Goal: Information Seeking & Learning: Learn about a topic

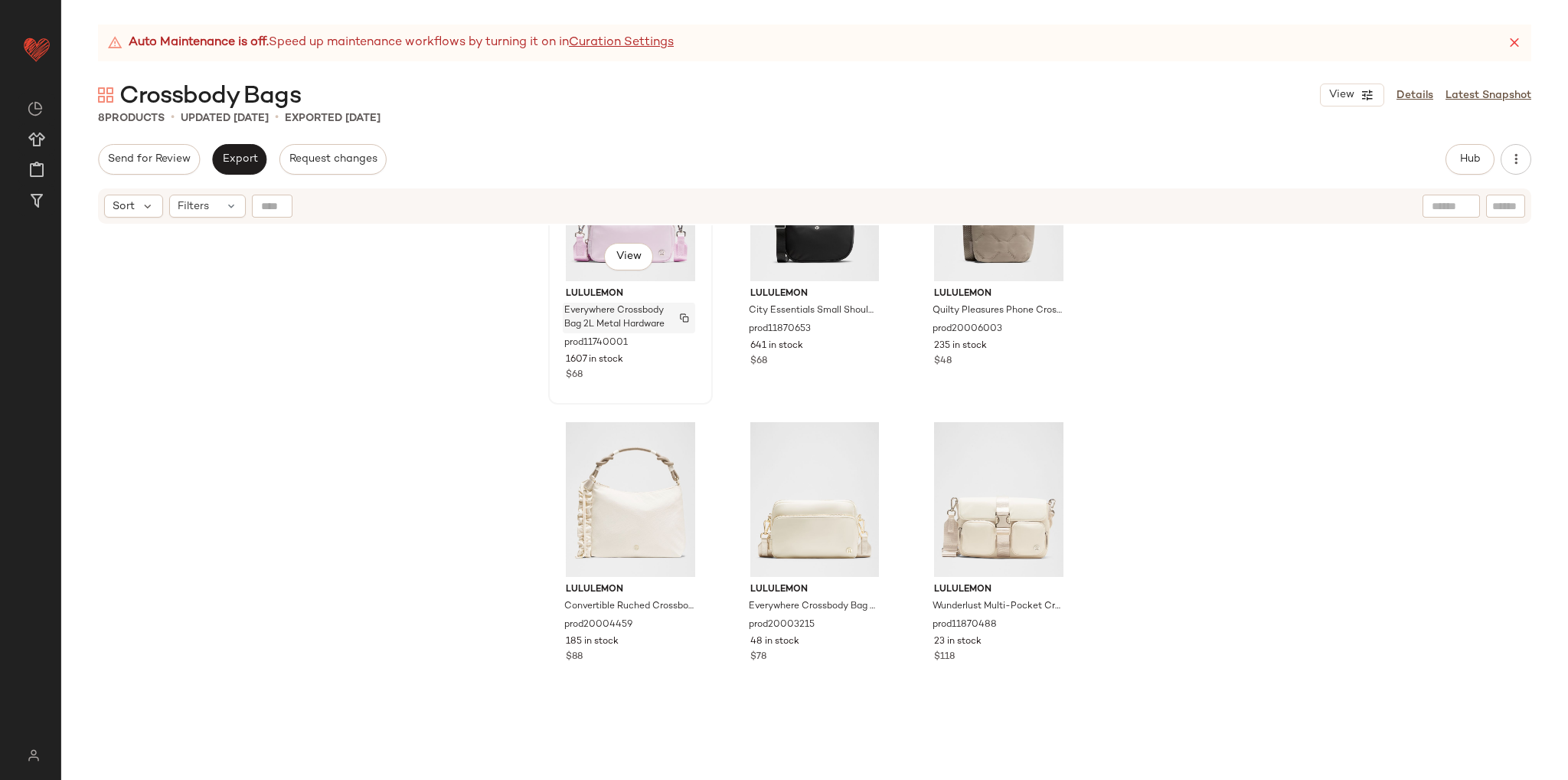
scroll to position [285, 0]
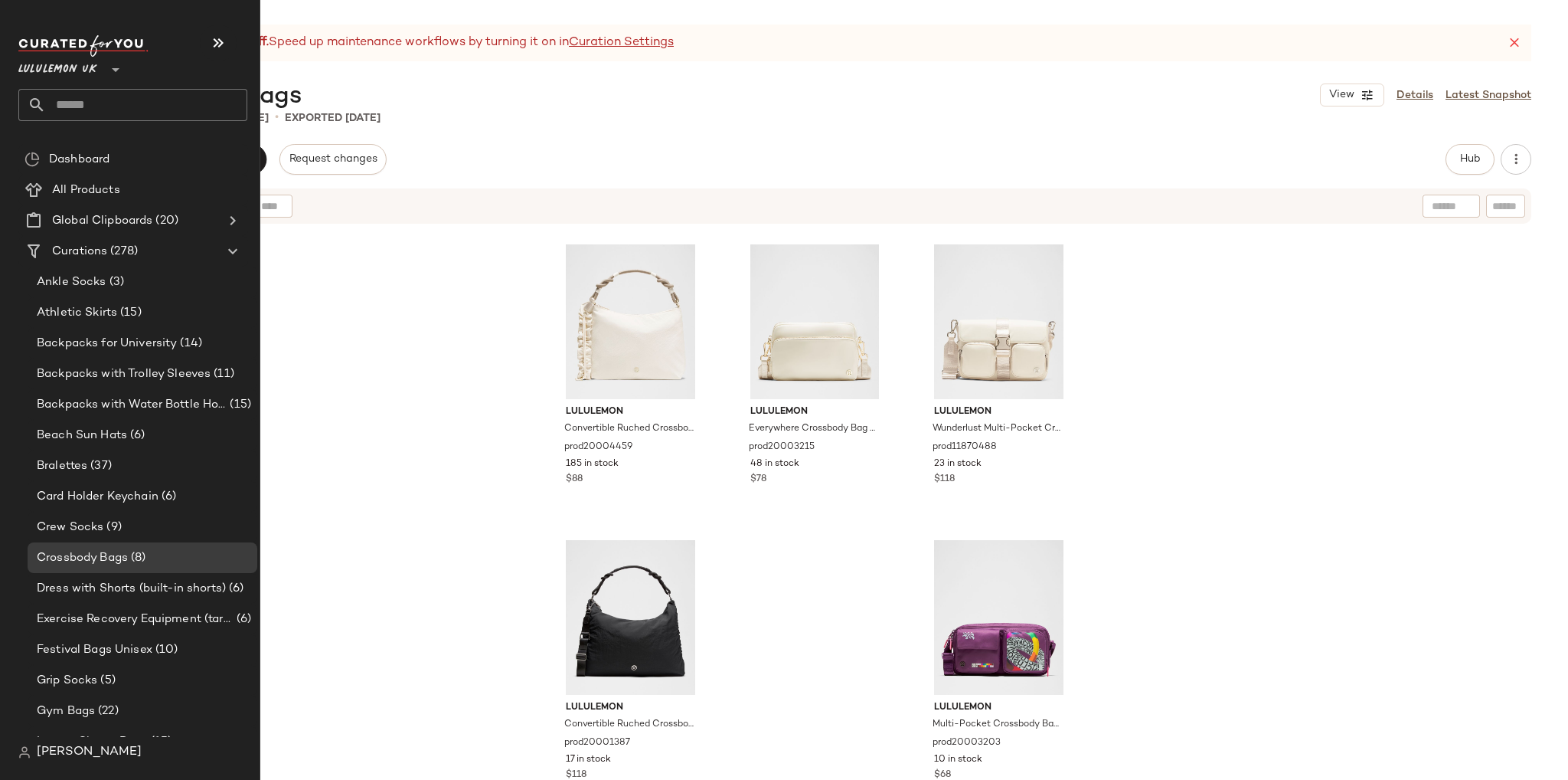
click at [100, 96] on input "text" at bounding box center [147, 105] width 201 height 33
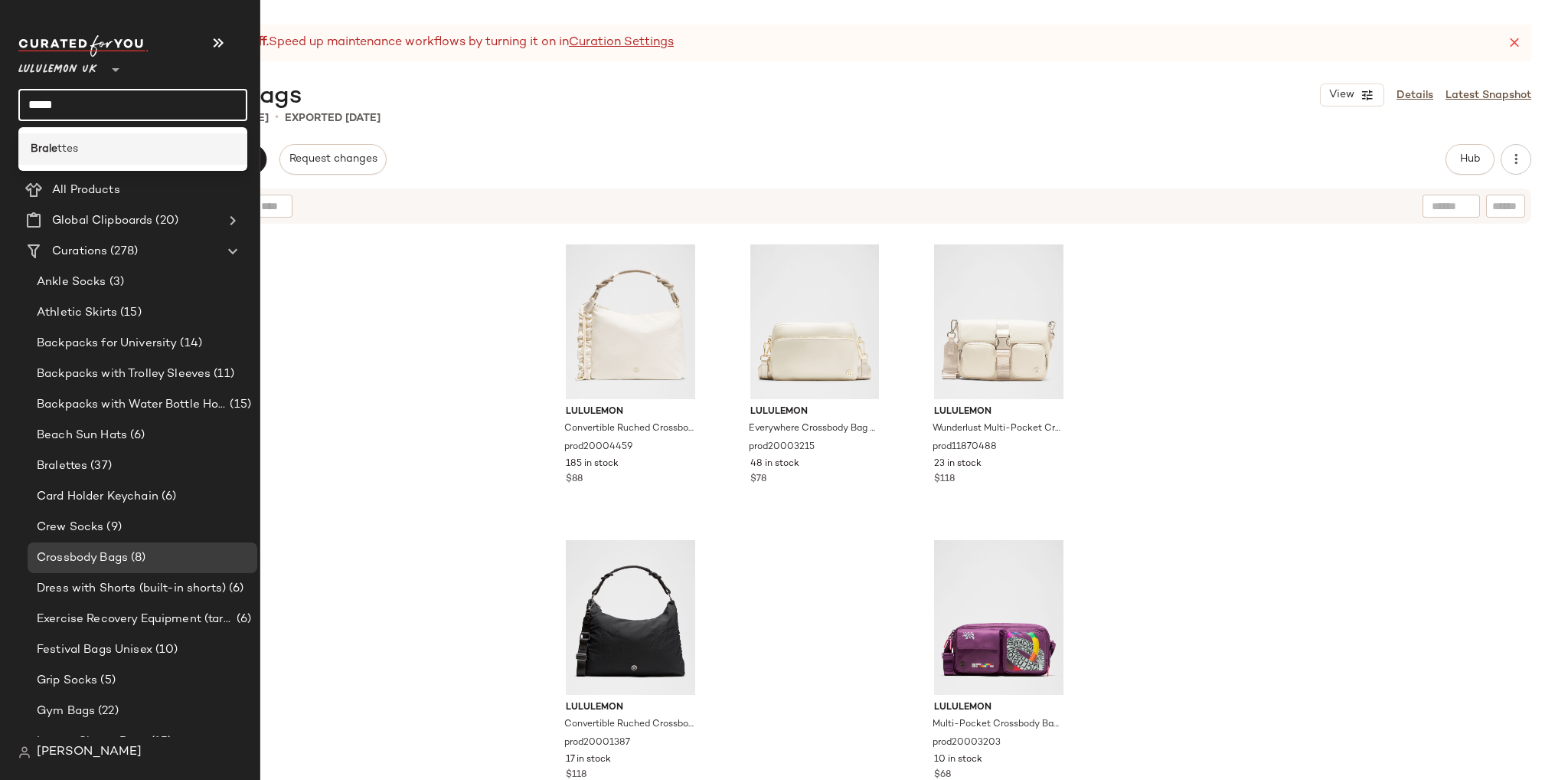
type input "*****"
click at [98, 148] on div "Brale ttes" at bounding box center [132, 149] width 204 height 16
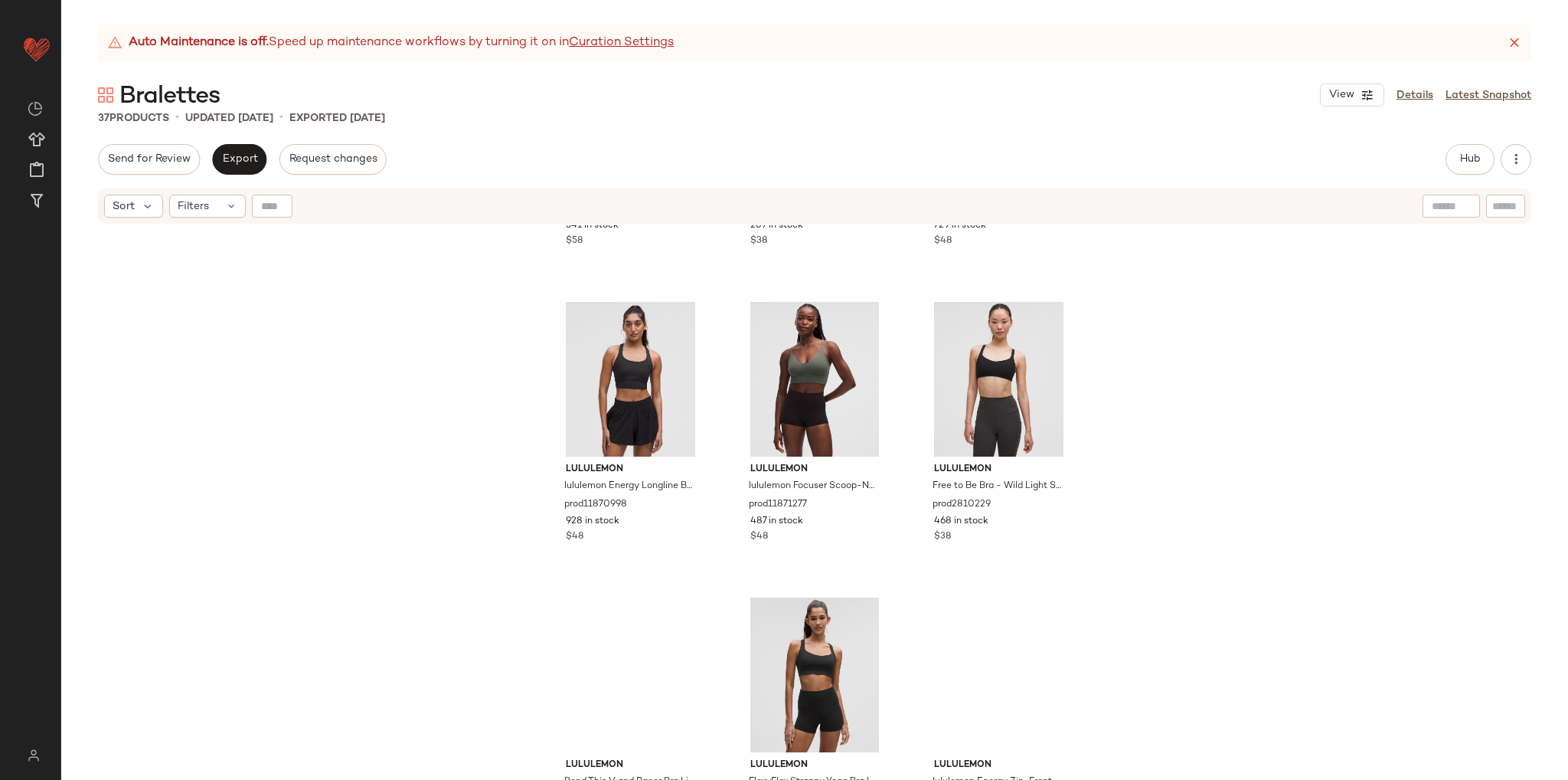
scroll to position [2309, 0]
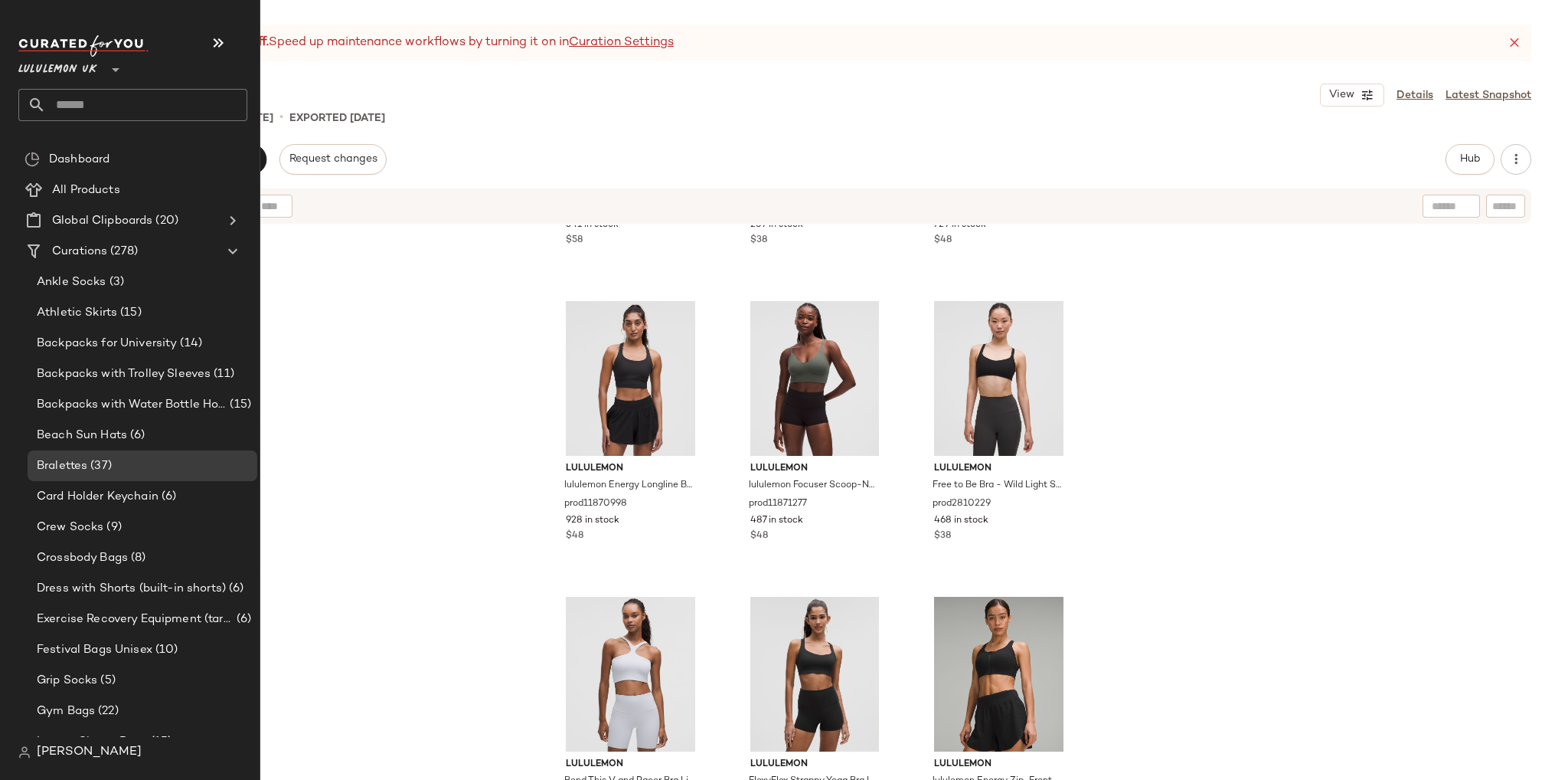
click at [66, 108] on input "text" at bounding box center [147, 105] width 201 height 33
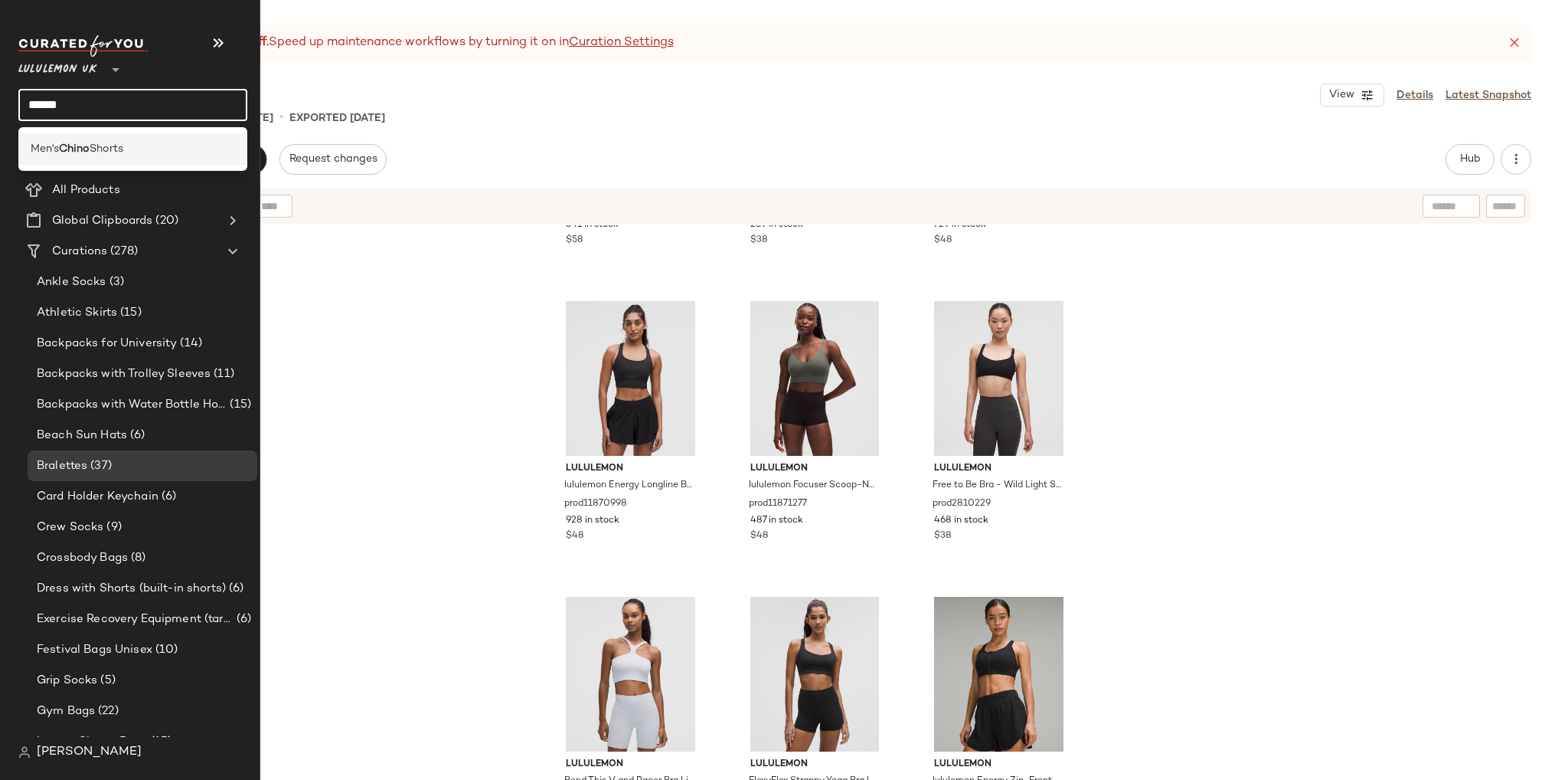
type input "*****"
click at [123, 147] on span "Shorts" at bounding box center [106, 149] width 34 height 16
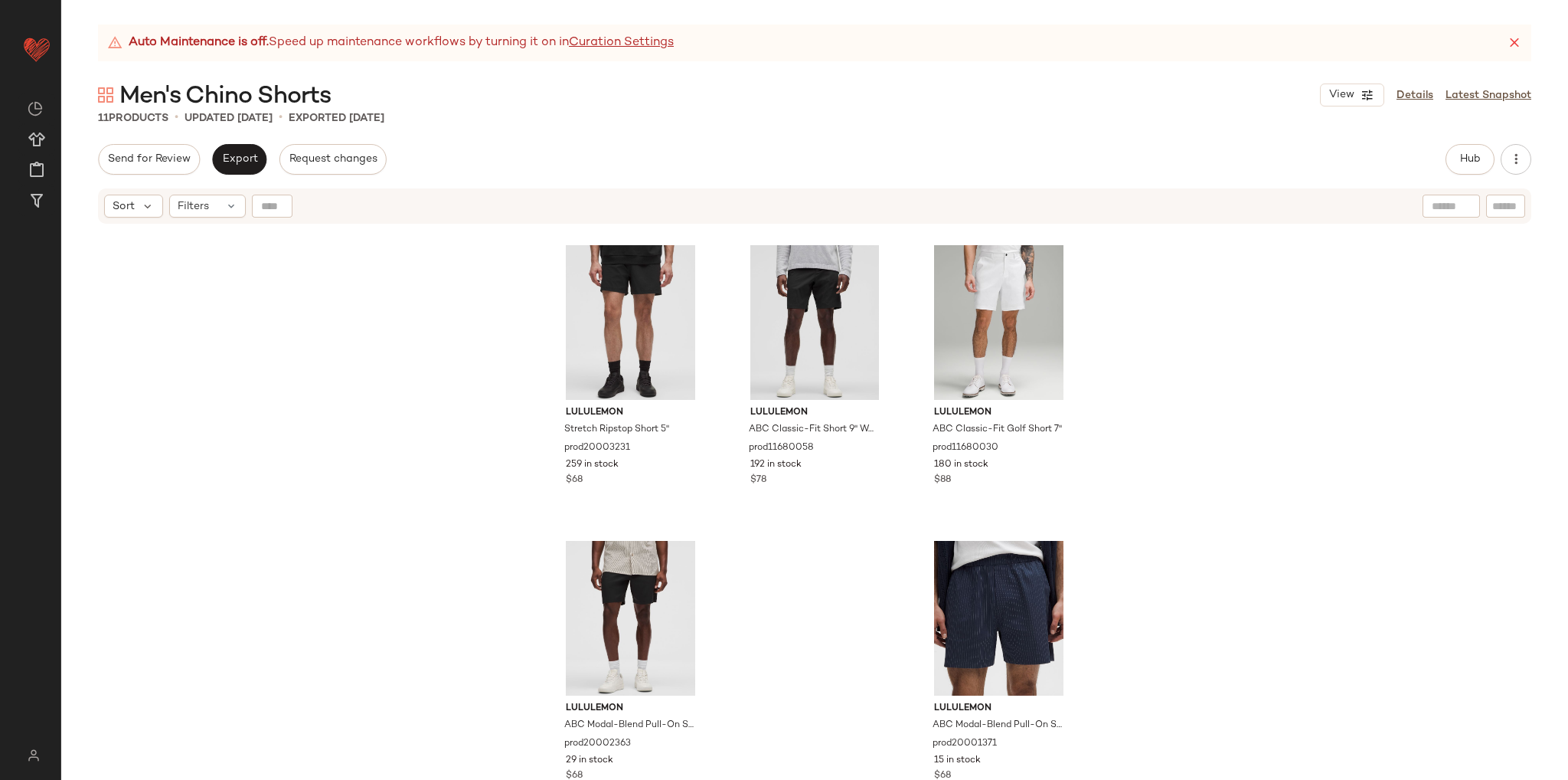
scroll to position [593, 0]
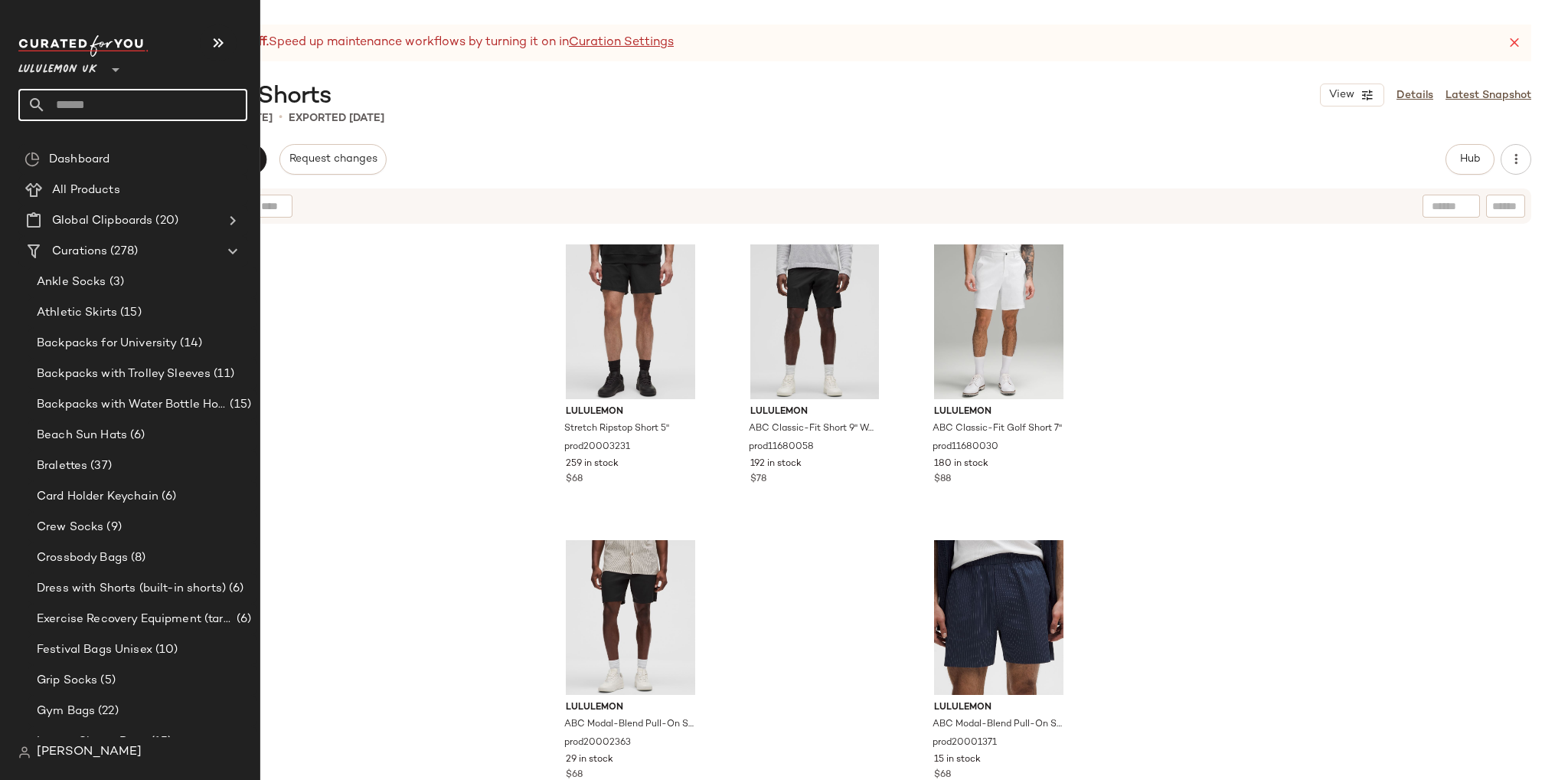
click at [66, 110] on input "text" at bounding box center [147, 105] width 201 height 33
type input "******"
click at [81, 105] on input "text" at bounding box center [147, 105] width 201 height 33
type input "******"
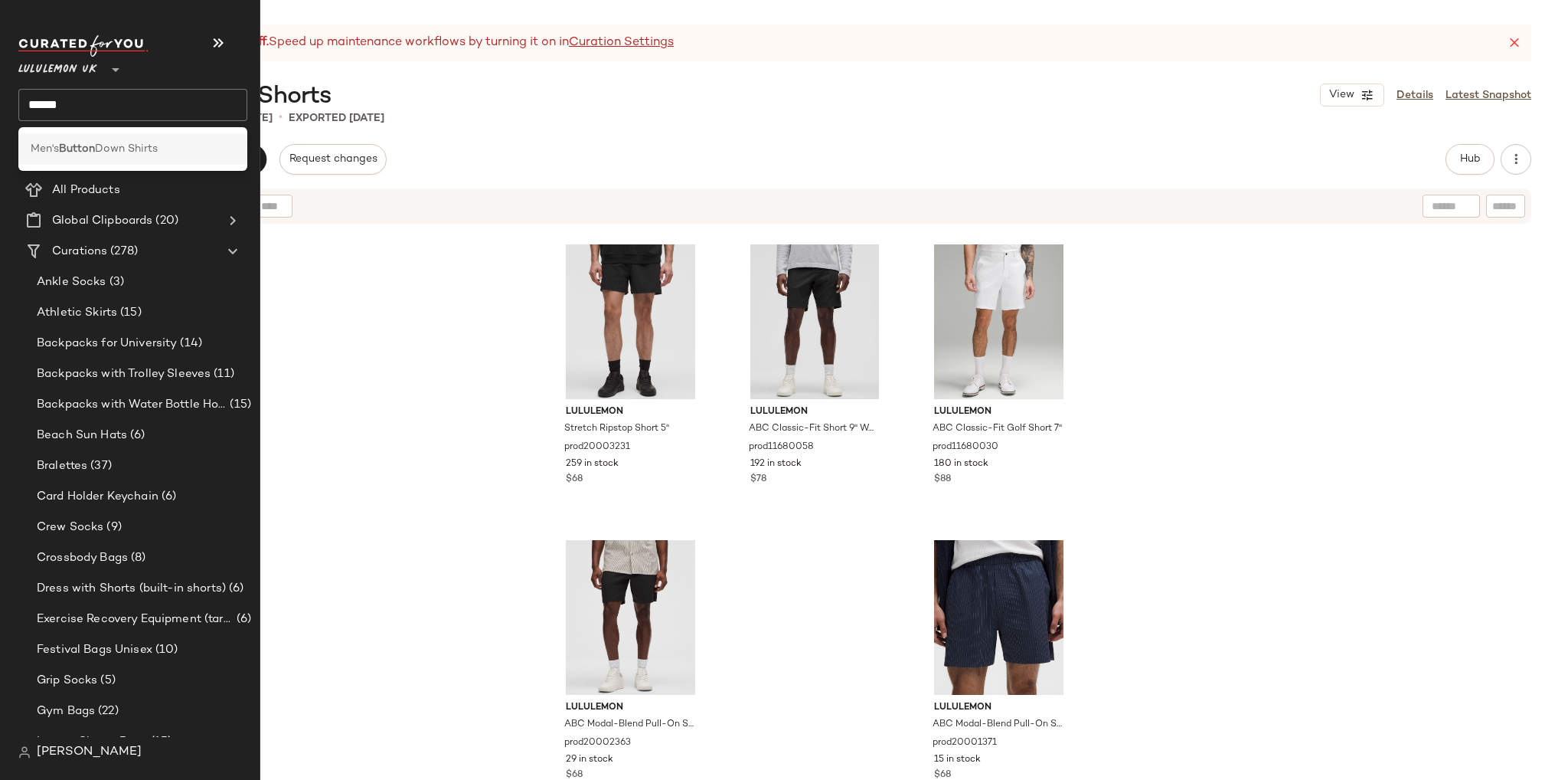
click at [87, 142] on b "Button" at bounding box center [77, 149] width 36 height 16
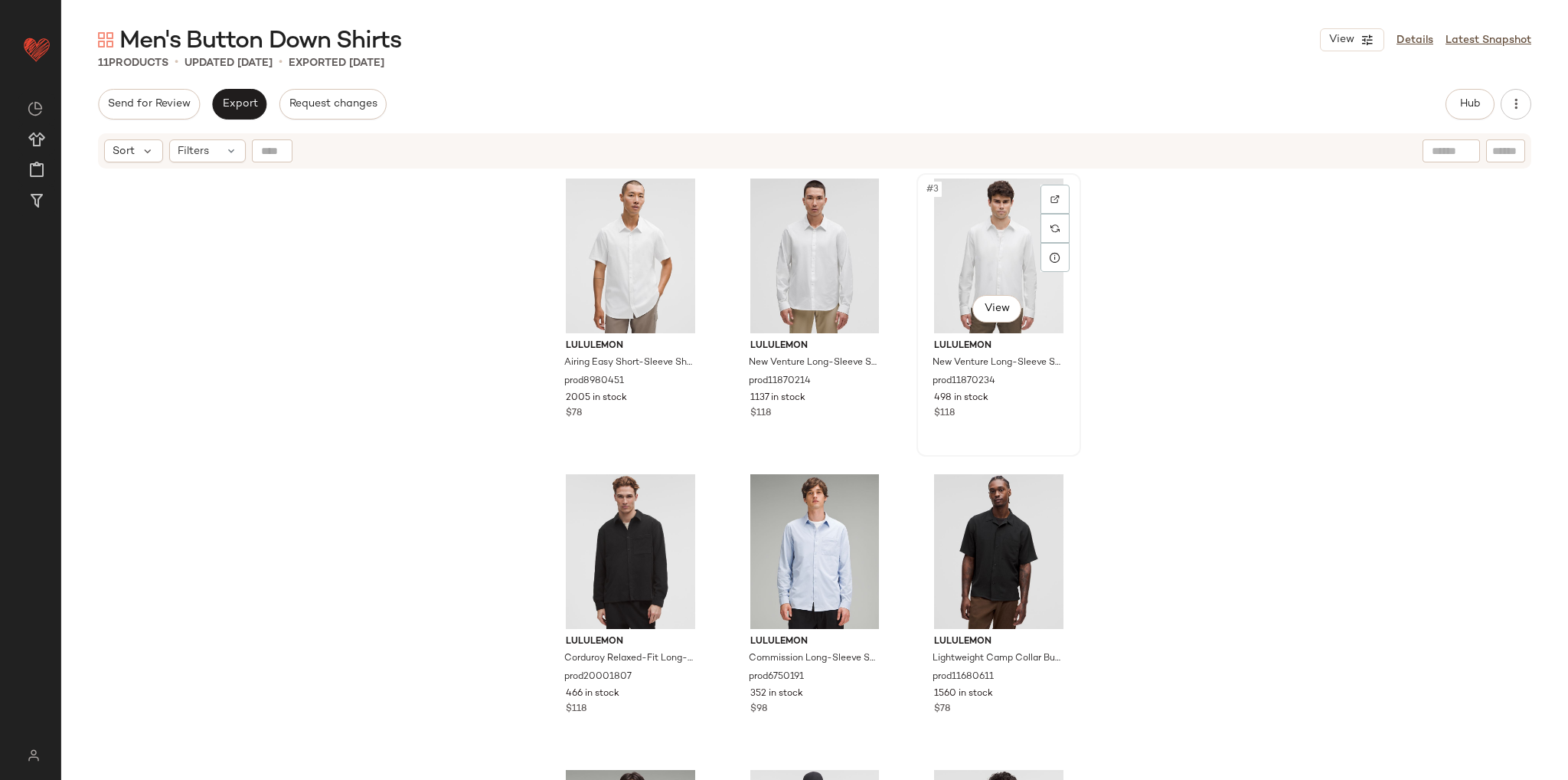
scroll to position [77, 0]
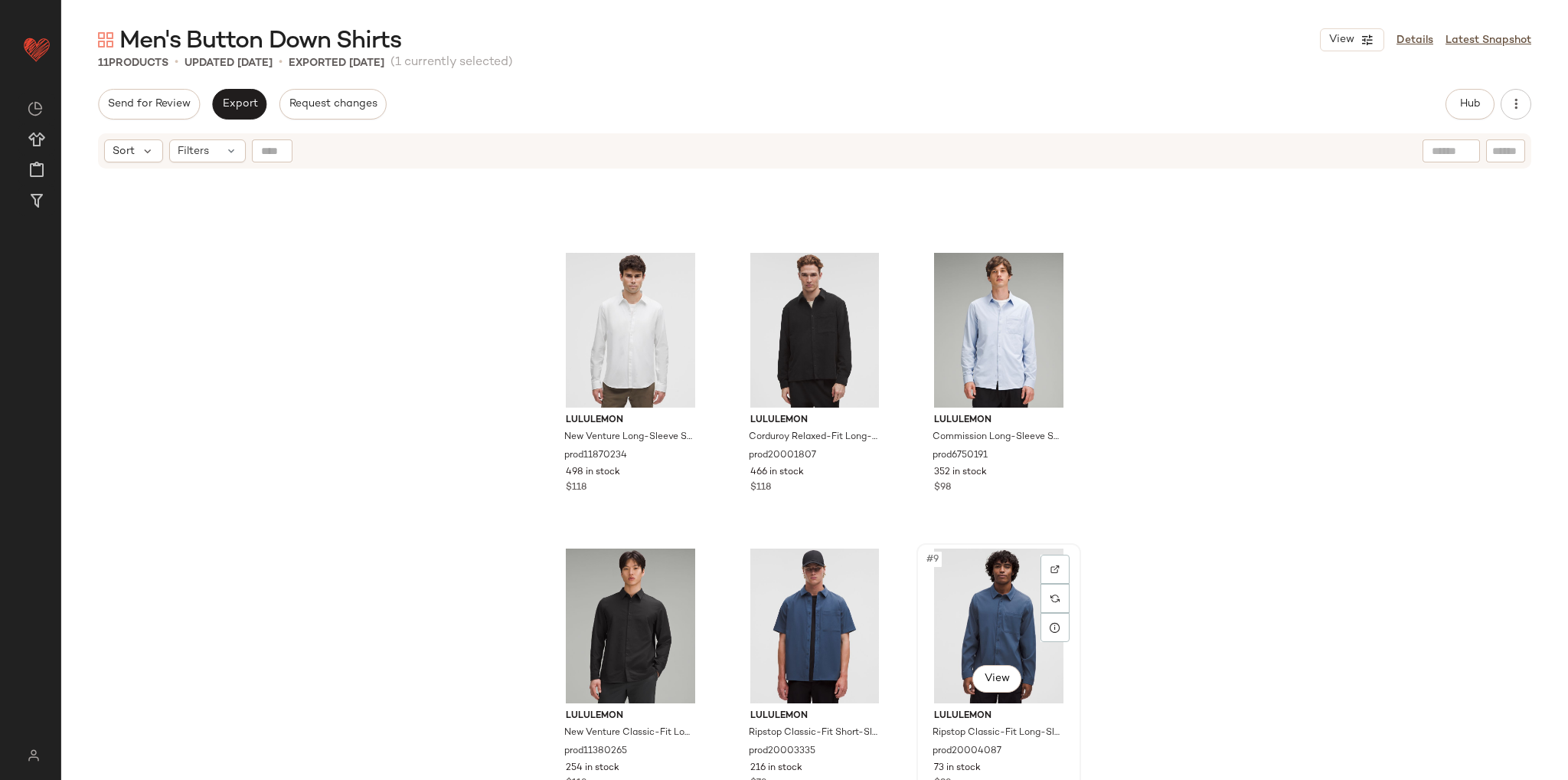
scroll to position [232, 0]
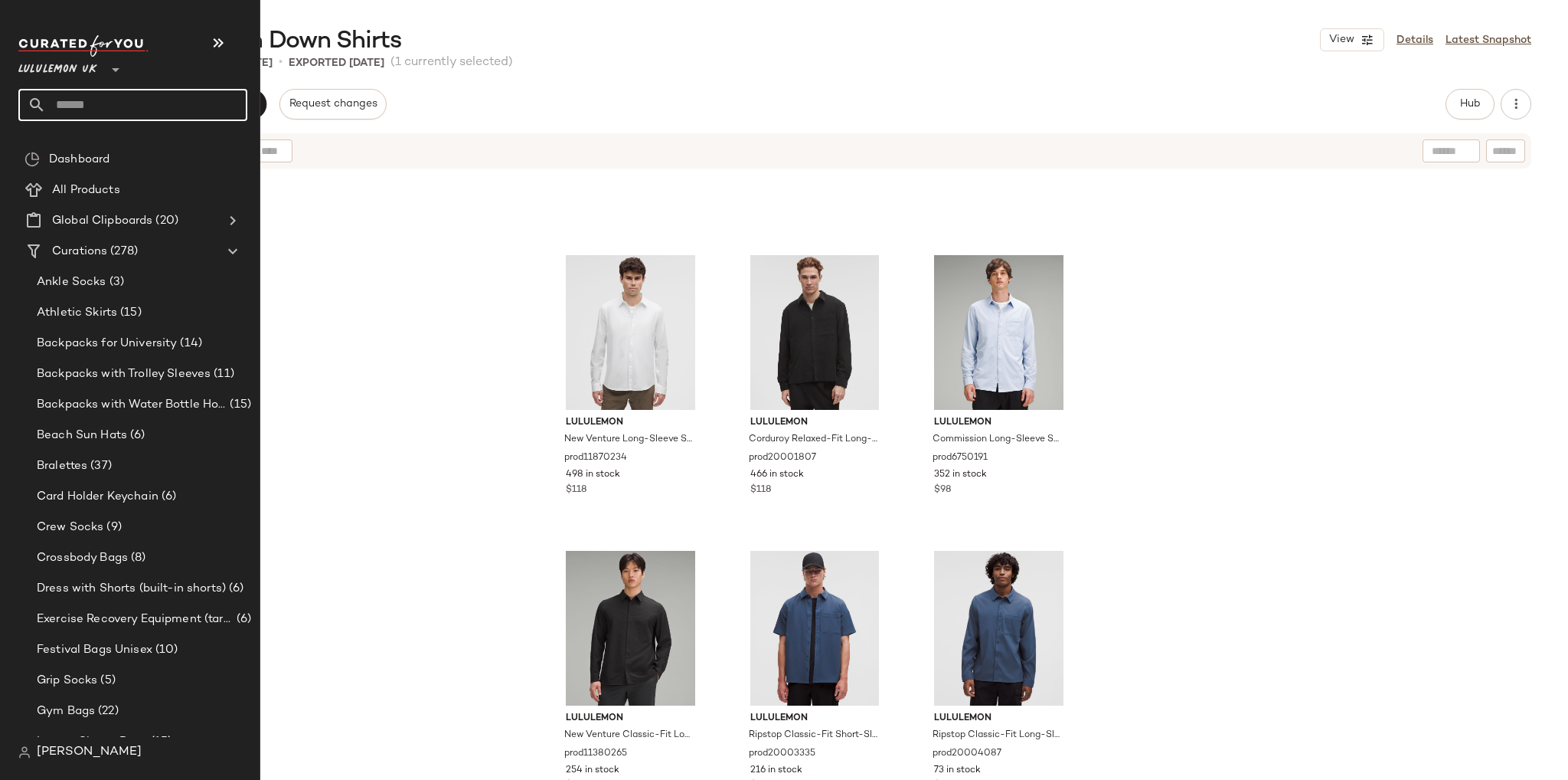
click at [60, 102] on input "text" at bounding box center [147, 105] width 201 height 33
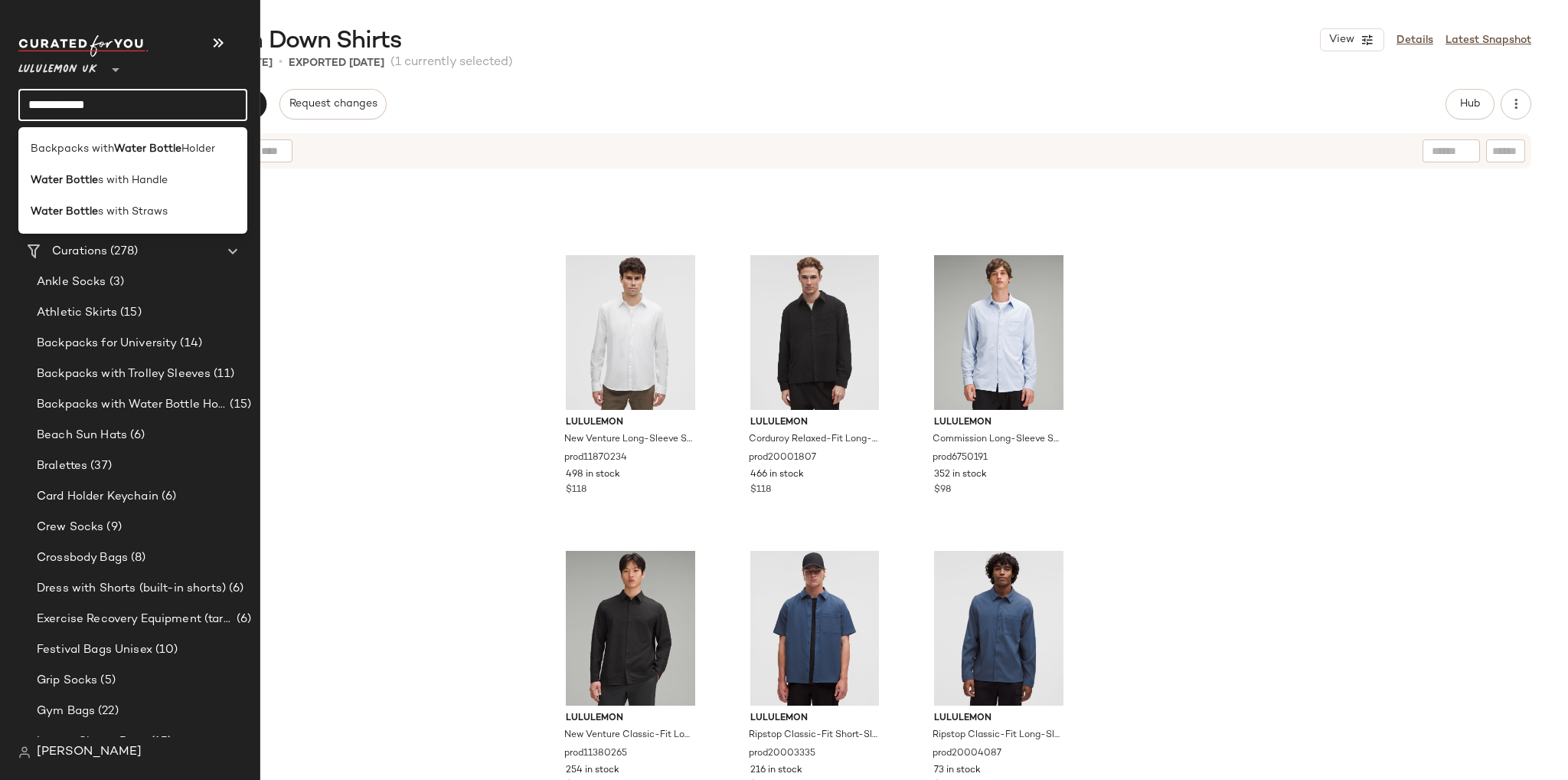
type input "**********"
drag, startPoint x: 86, startPoint y: 231, endPoint x: 86, endPoint y: 211, distance: 20.0
click at [86, 211] on div "Backpacks with Water Bottle Holder Water Bottle s with Handle Water Bottle s wi…" at bounding box center [133, 180] width 229 height 106
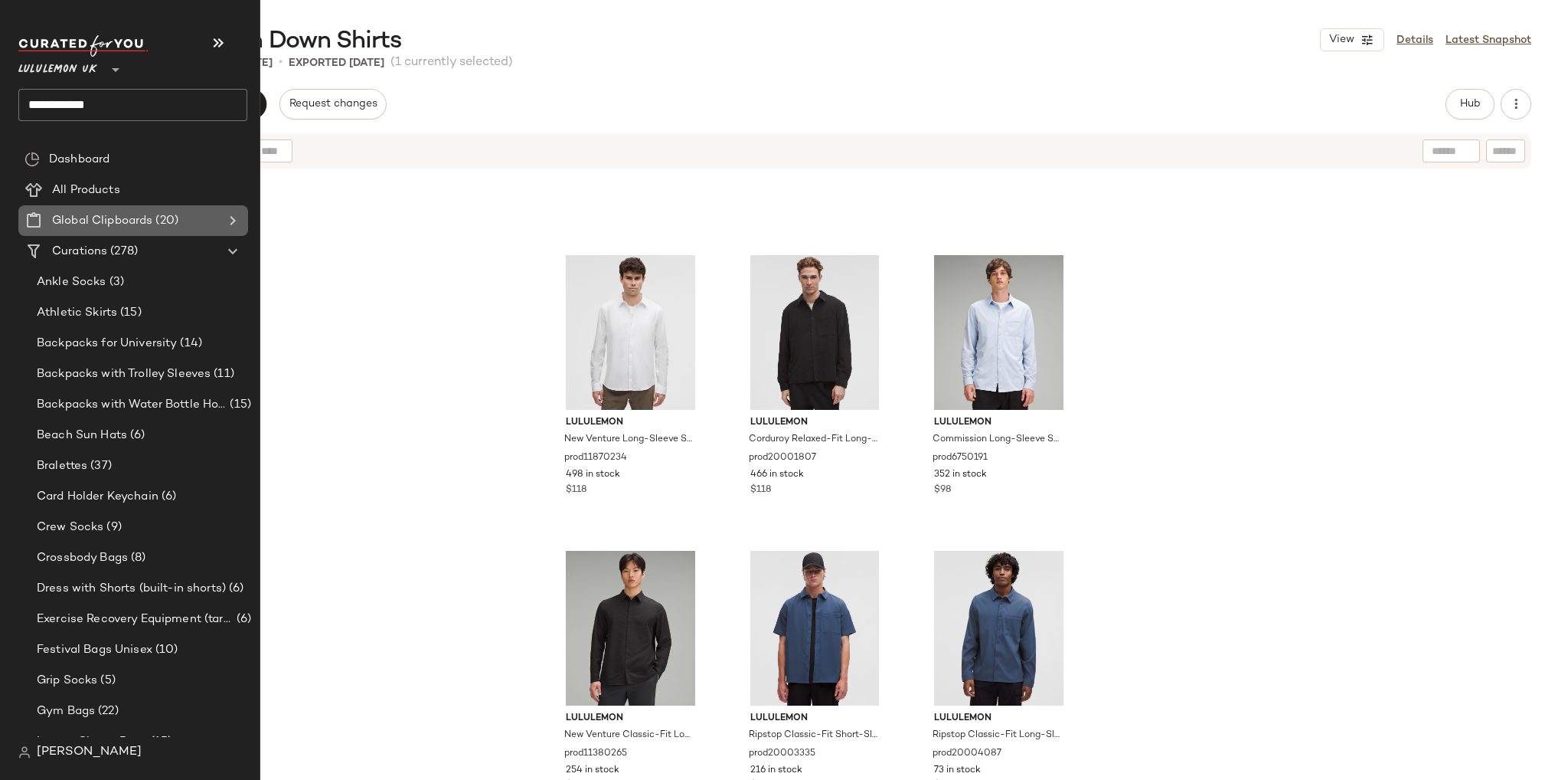
click at [86, 211] on Clipboards "Global Clipboards (20)" at bounding box center [133, 220] width 230 height 31
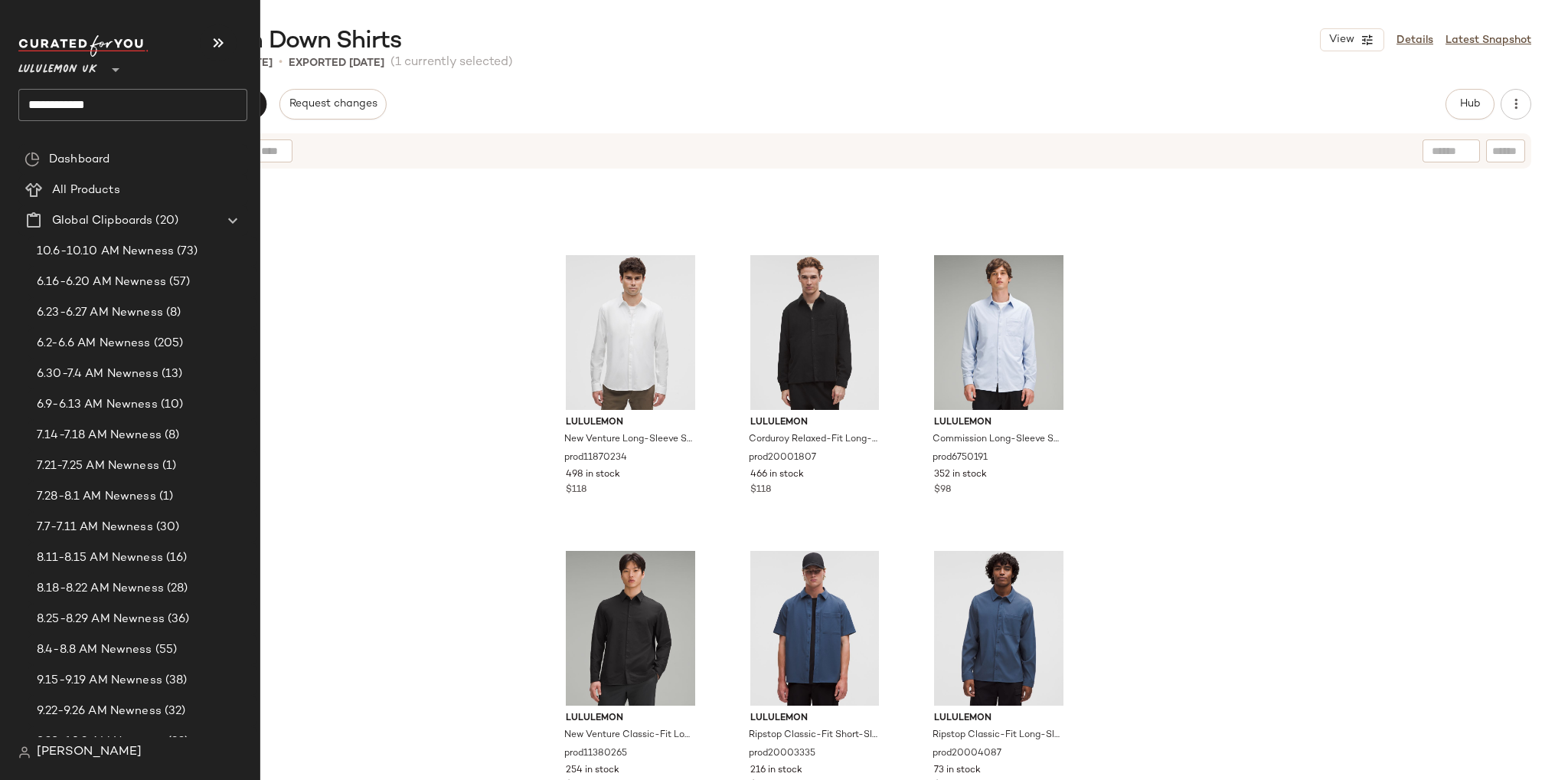
click at [112, 106] on input "**********" at bounding box center [133, 105] width 229 height 33
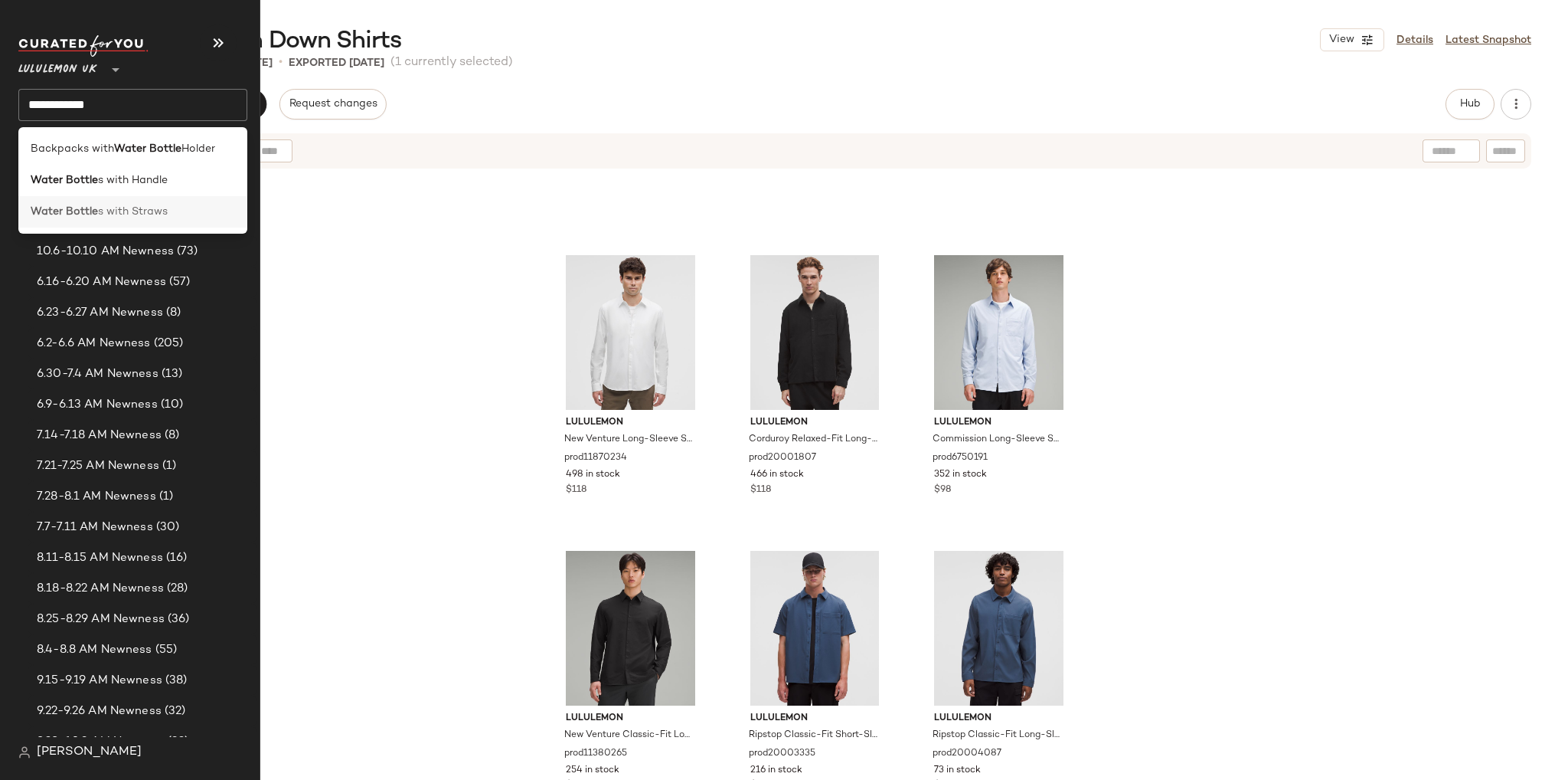
click at [116, 219] on span "s with Straws" at bounding box center [132, 212] width 70 height 16
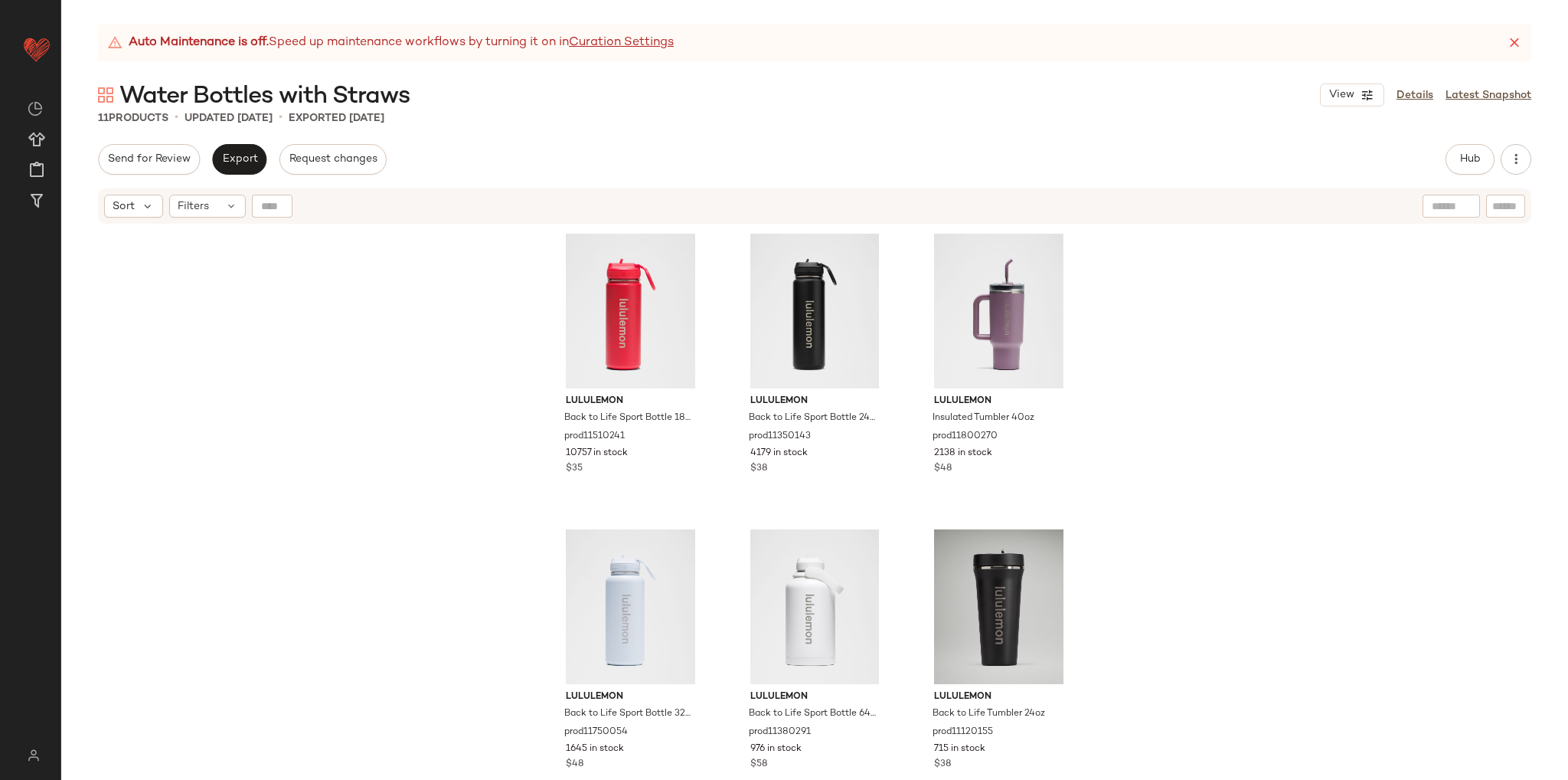
click at [410, 592] on div "lululemon Back to Life Sport Bottle 18oz Straw Lid prod11510241 10757 in stock …" at bounding box center [814, 521] width 1506 height 593
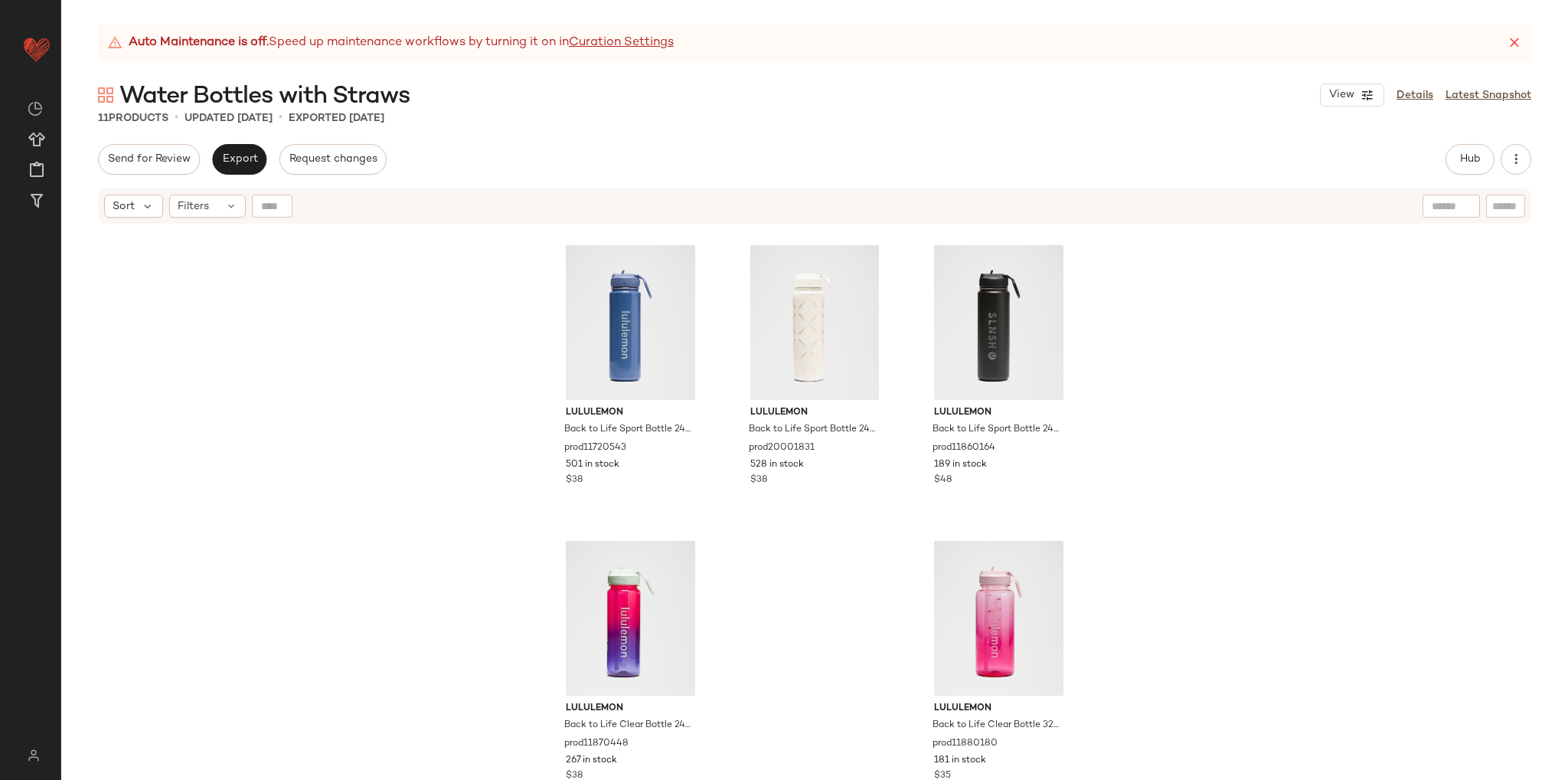
scroll to position [593, 0]
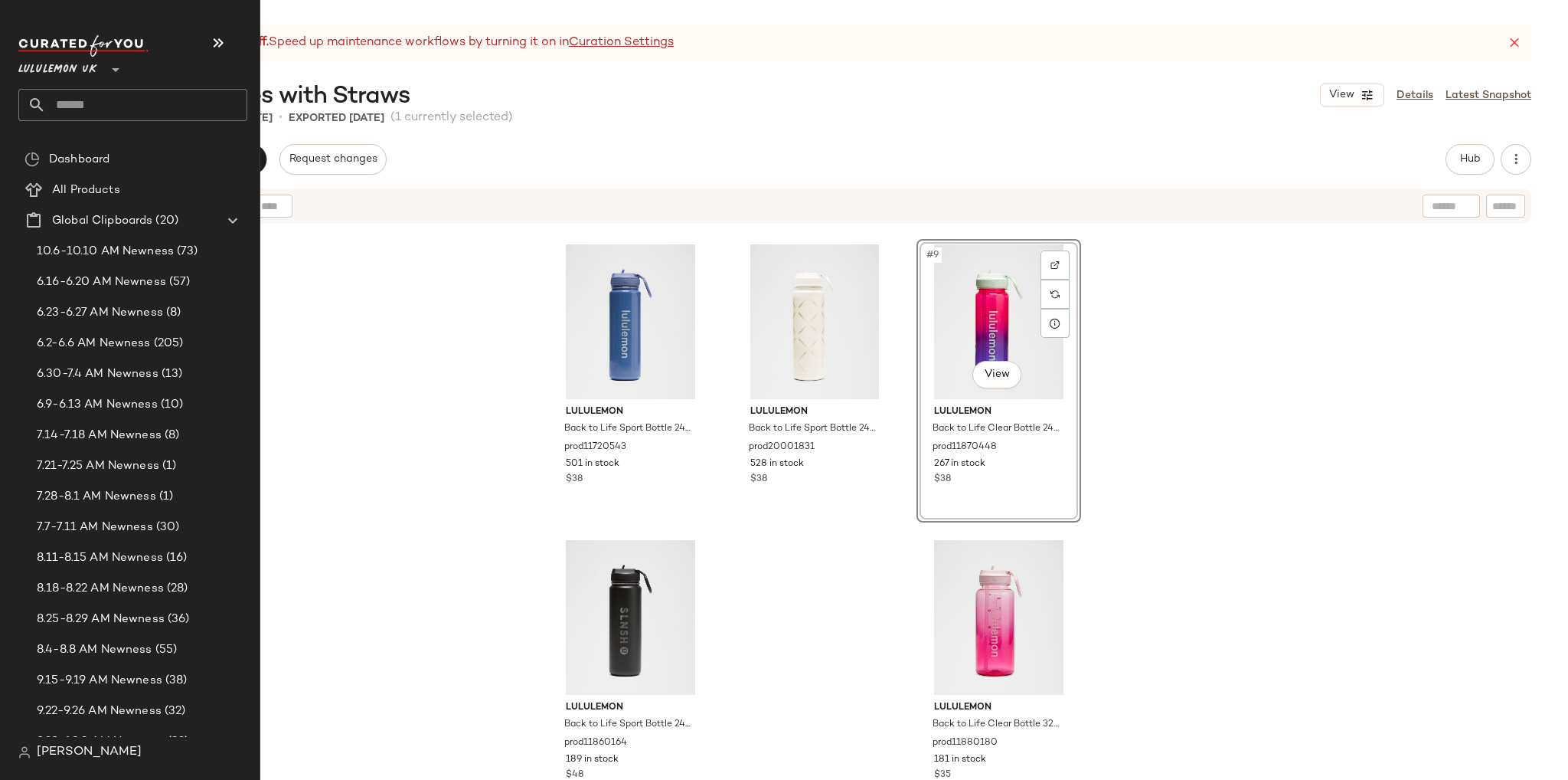
click at [107, 108] on input "text" at bounding box center [147, 105] width 201 height 33
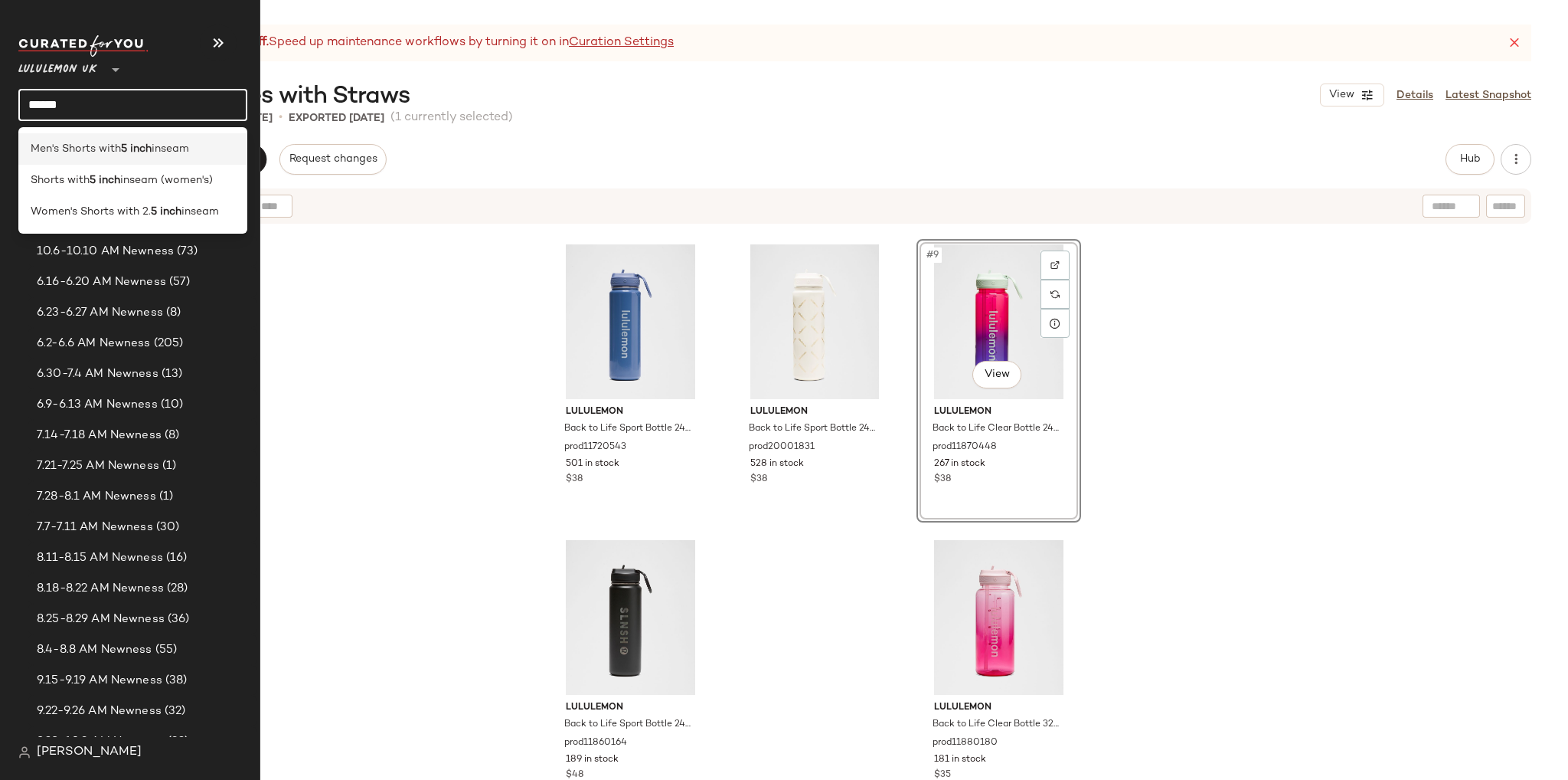
type input "******"
click at [104, 146] on span "Men's Shorts with" at bounding box center [76, 149] width 91 height 16
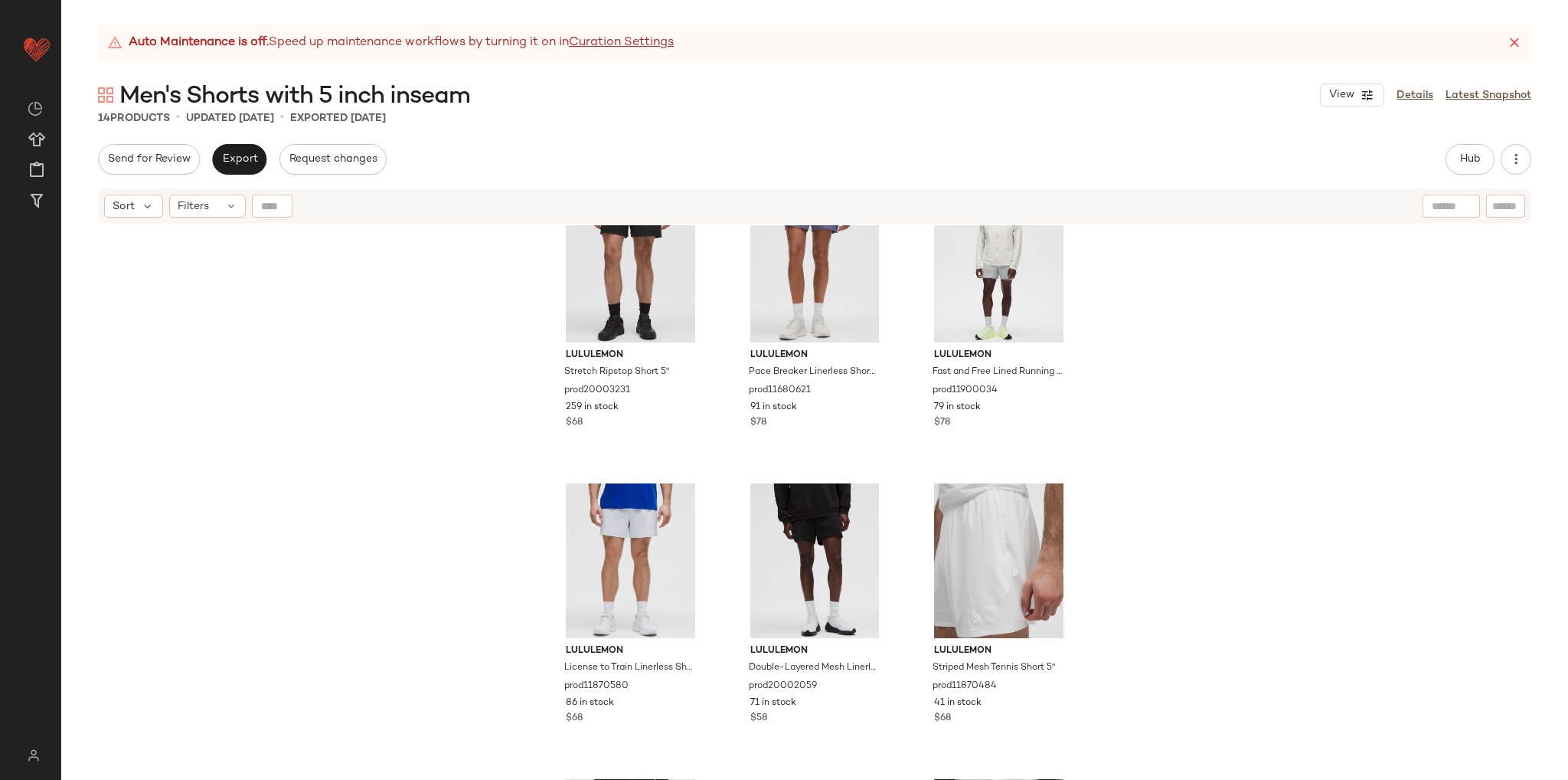
scroll to position [625, 0]
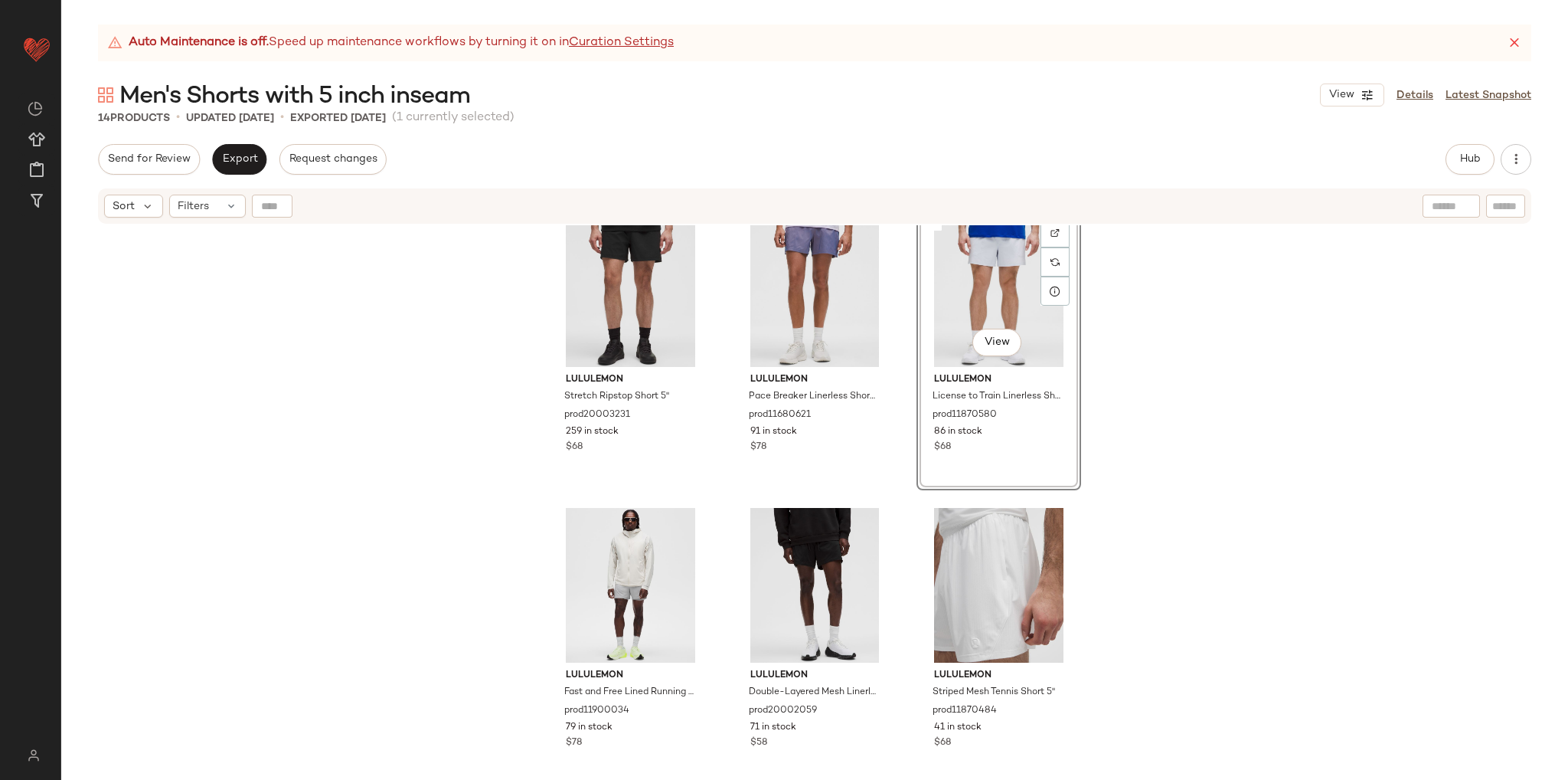
scroll to position [888, 0]
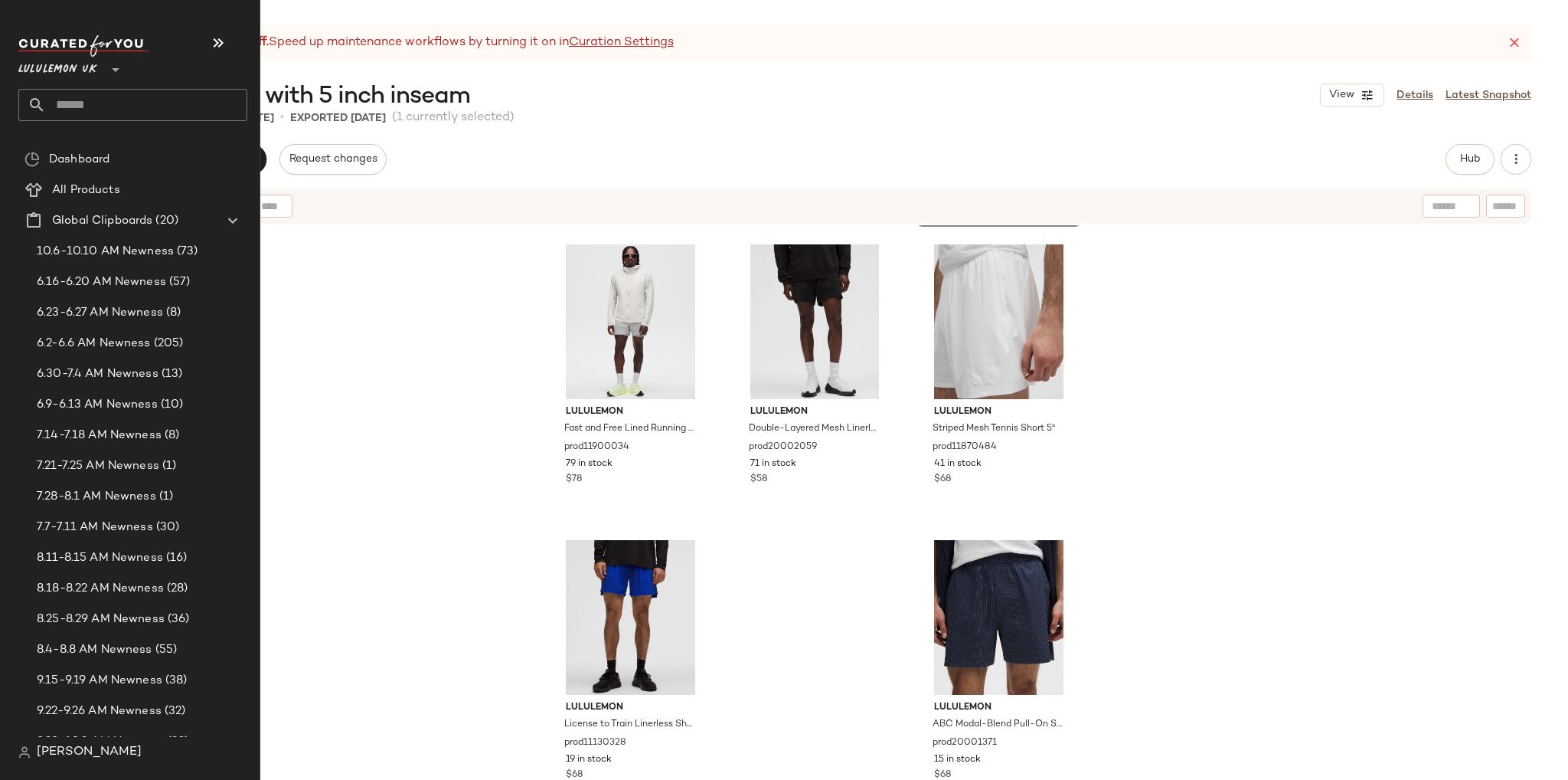
click at [70, 98] on input "text" at bounding box center [147, 105] width 201 height 33
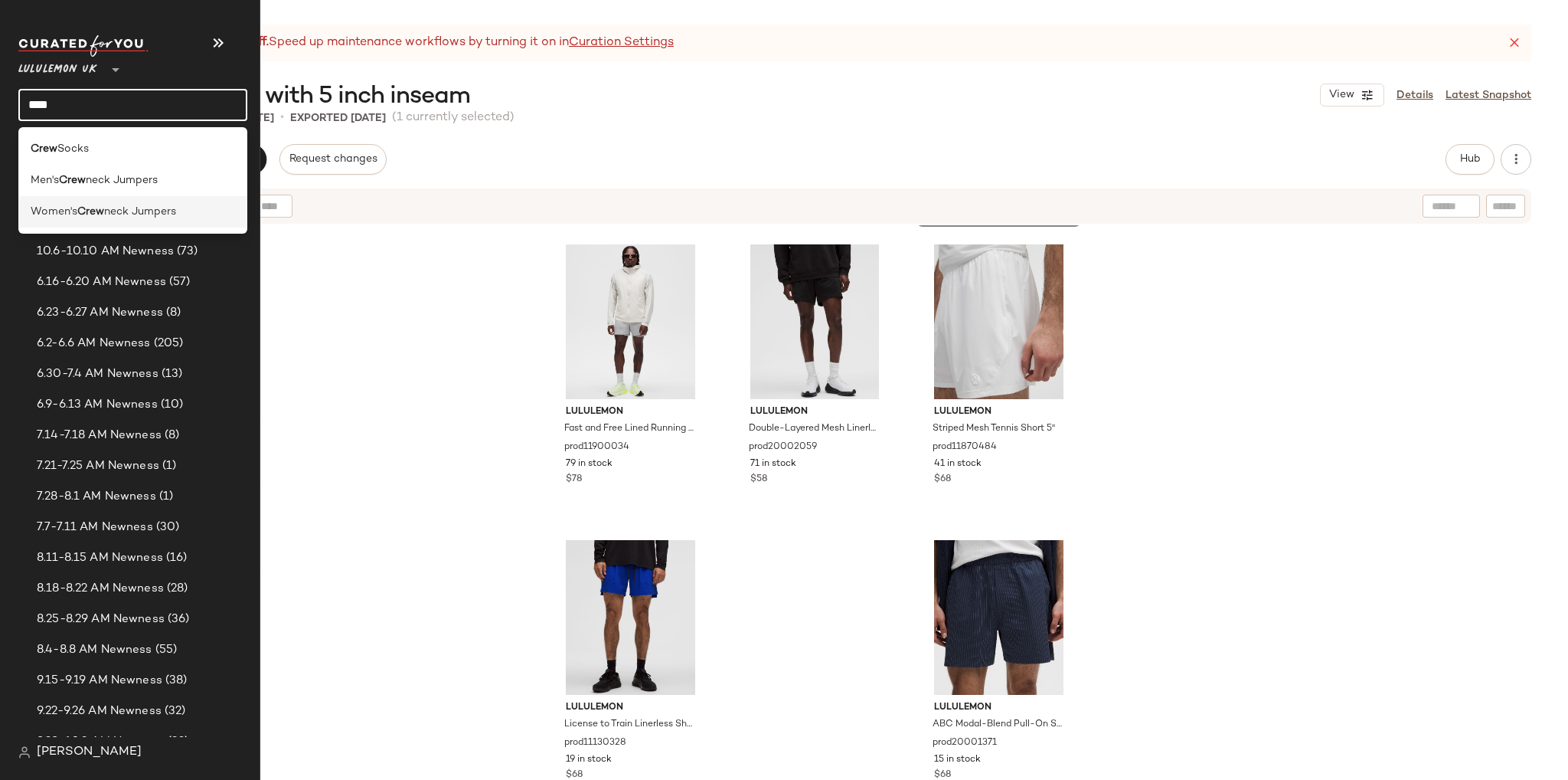
type input "****"
click at [83, 212] on b "Crew" at bounding box center [90, 212] width 27 height 16
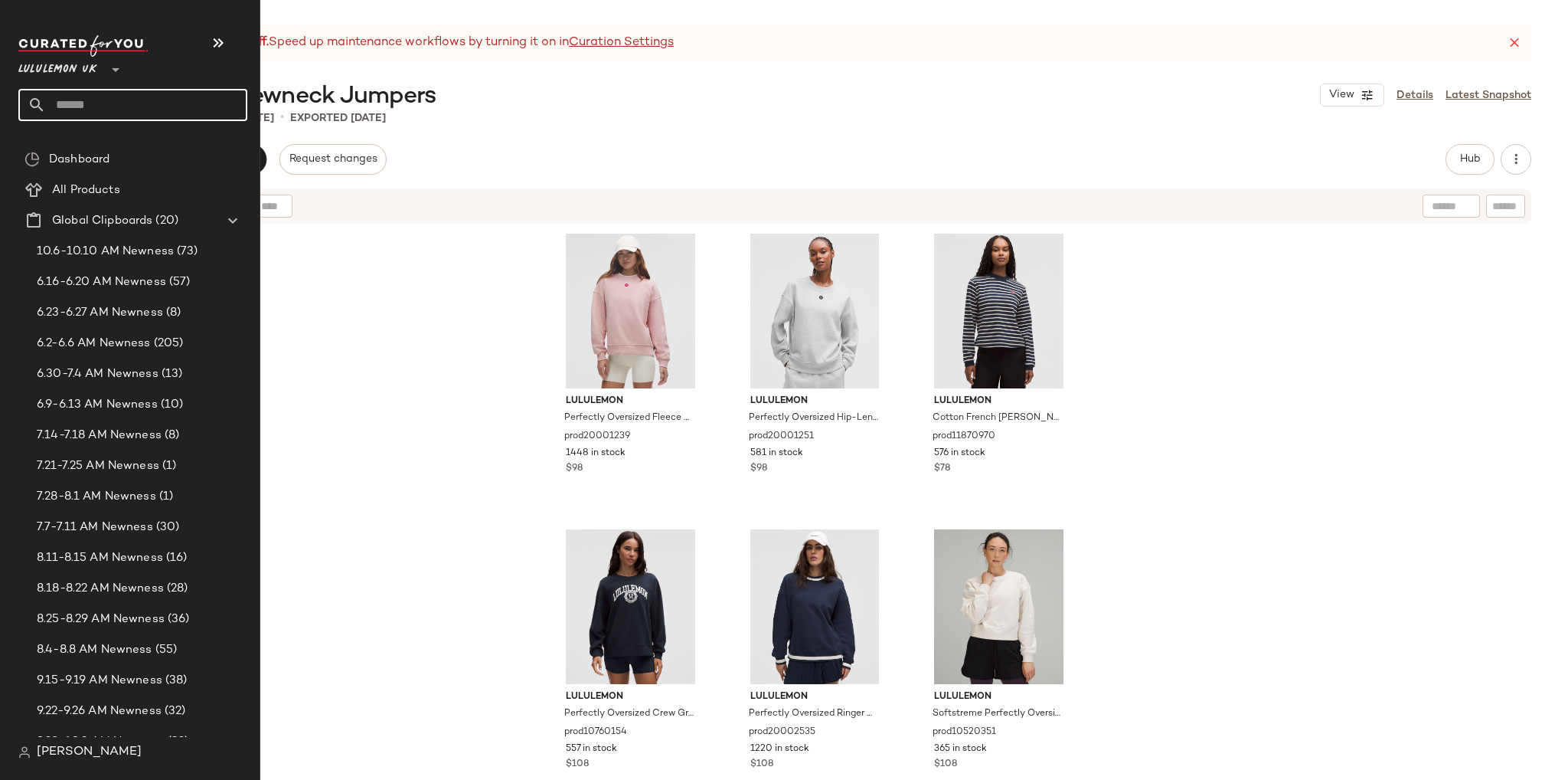
click at [121, 107] on input "text" at bounding box center [147, 105] width 201 height 33
click at [59, 106] on input "text" at bounding box center [147, 105] width 201 height 33
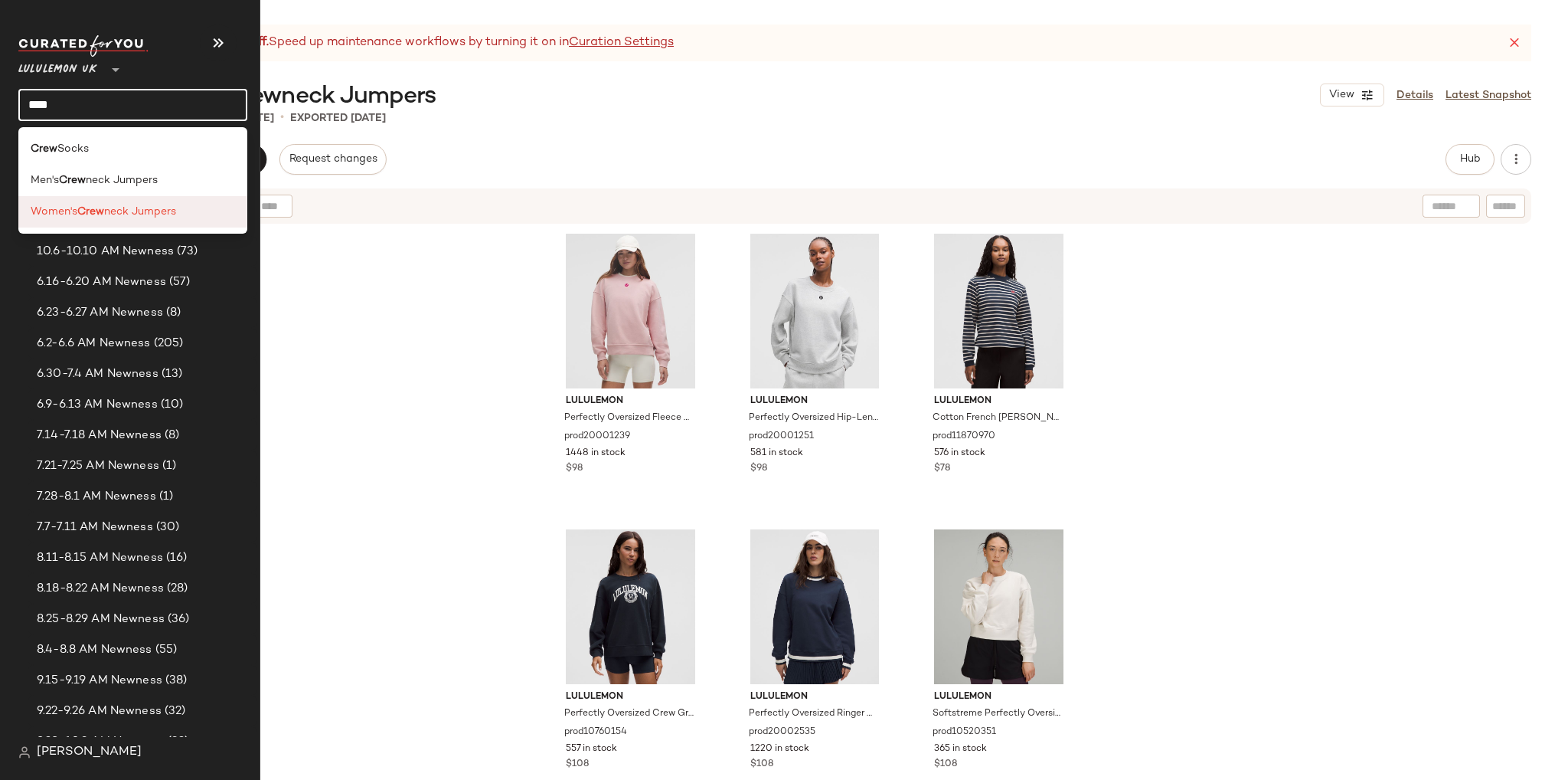
type input "****"
click at [99, 216] on b "Crew" at bounding box center [90, 212] width 27 height 16
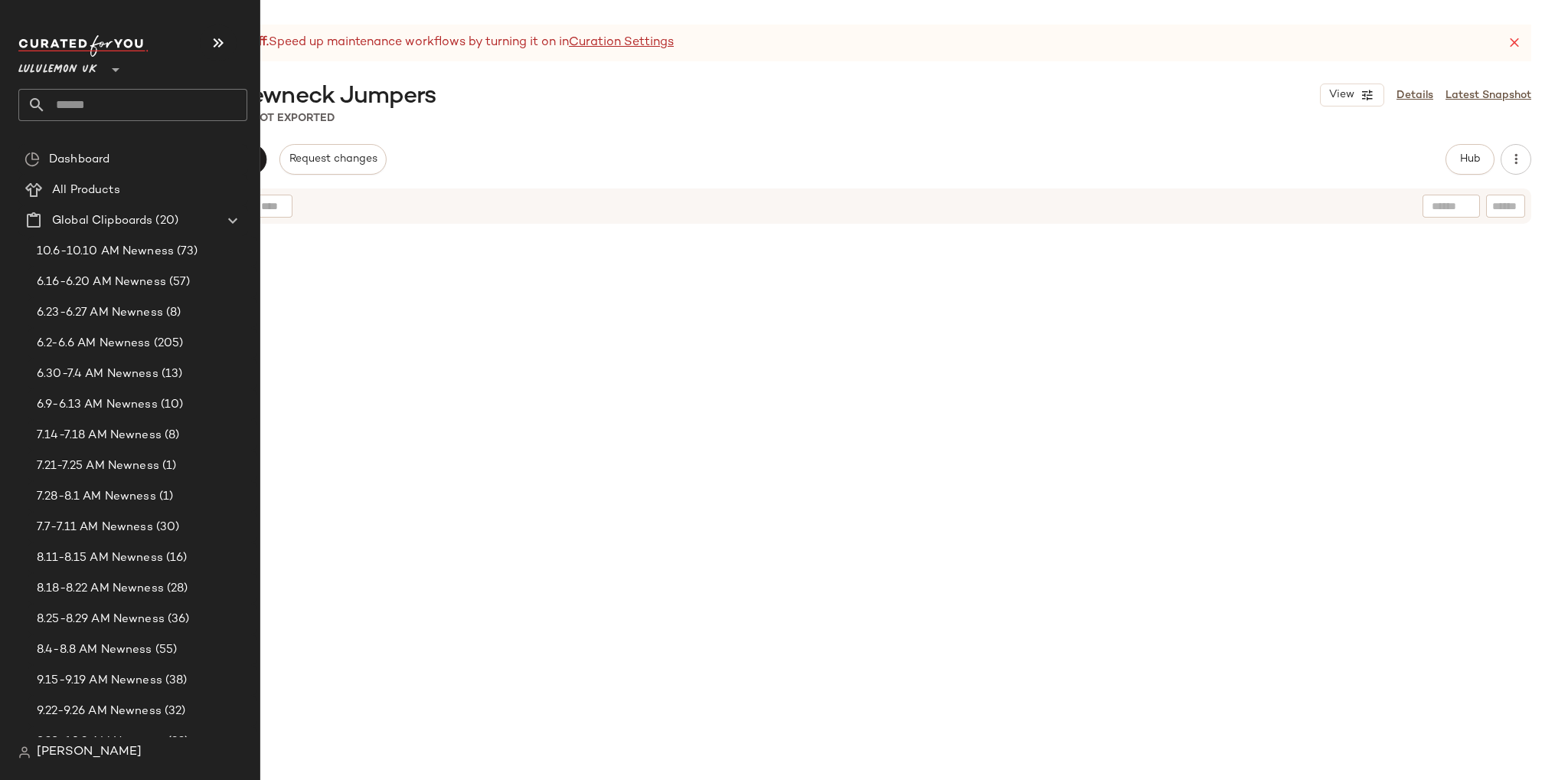
click at [63, 97] on input "text" at bounding box center [147, 105] width 201 height 33
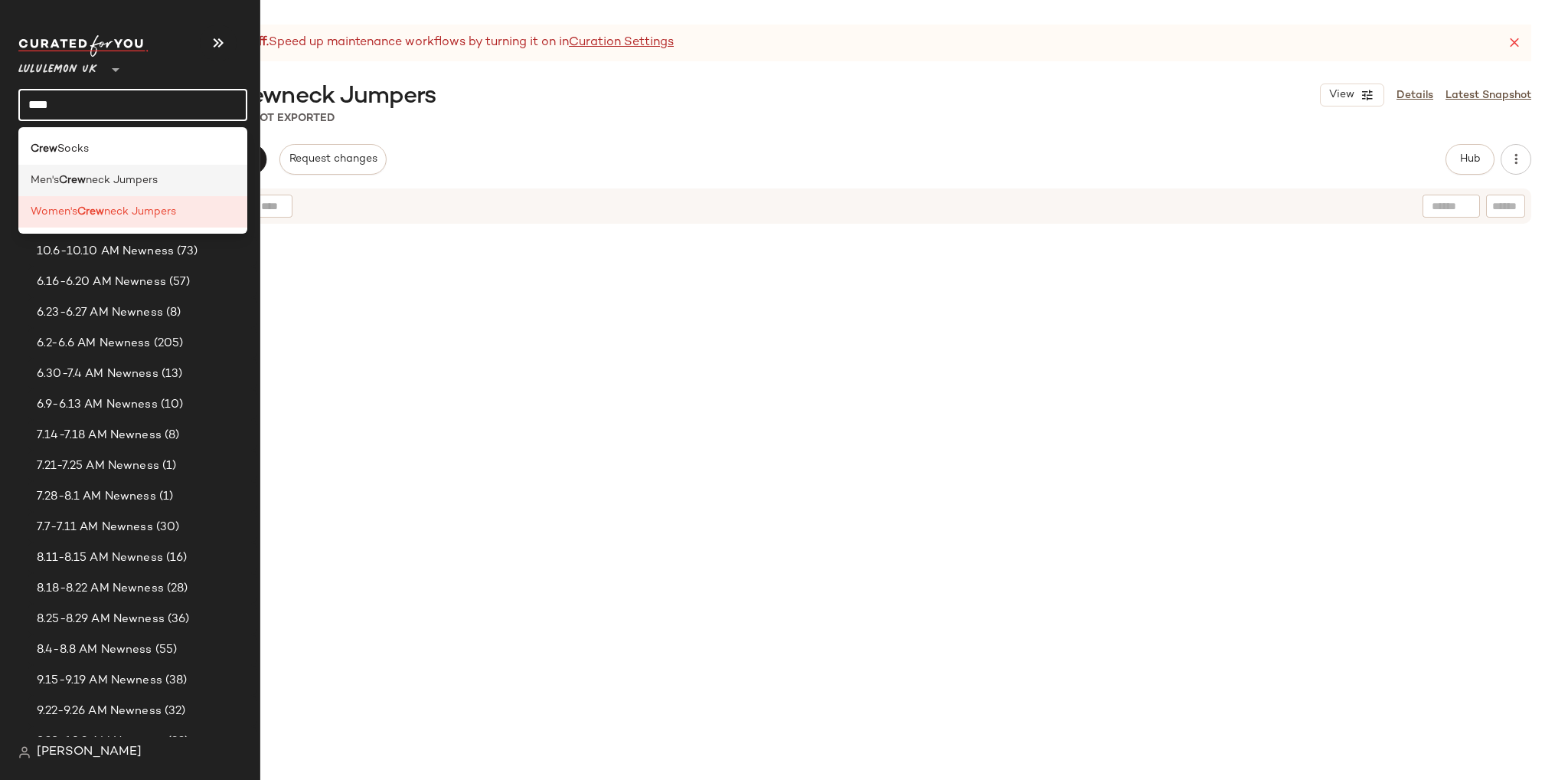
type input "****"
click at [91, 183] on span "neck Jumpers" at bounding box center [121, 180] width 72 height 16
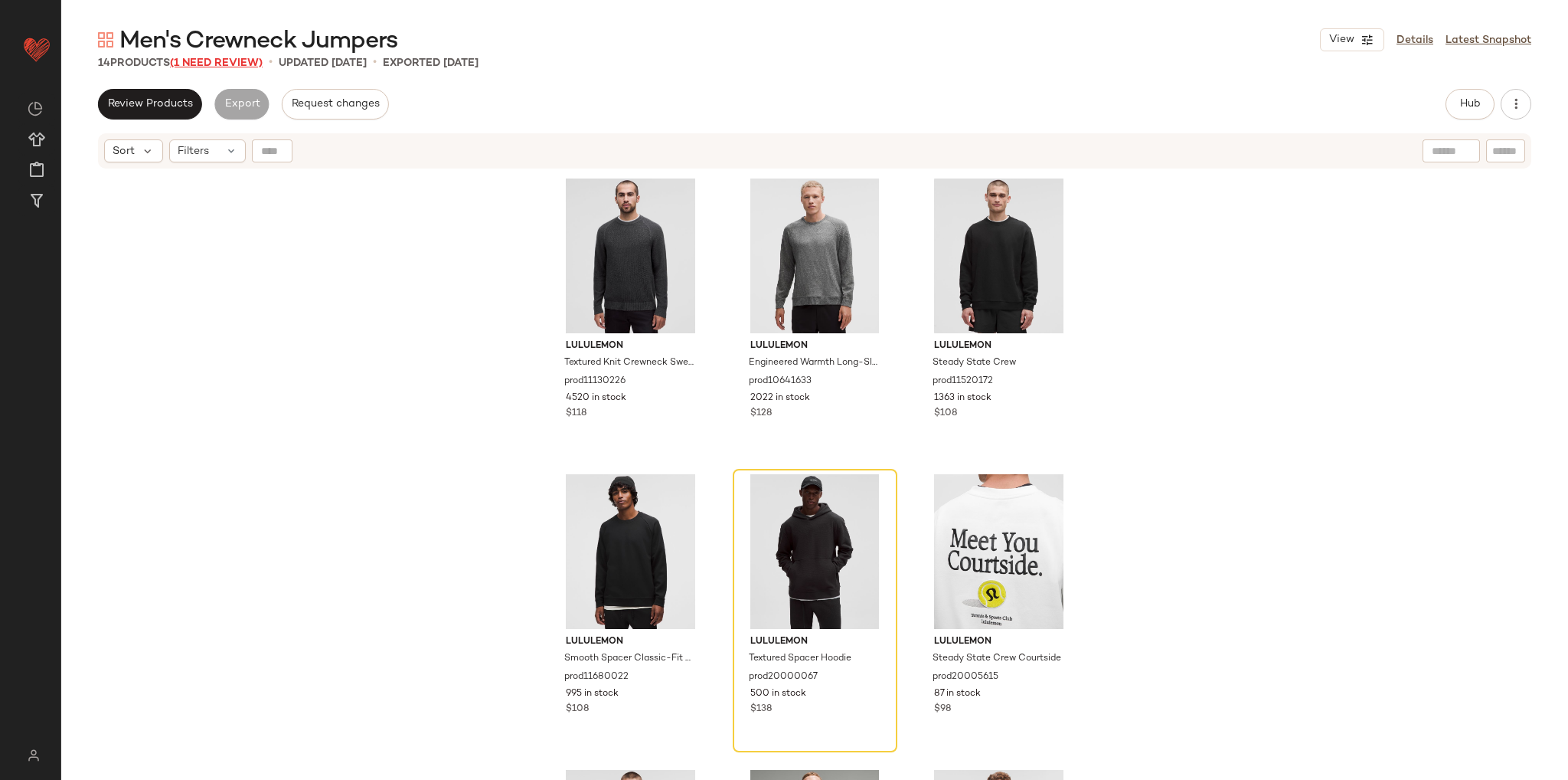
click at [241, 58] on span "(1 Need Review)" at bounding box center [216, 63] width 93 height 12
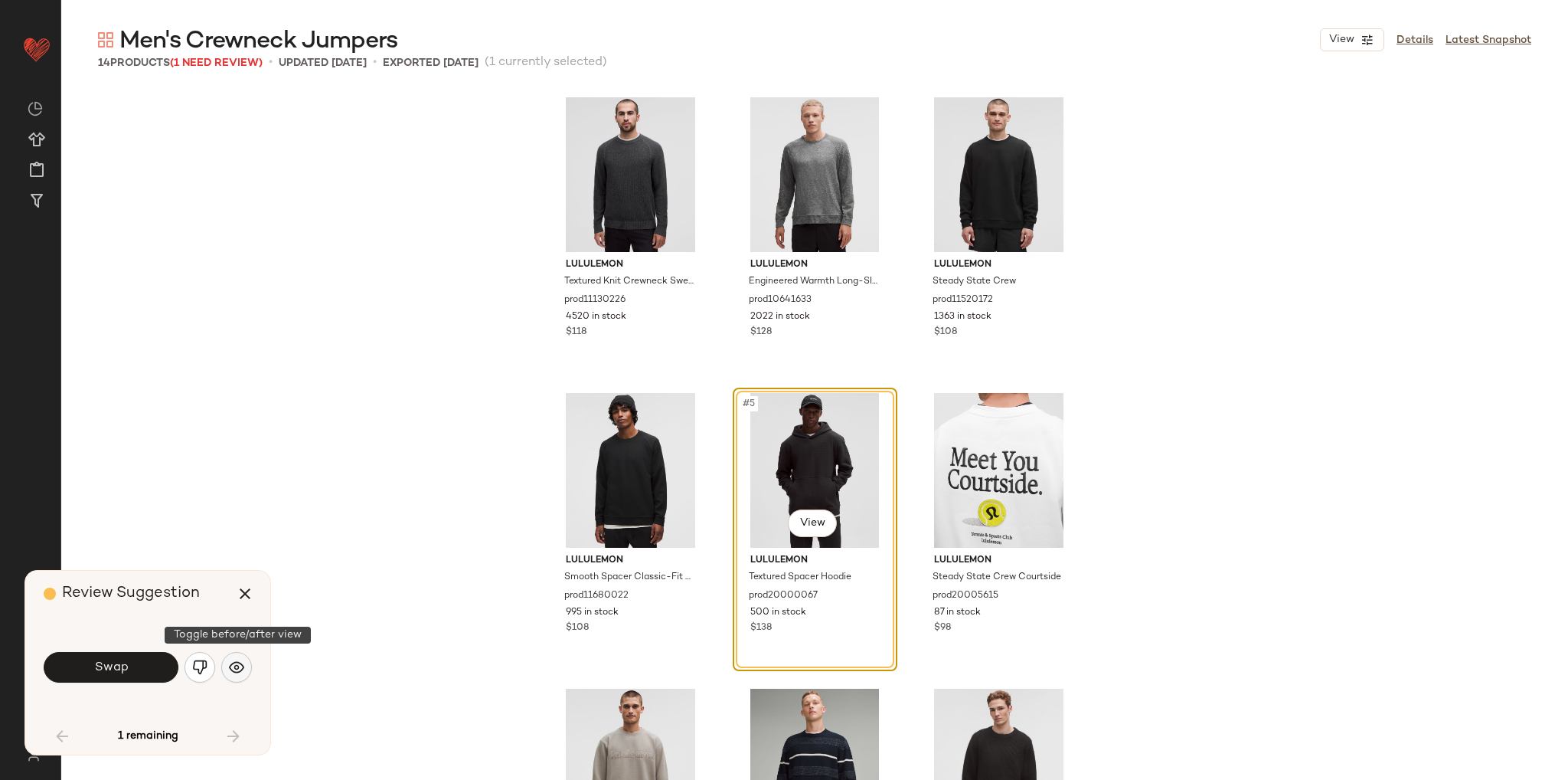
click at [241, 667] on img "button" at bounding box center [237, 668] width 16 height 16
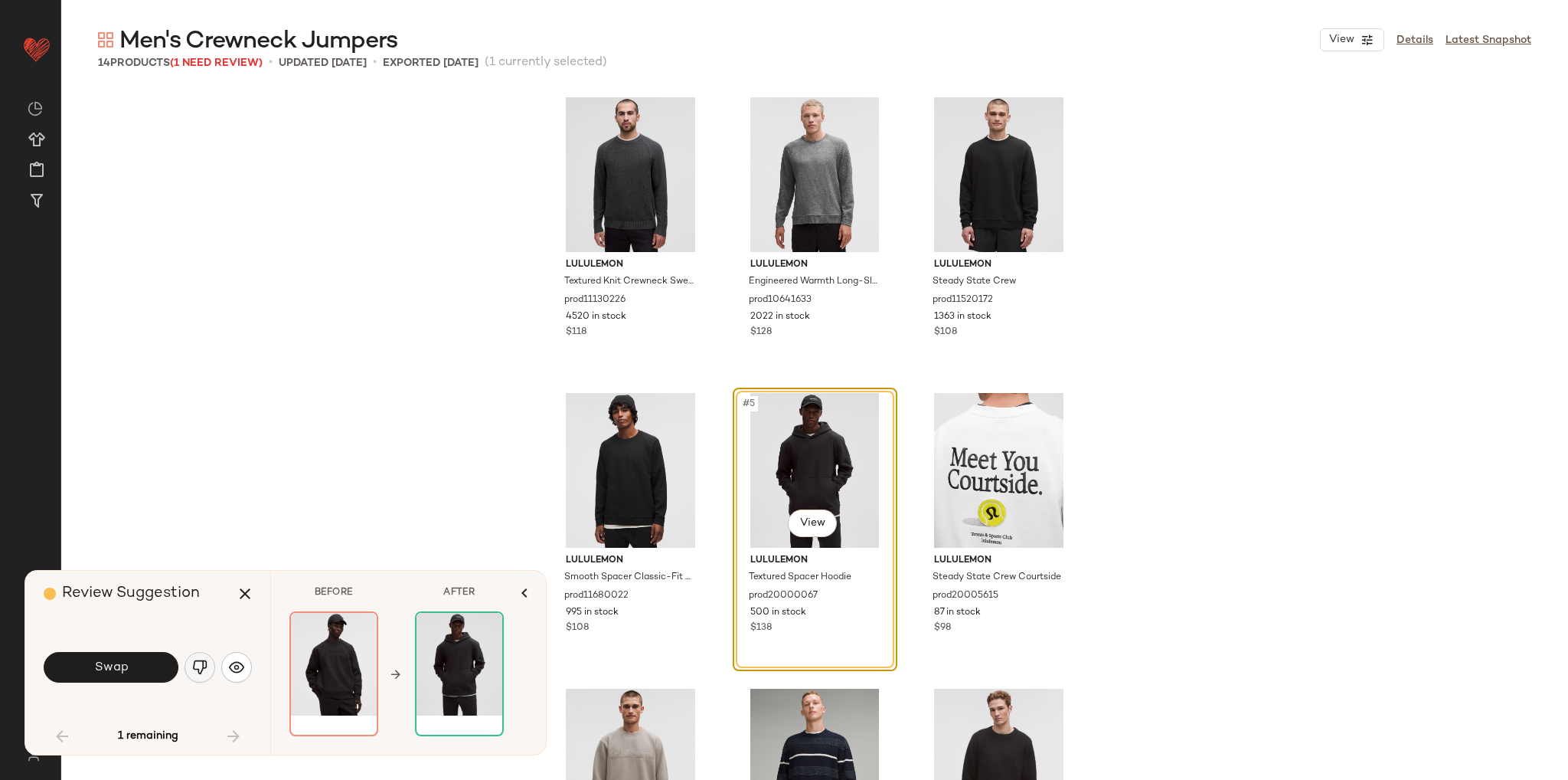
click at [205, 672] on img "button" at bounding box center [200, 668] width 16 height 16
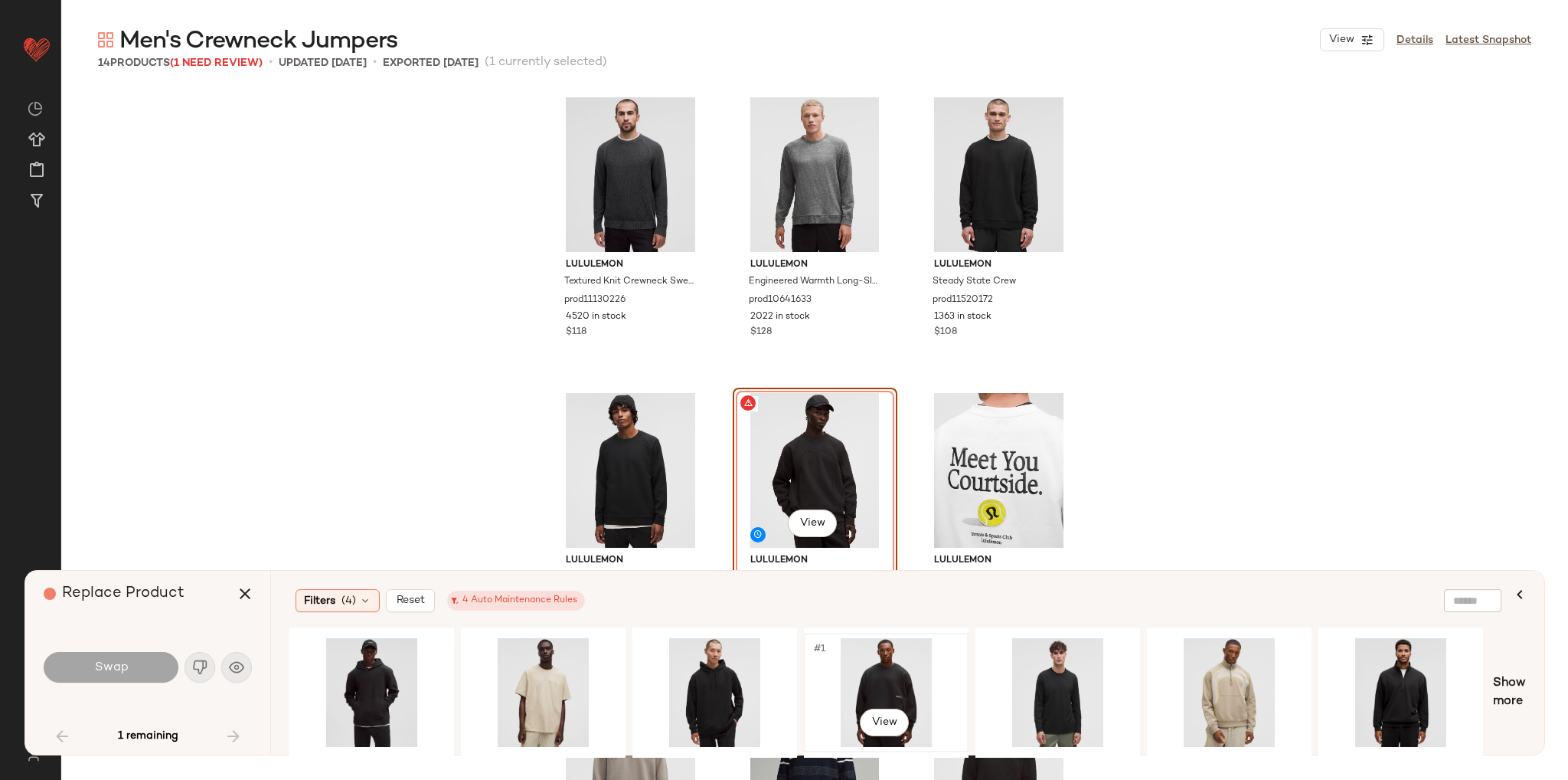
click at [856, 692] on div "#1 View" at bounding box center [886, 692] width 154 height 108
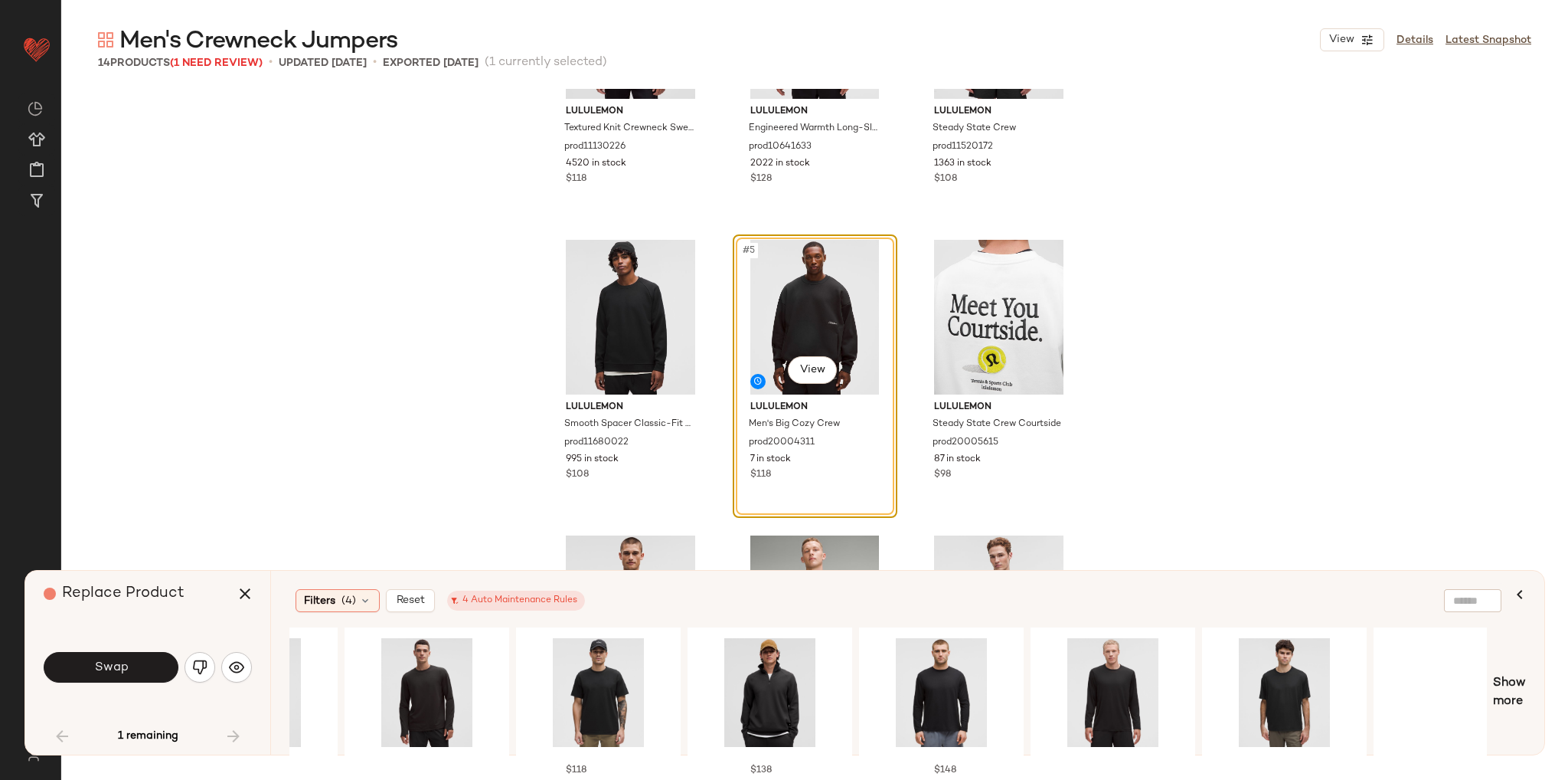
scroll to position [0, 1537]
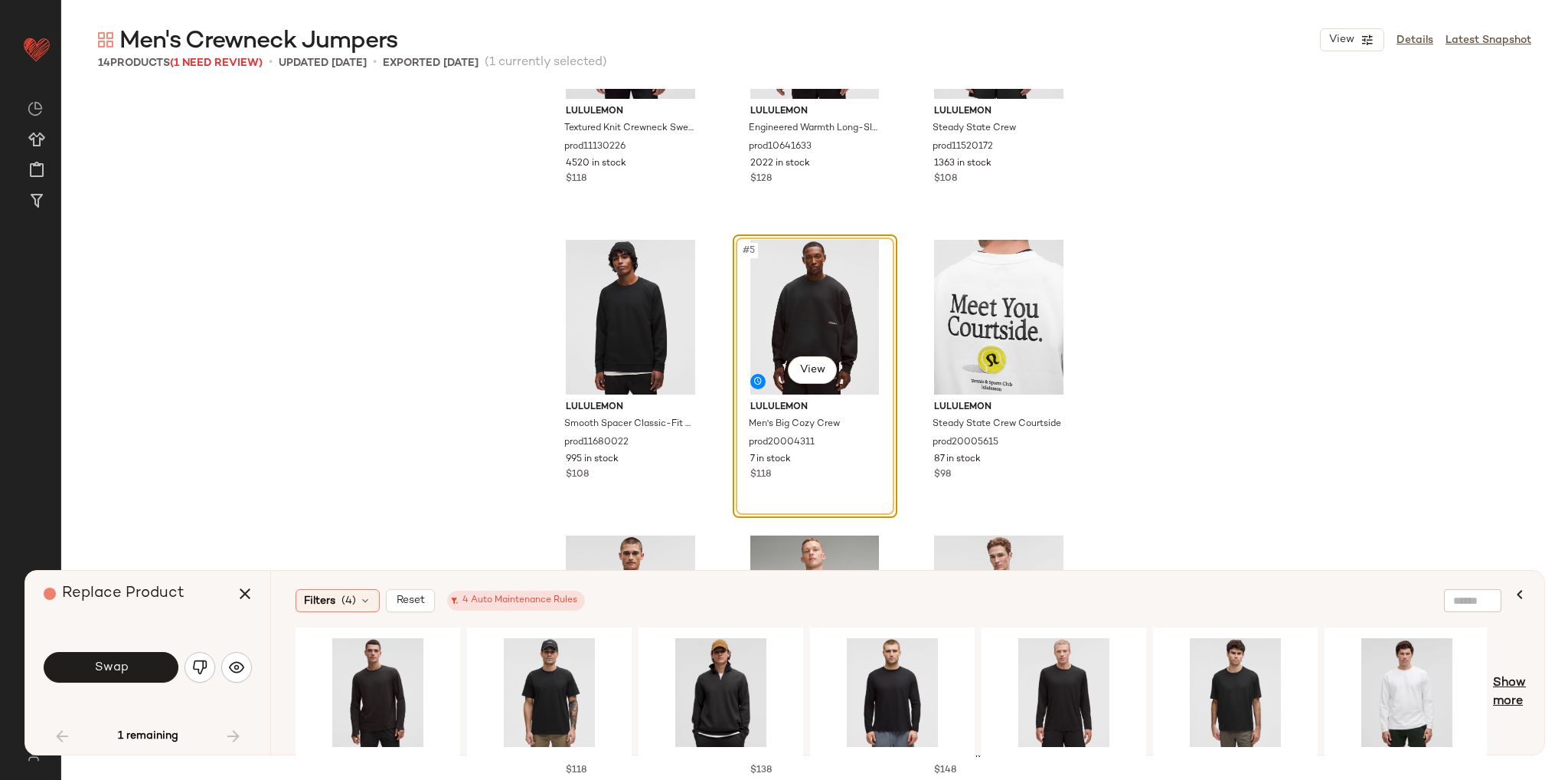
click at [1506, 695] on span "Show more" at bounding box center [1508, 691] width 33 height 36
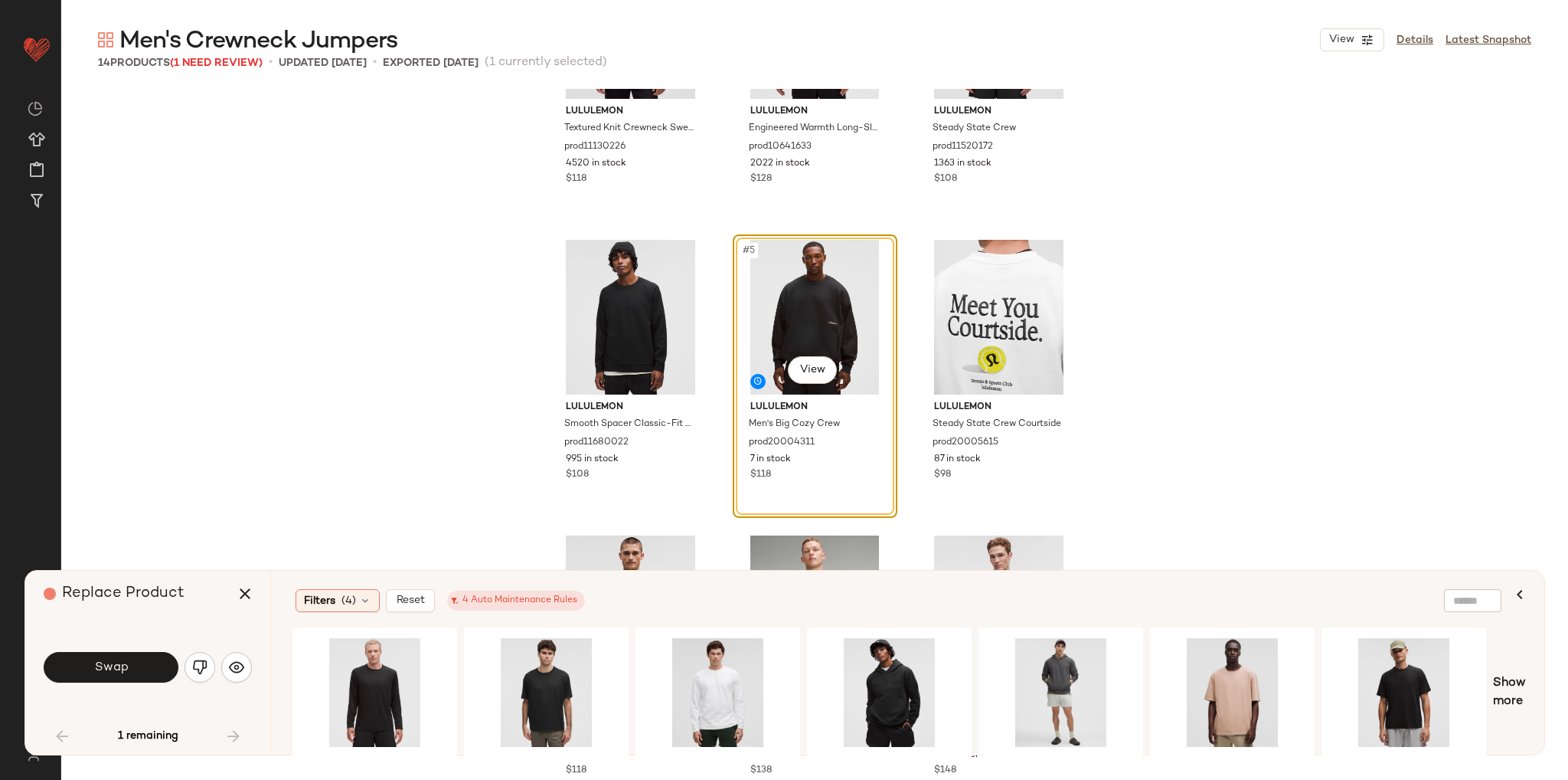
scroll to position [0, 2565]
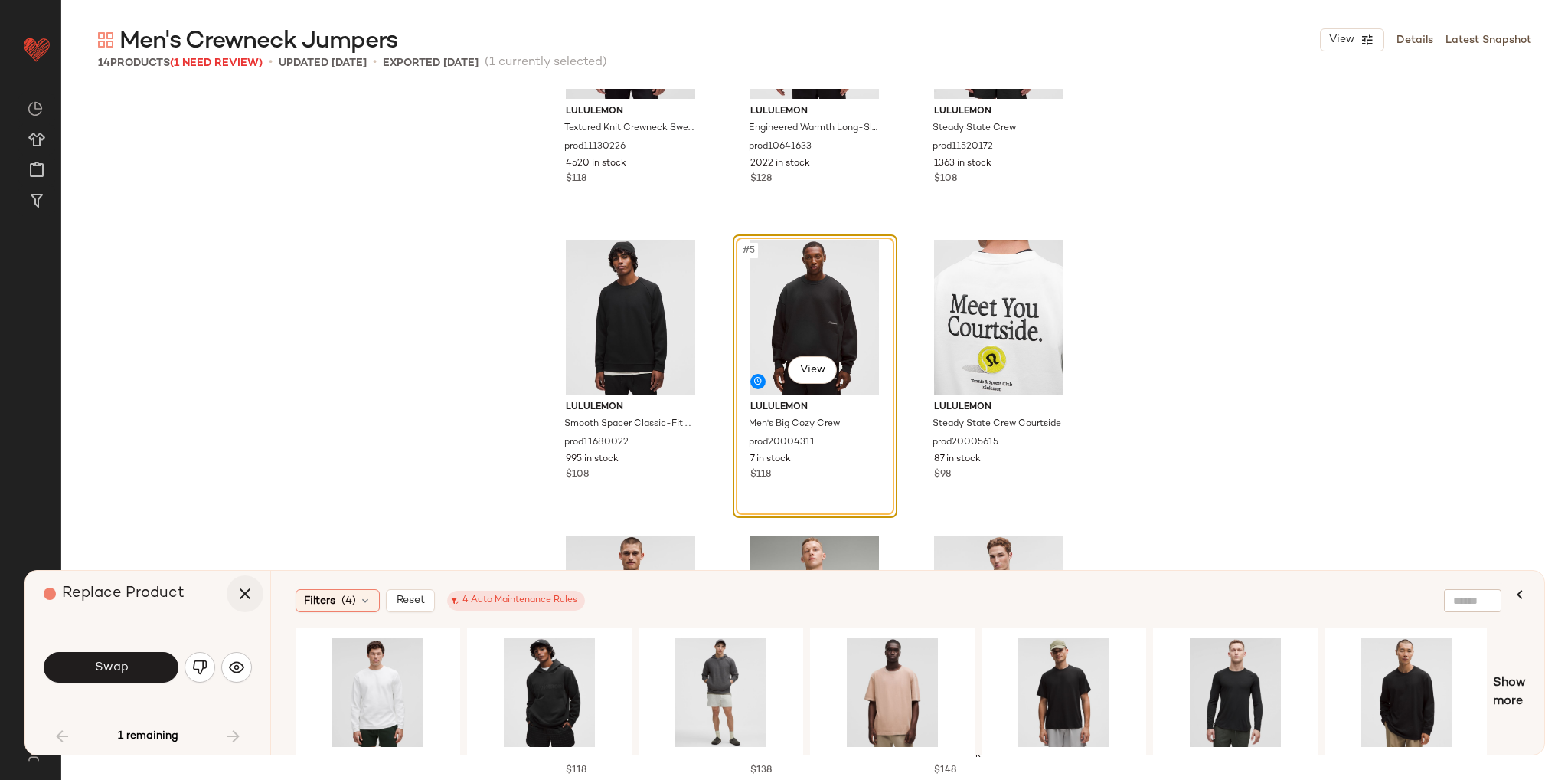
click at [245, 594] on icon "button" at bounding box center [244, 594] width 19 height 19
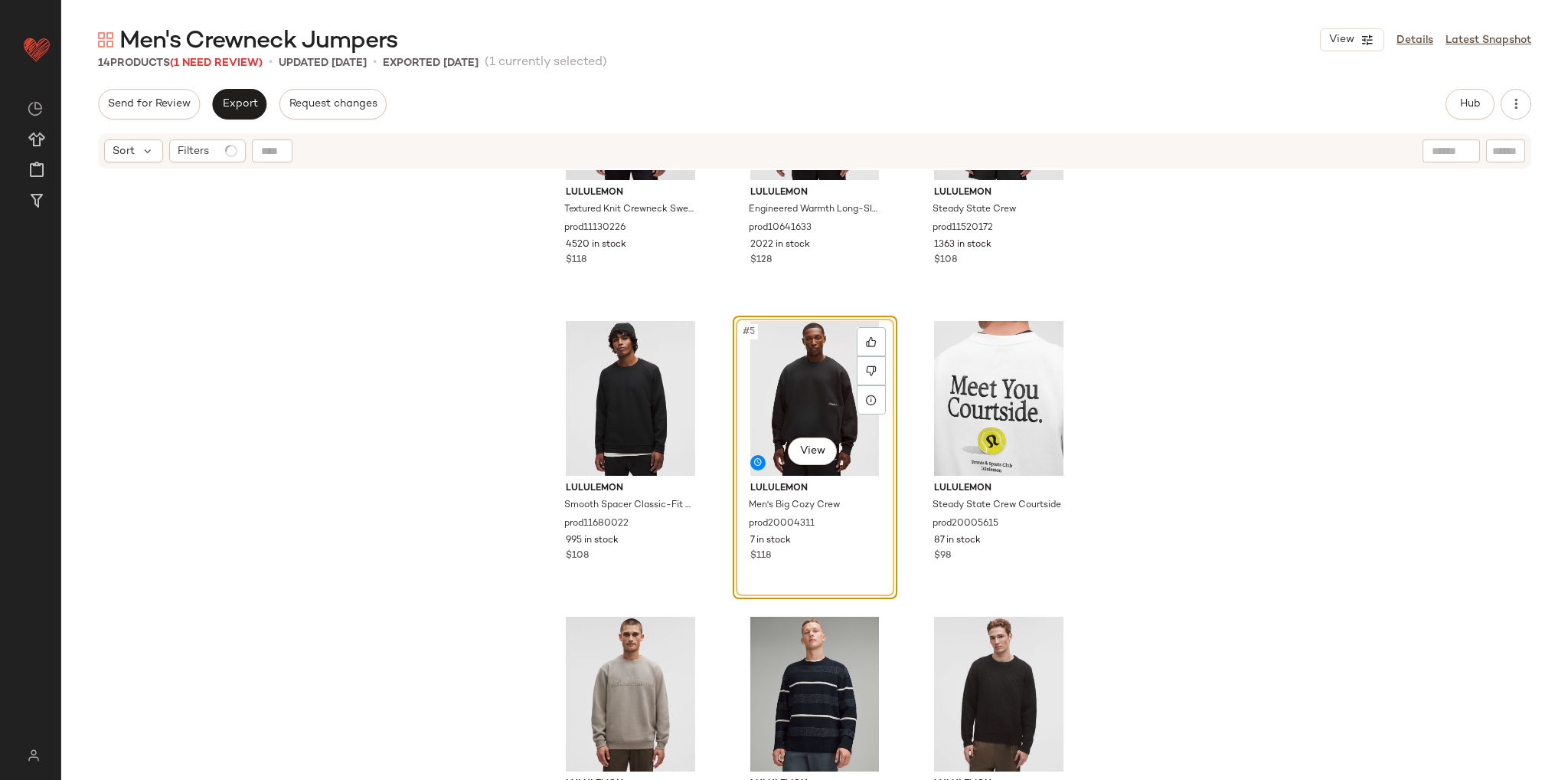
click at [374, 451] on div "lululemon Textured Knit Crewneck Sweater prod11130226 4520 in stock $118 lulule…" at bounding box center [814, 493] width 1506 height 648
click at [783, 414] on div "#5 View" at bounding box center [815, 397] width 154 height 155
click at [868, 362] on div at bounding box center [871, 371] width 30 height 30
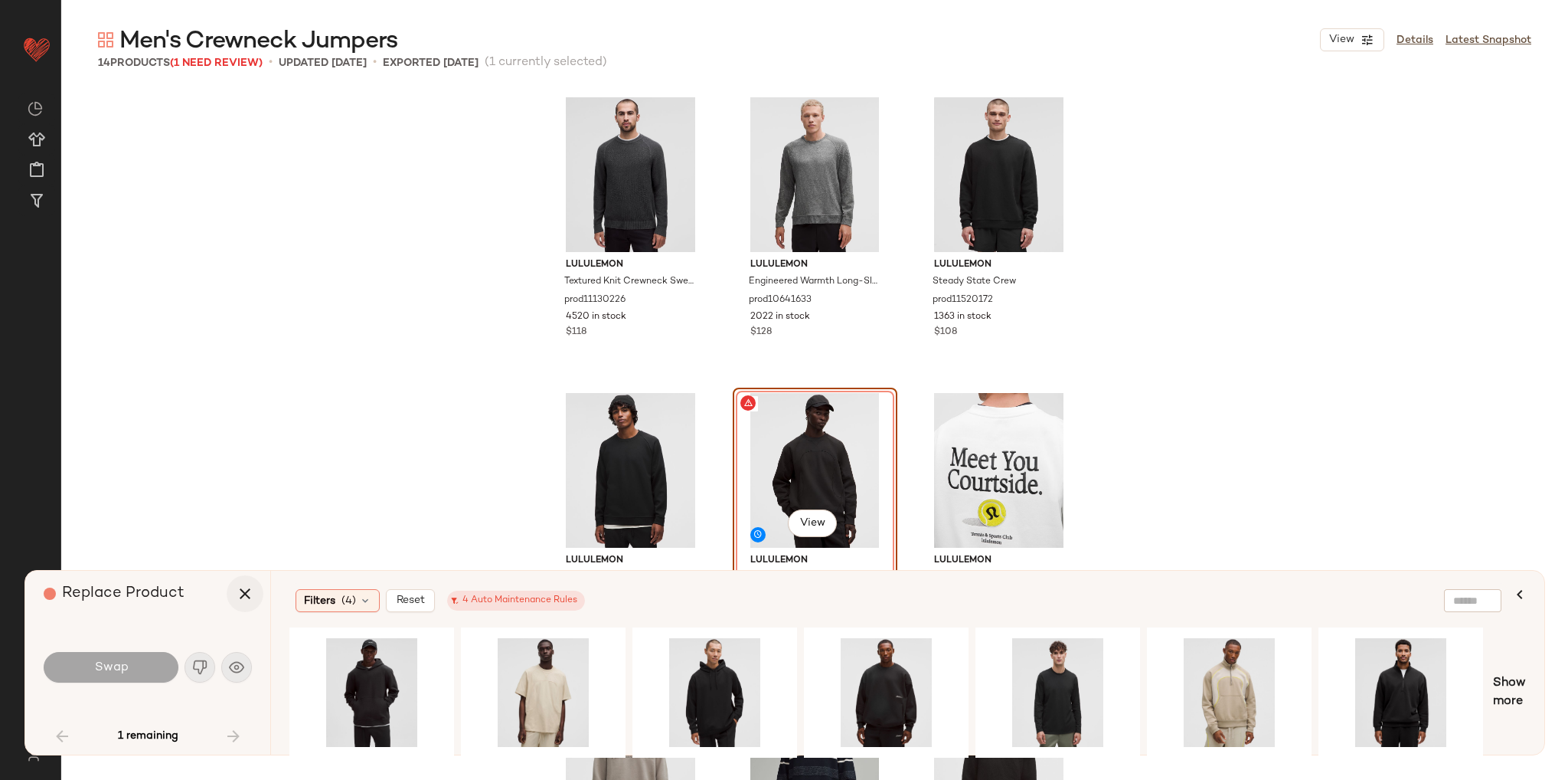
click at [234, 594] on button "button" at bounding box center [244, 593] width 36 height 36
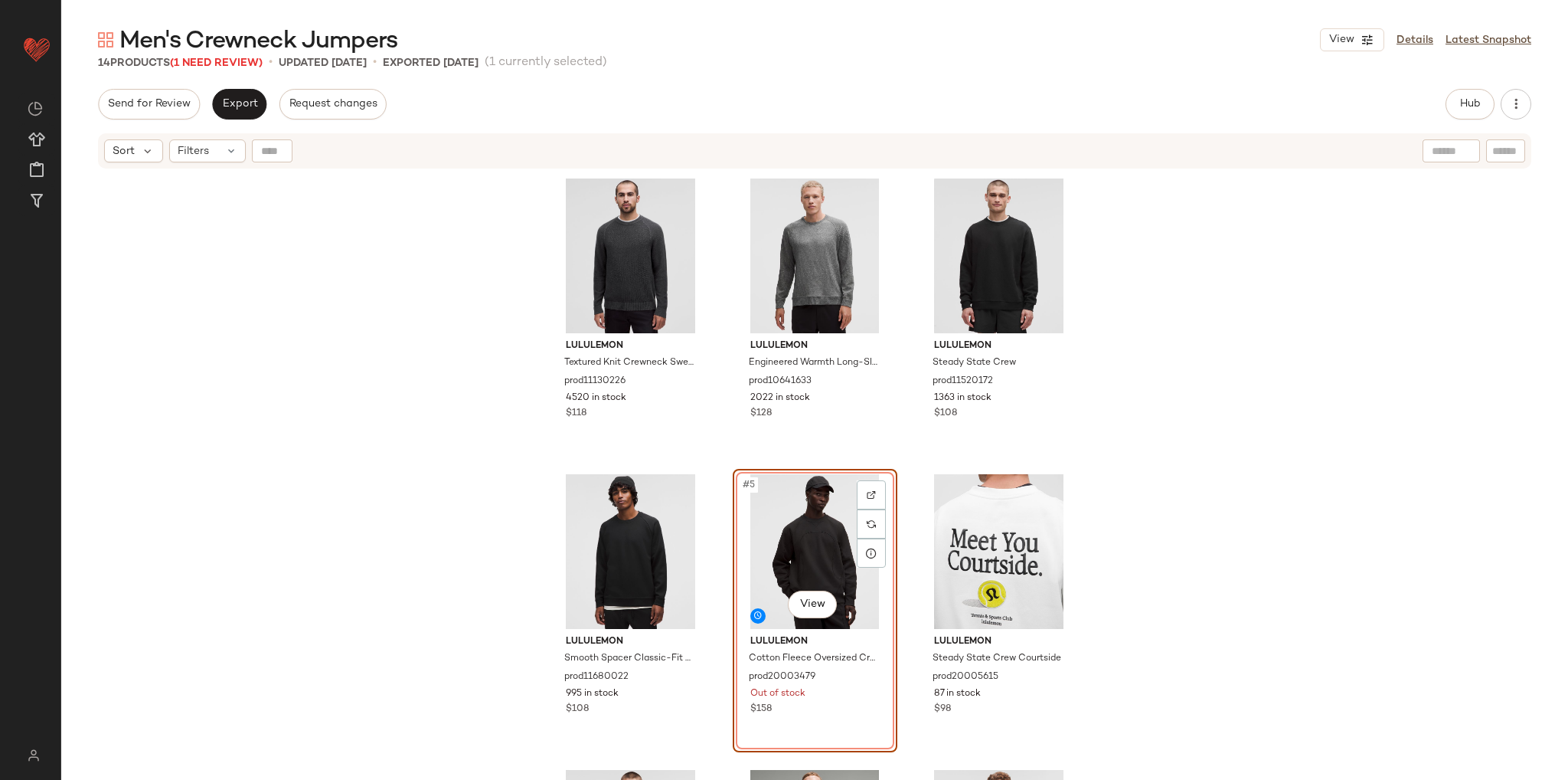
click at [823, 521] on div "#5 View" at bounding box center [815, 551] width 154 height 155
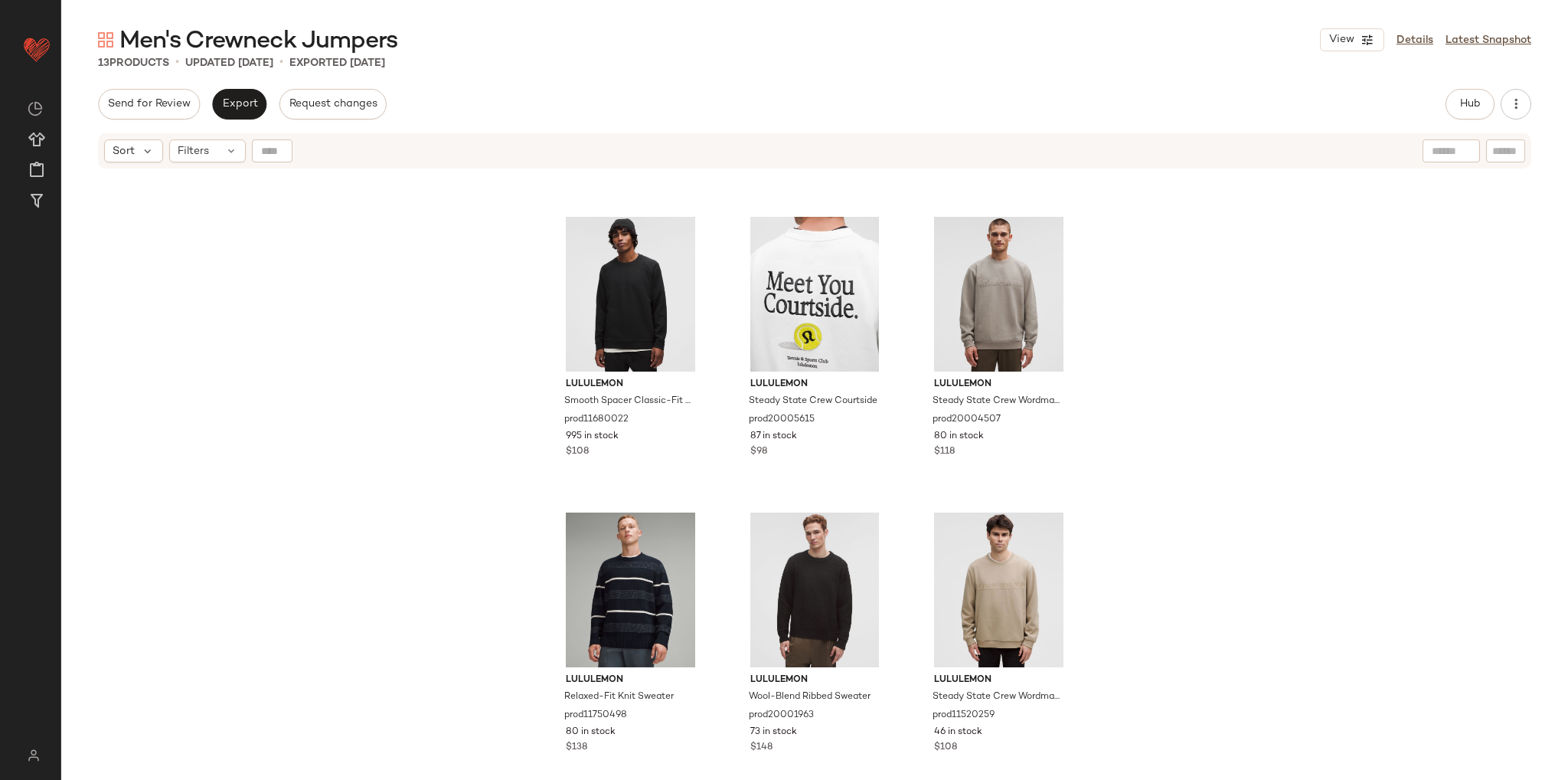
scroll to position [395, 0]
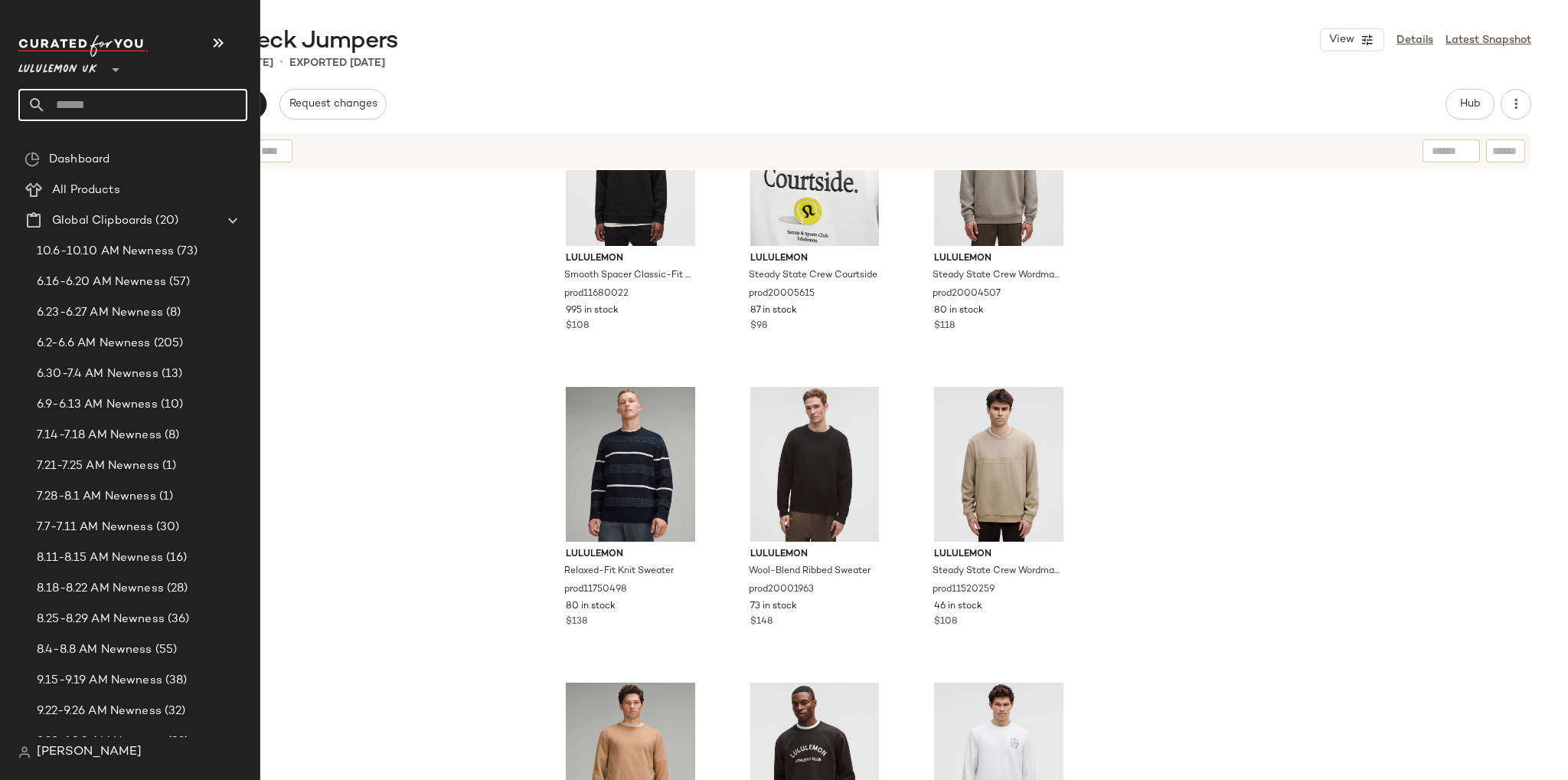
click at [68, 111] on input "text" at bounding box center [147, 105] width 201 height 33
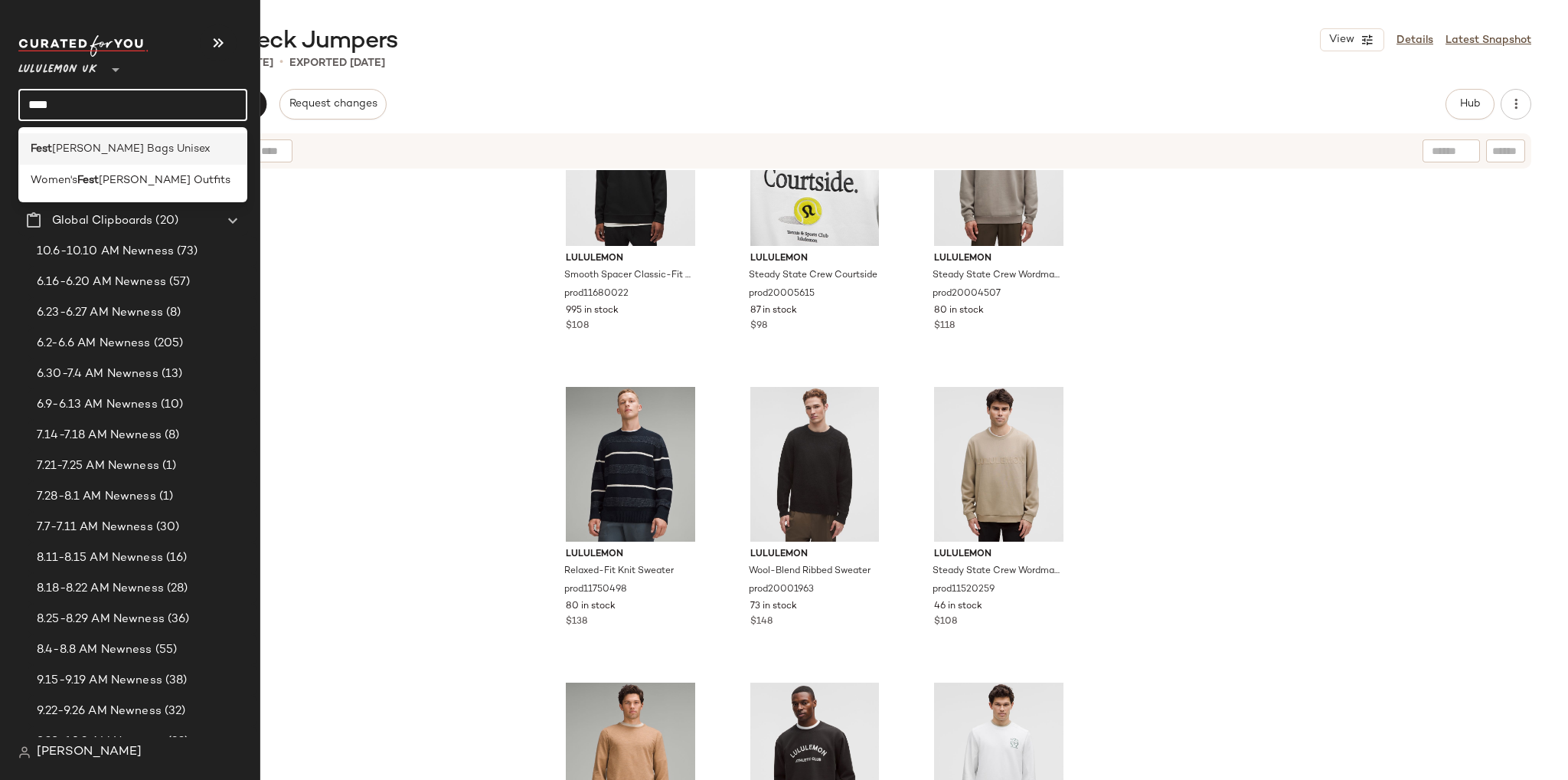
type input "****"
click at [92, 146] on span "ival Bags Unisex" at bounding box center [131, 149] width 159 height 16
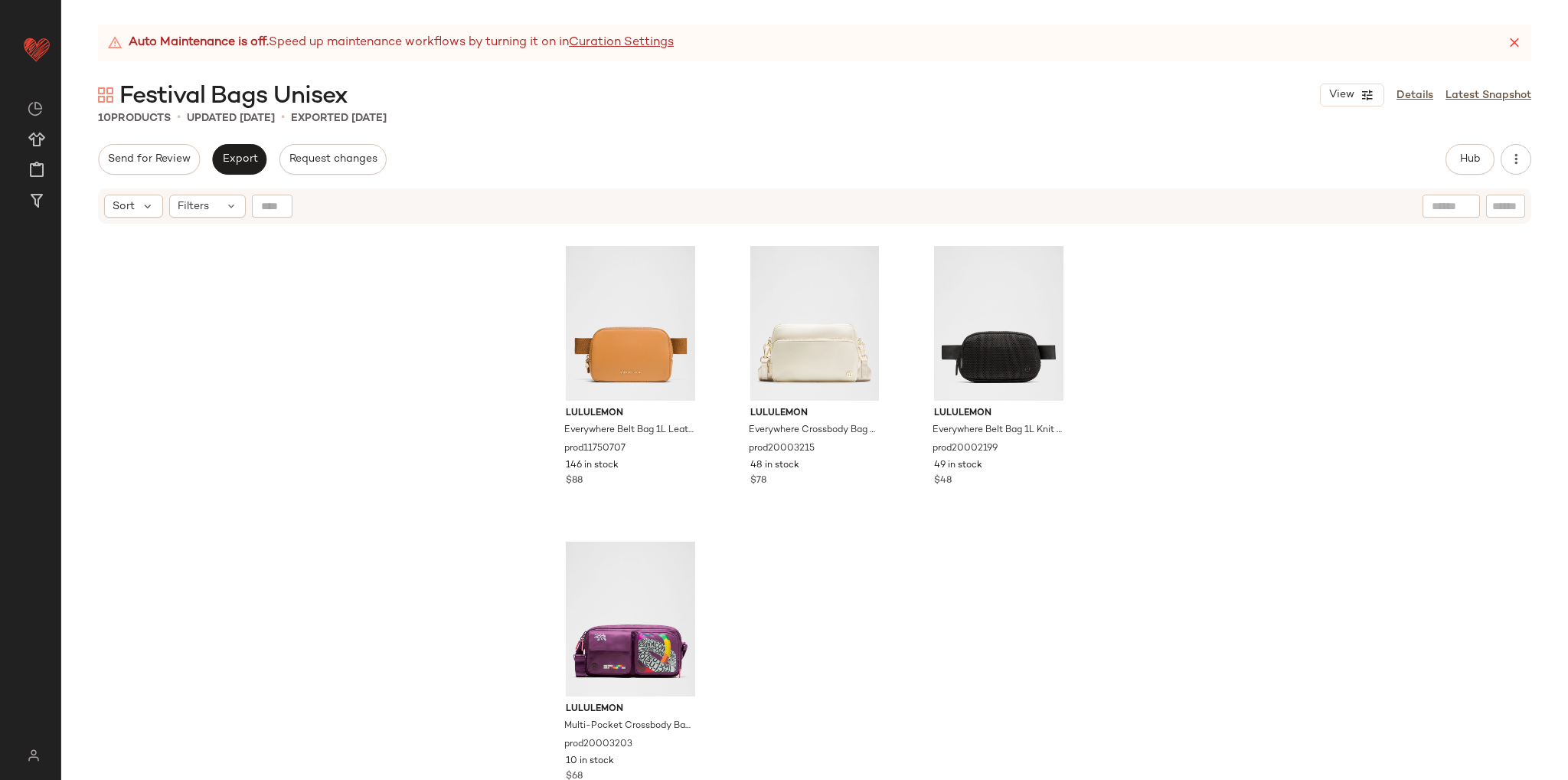
scroll to position [593, 0]
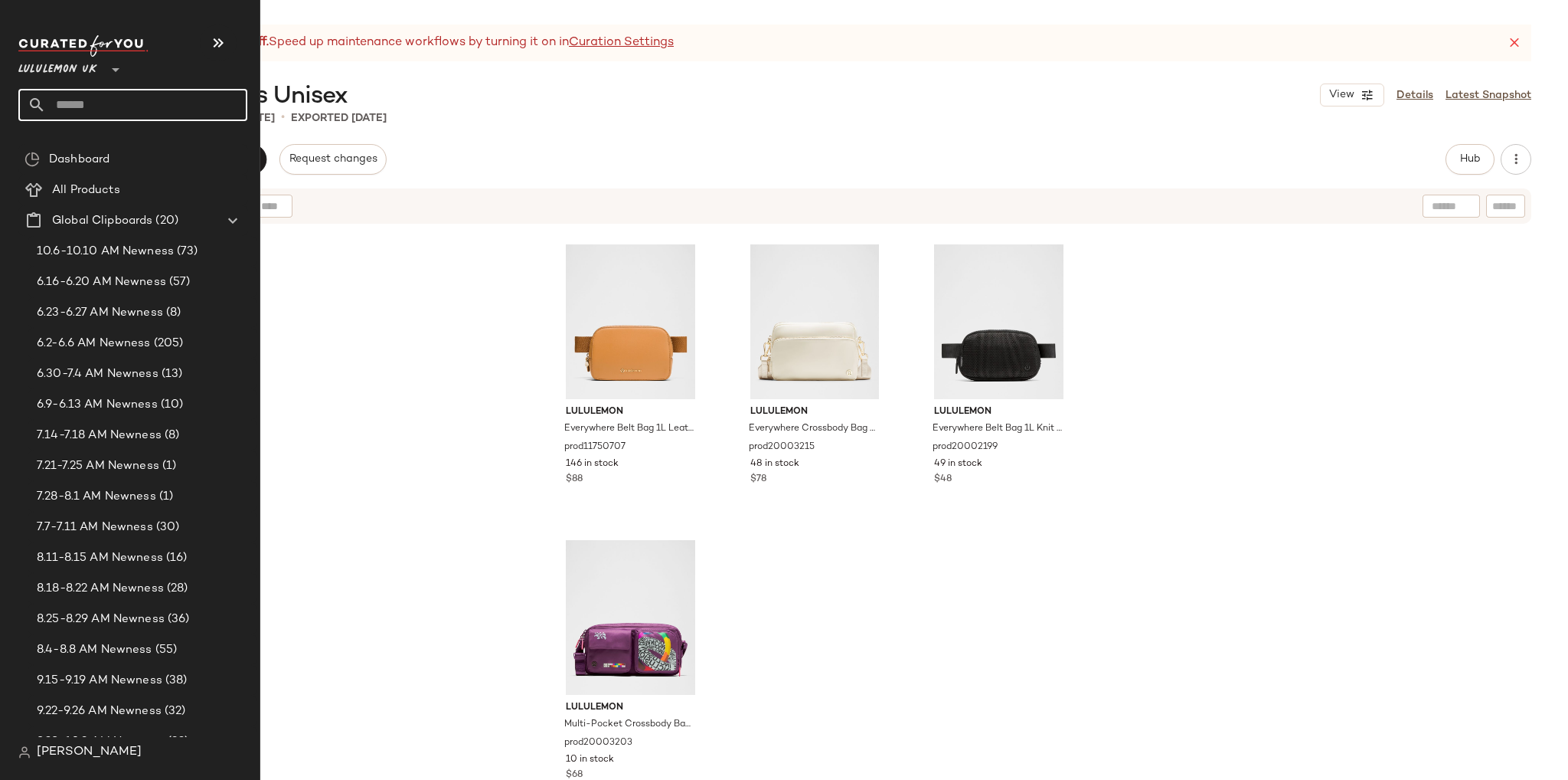
click at [78, 117] on input "text" at bounding box center [147, 105] width 201 height 33
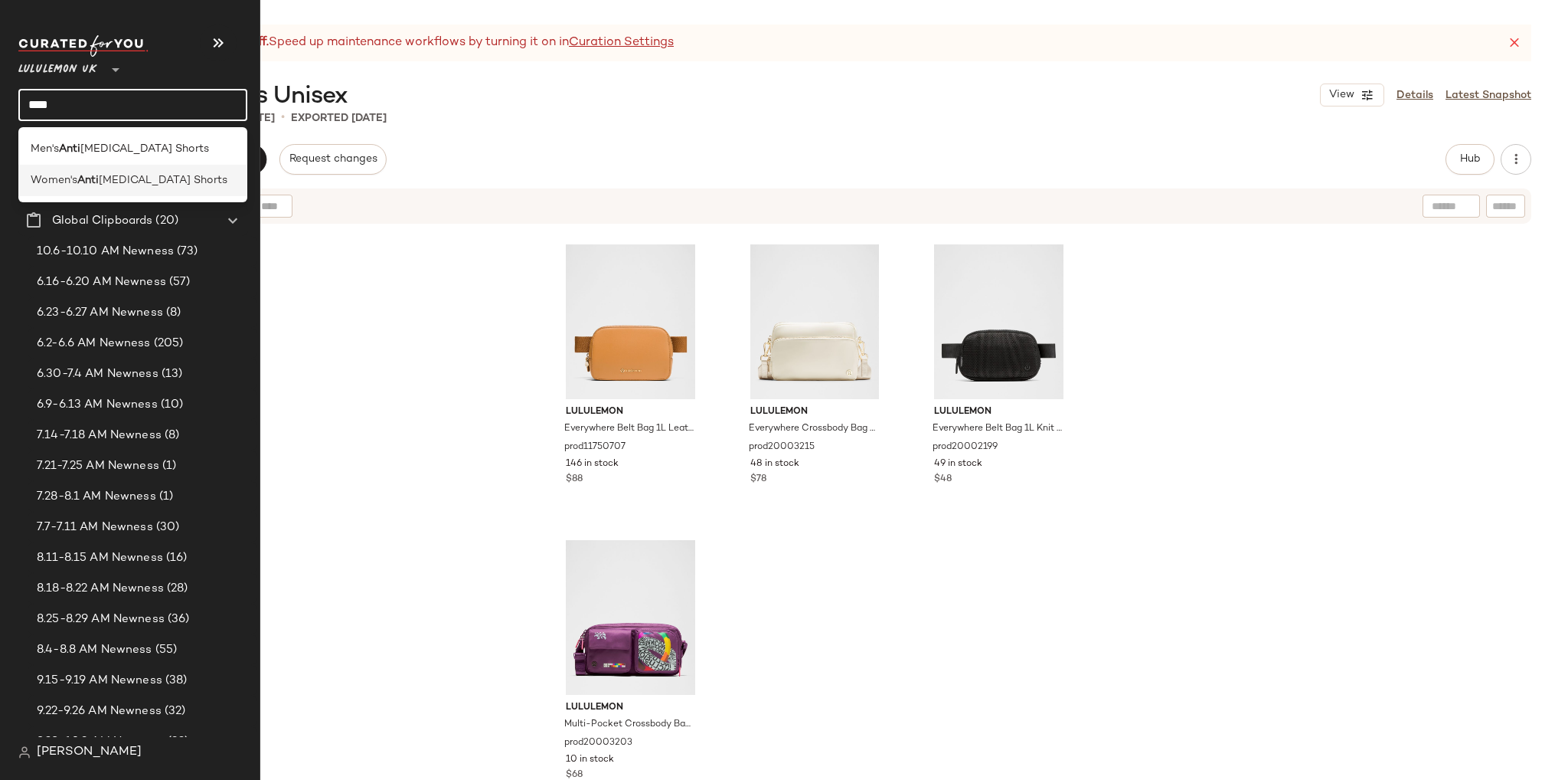
type input "****"
click at [103, 185] on span "Chafing Shorts" at bounding box center [163, 180] width 128 height 16
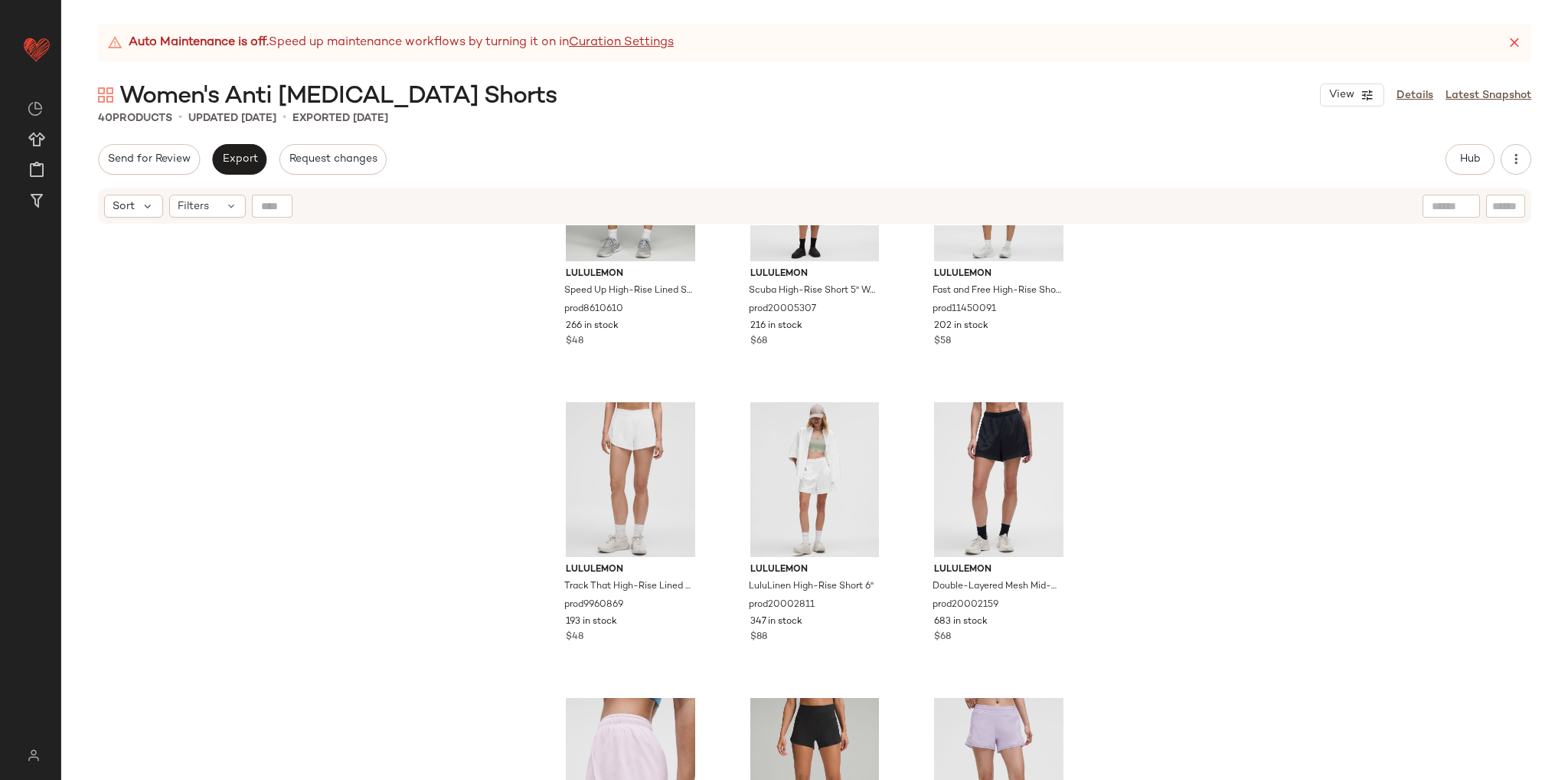
scroll to position [2080, 0]
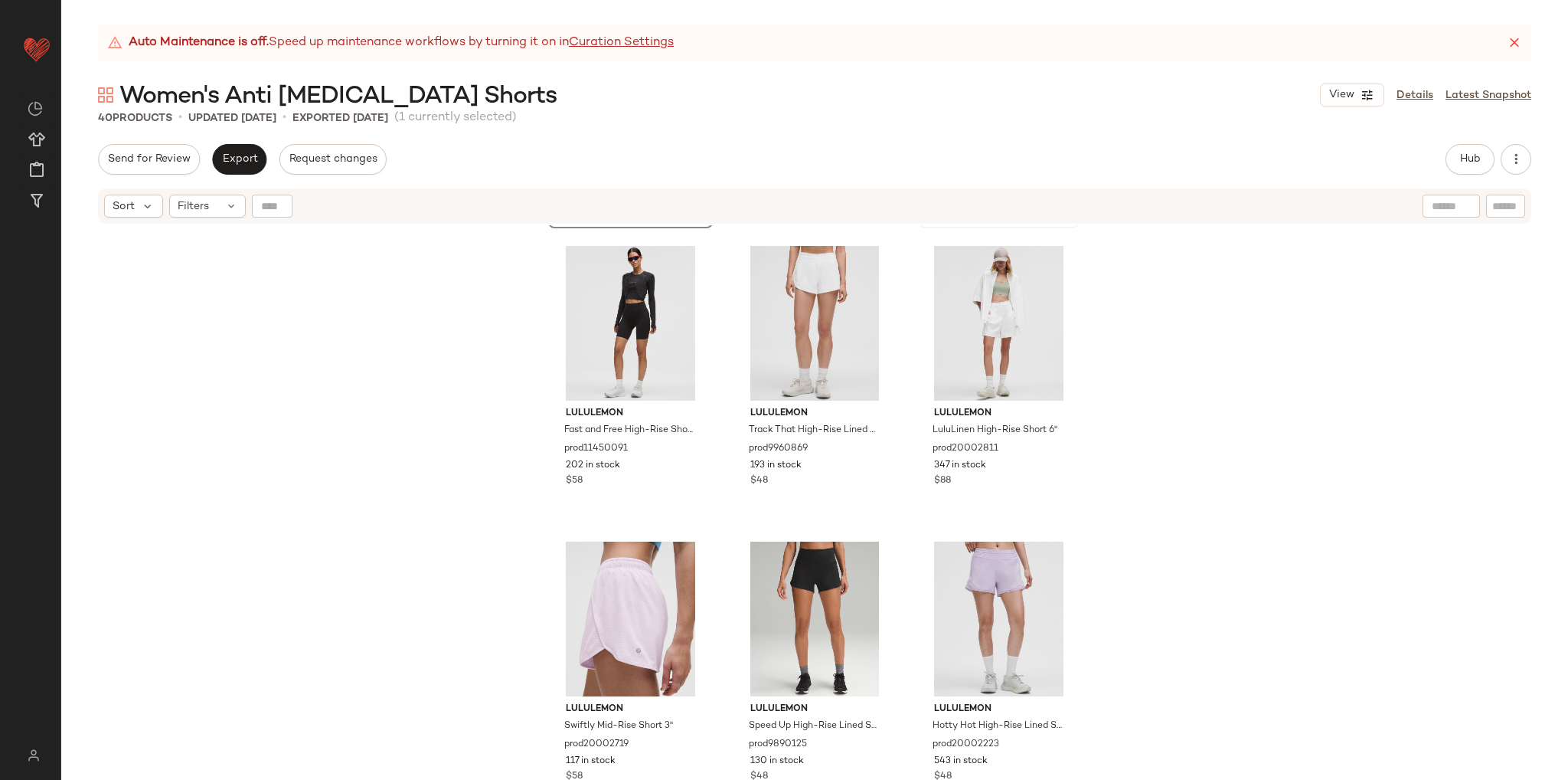
scroll to position [2463, 0]
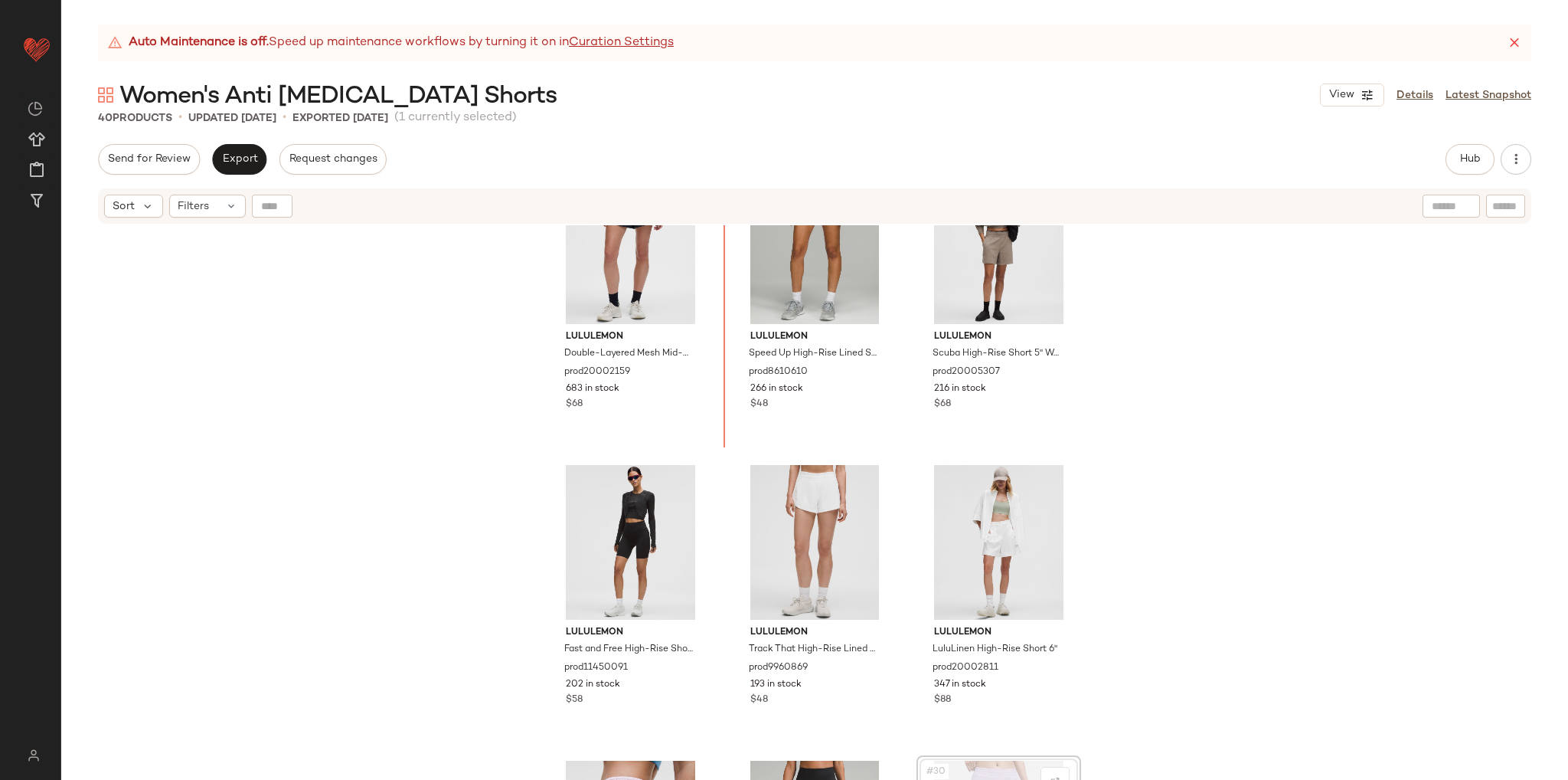
scroll to position [2143, 0]
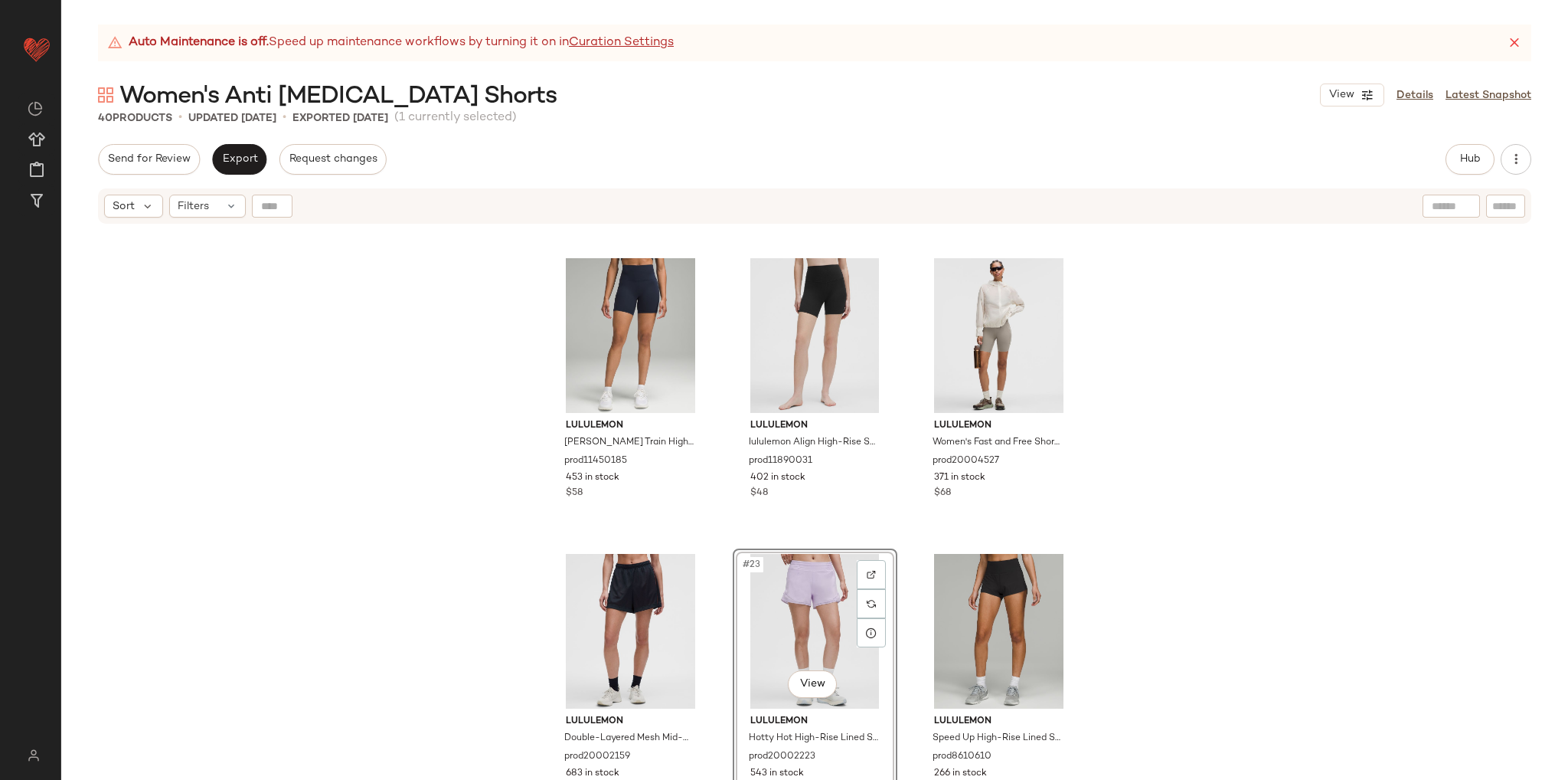
scroll to position [1760, 0]
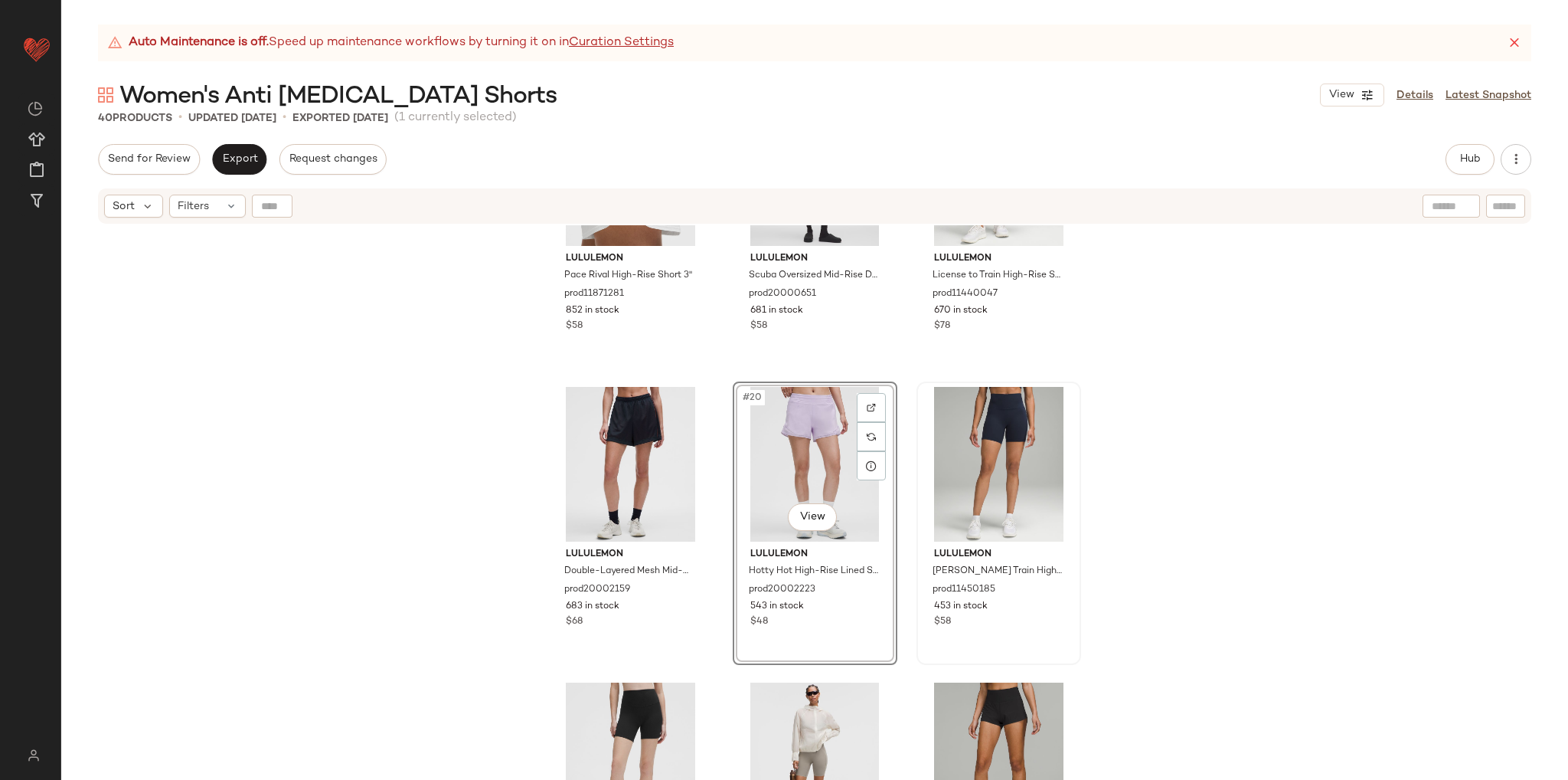
scroll to position [1530, 0]
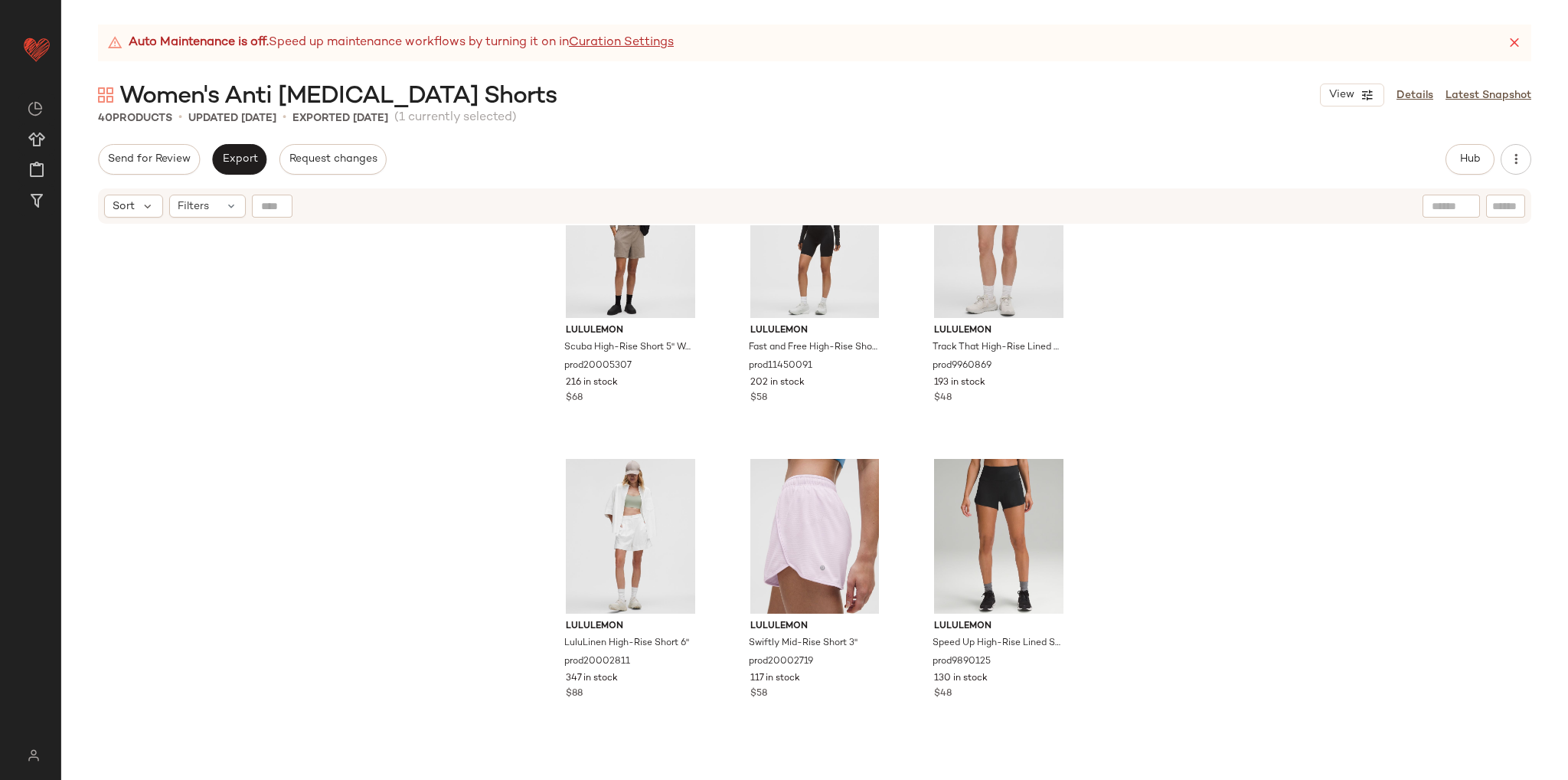
scroll to position [2449, 0]
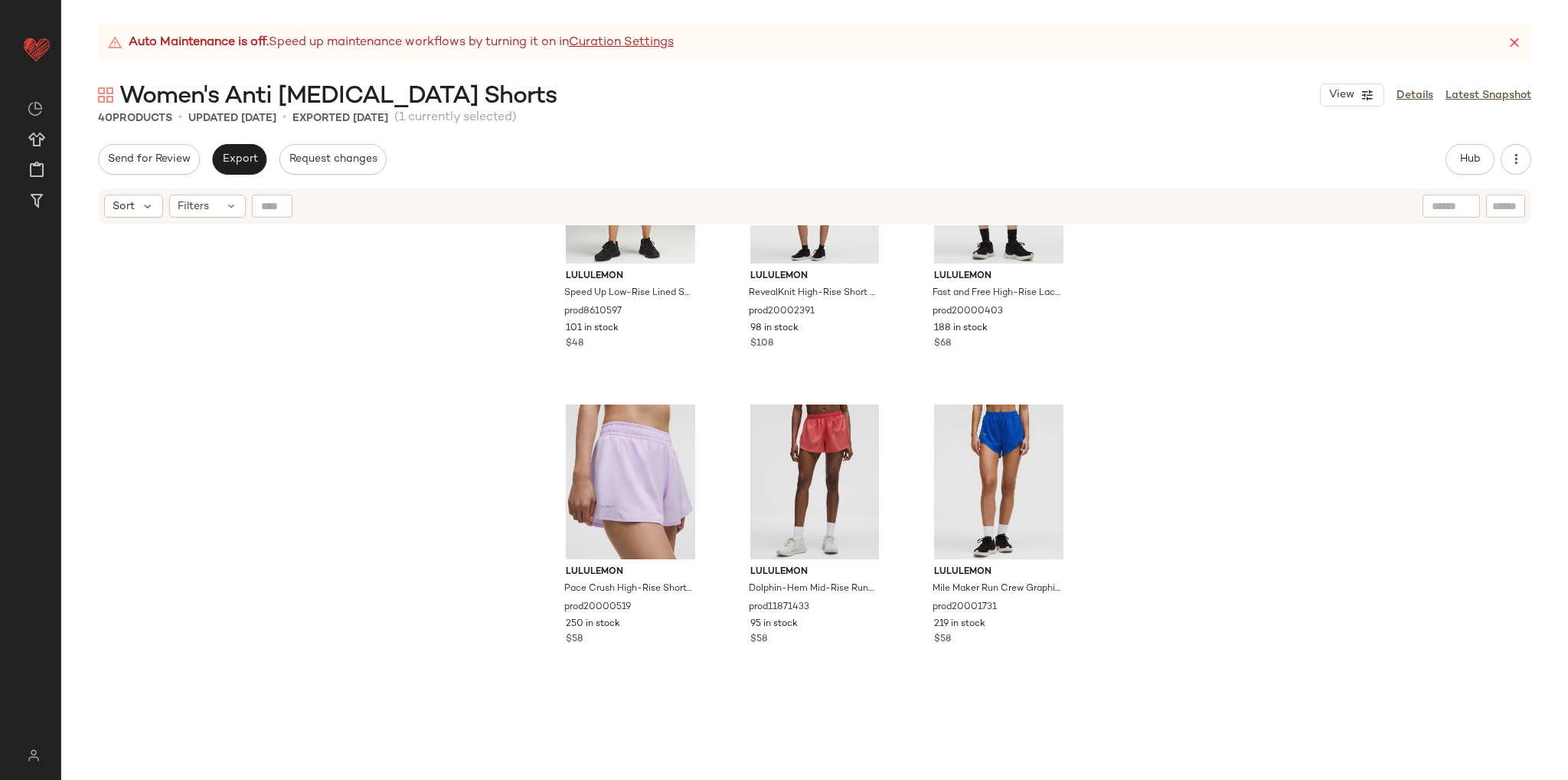
scroll to position [3158, 0]
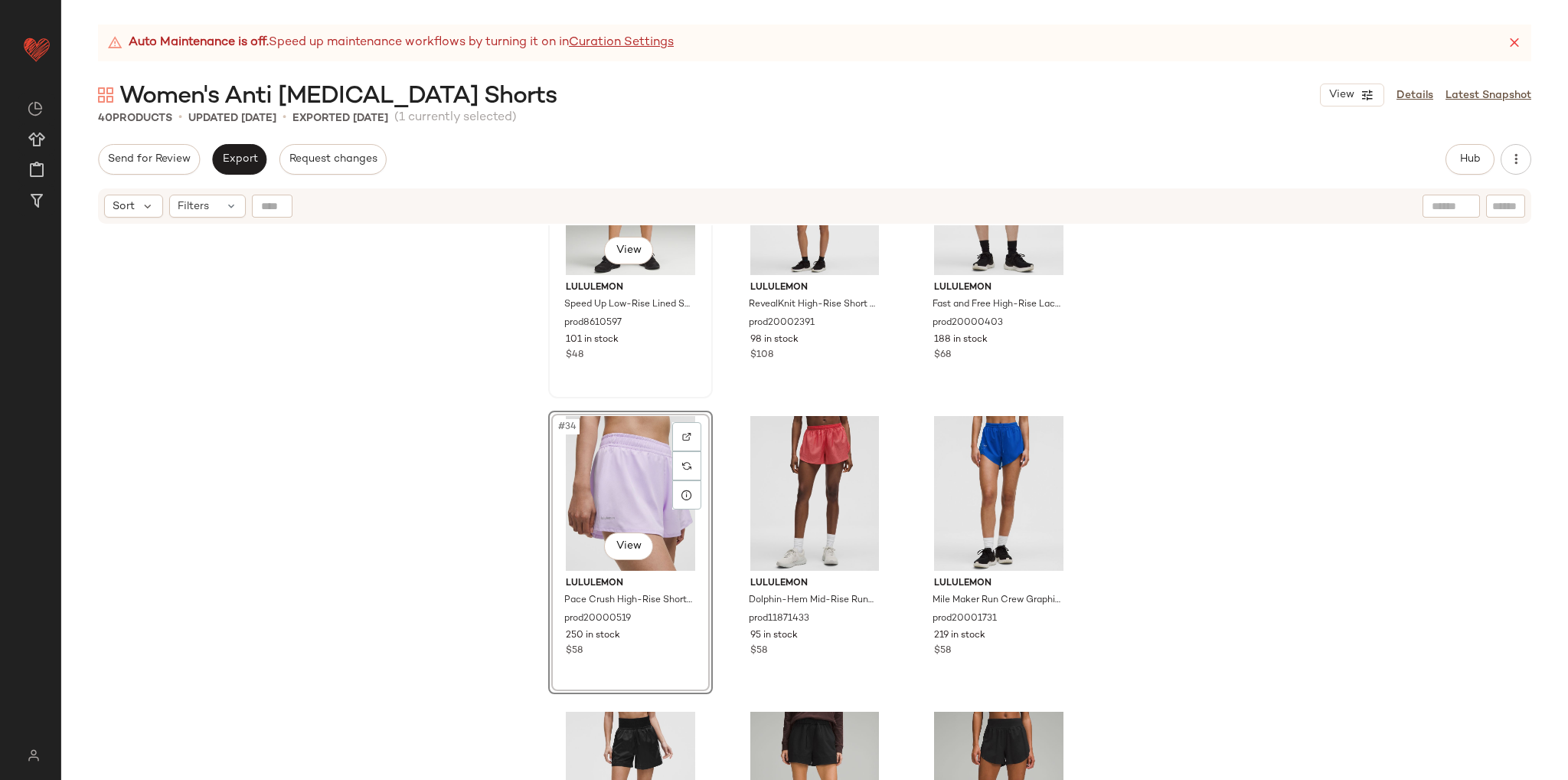
scroll to position [3079, 0]
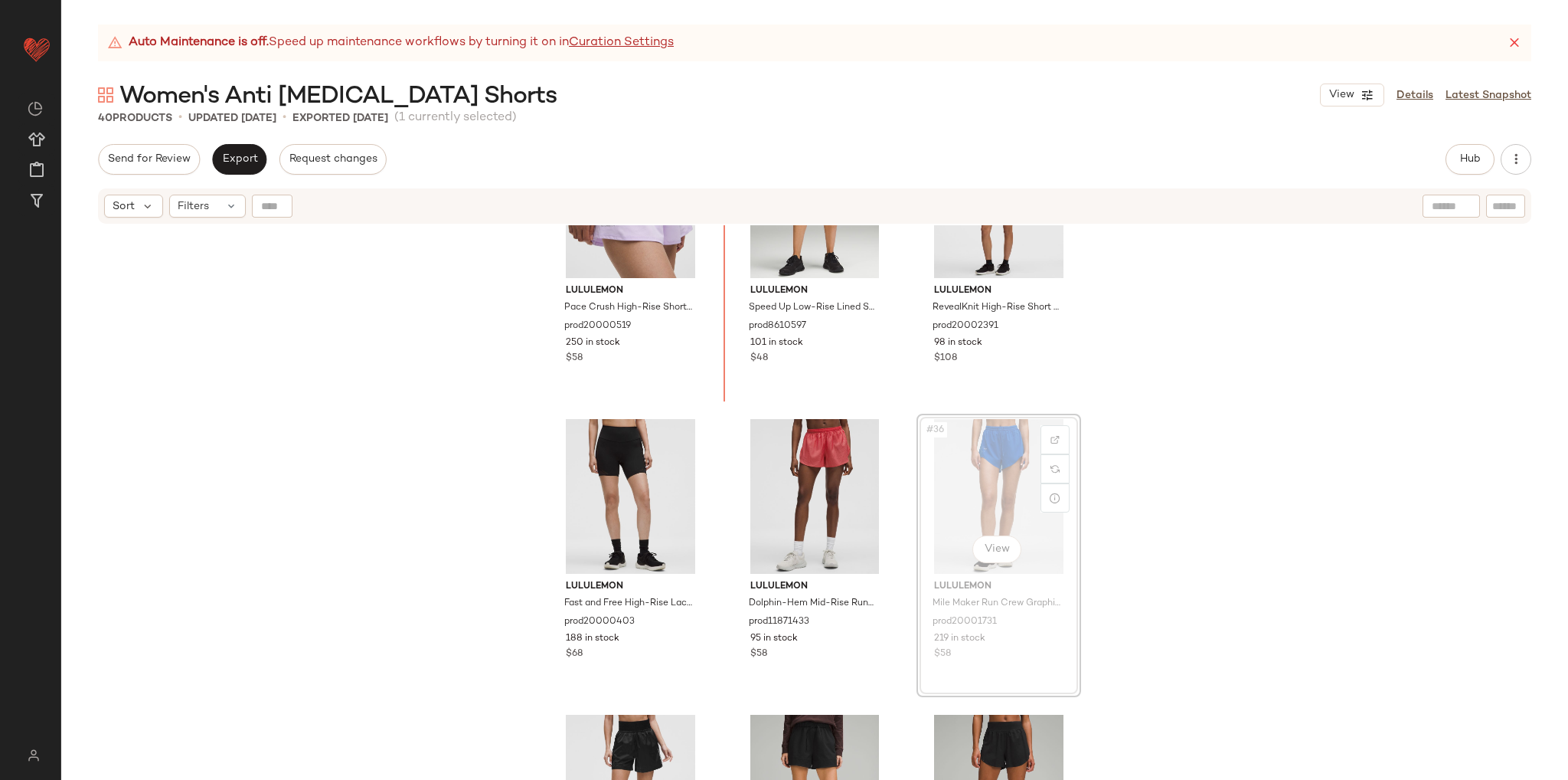
scroll to position [3073, 0]
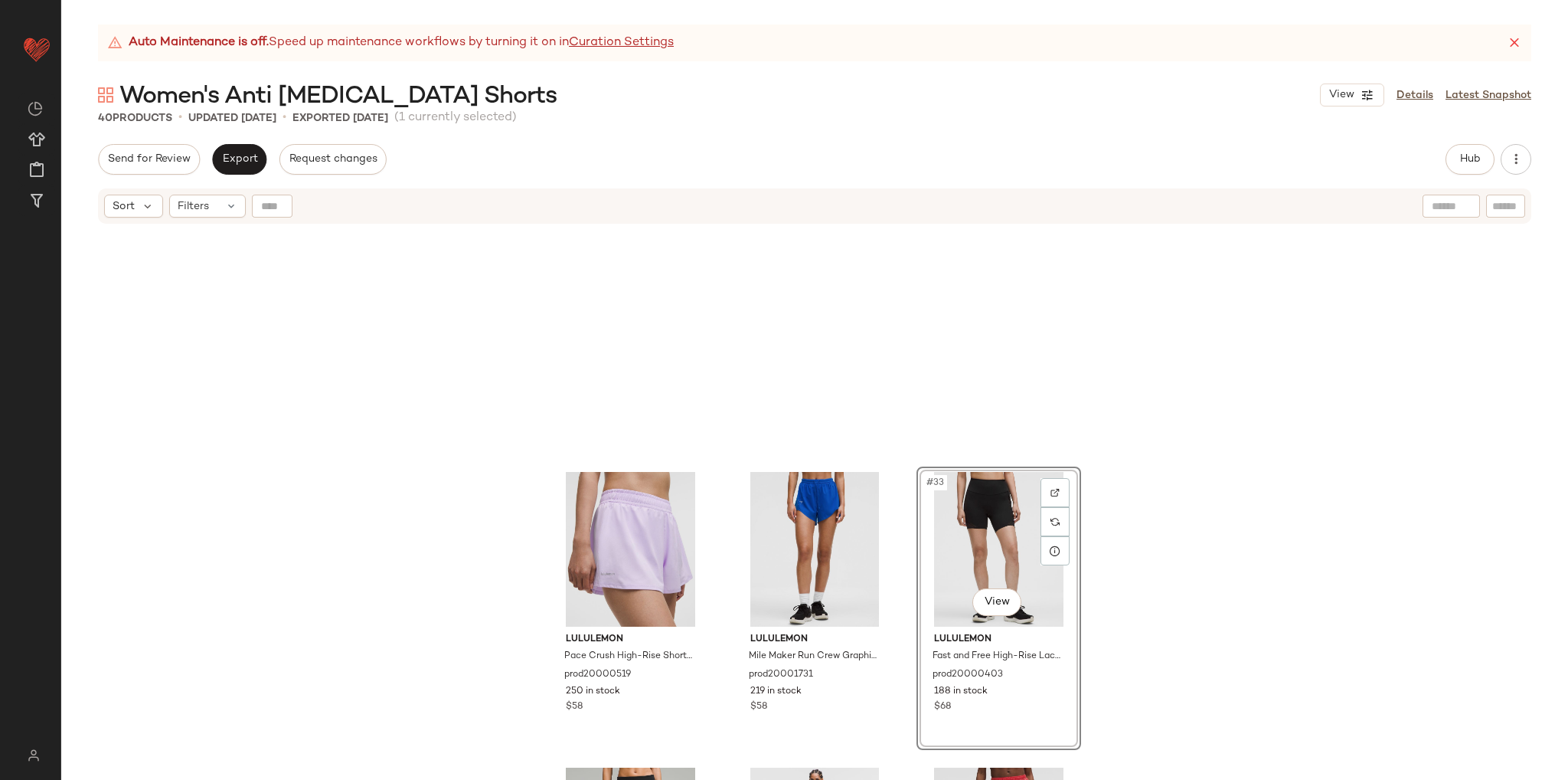
scroll to position [2707, 0]
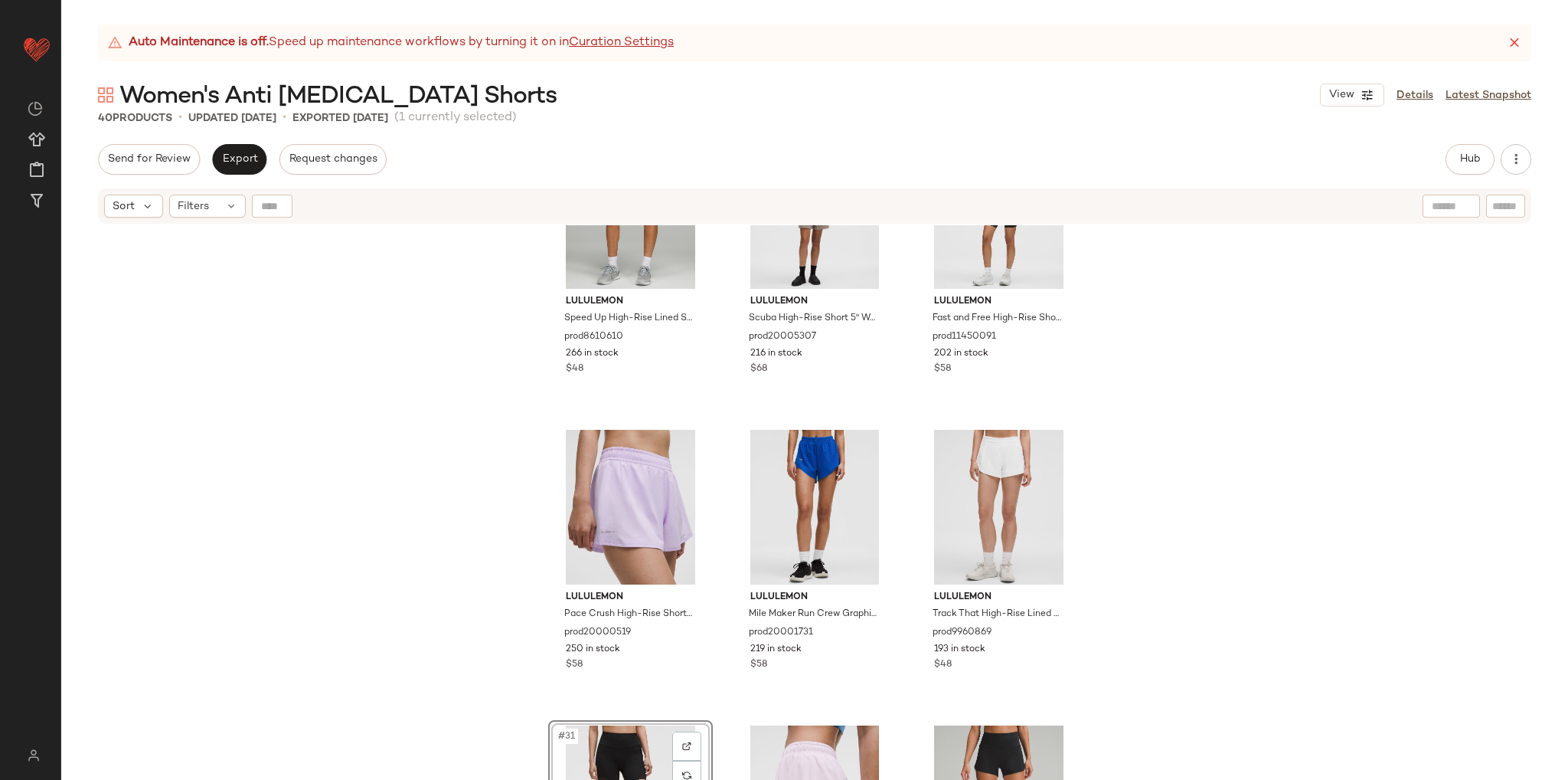
scroll to position [2400, 0]
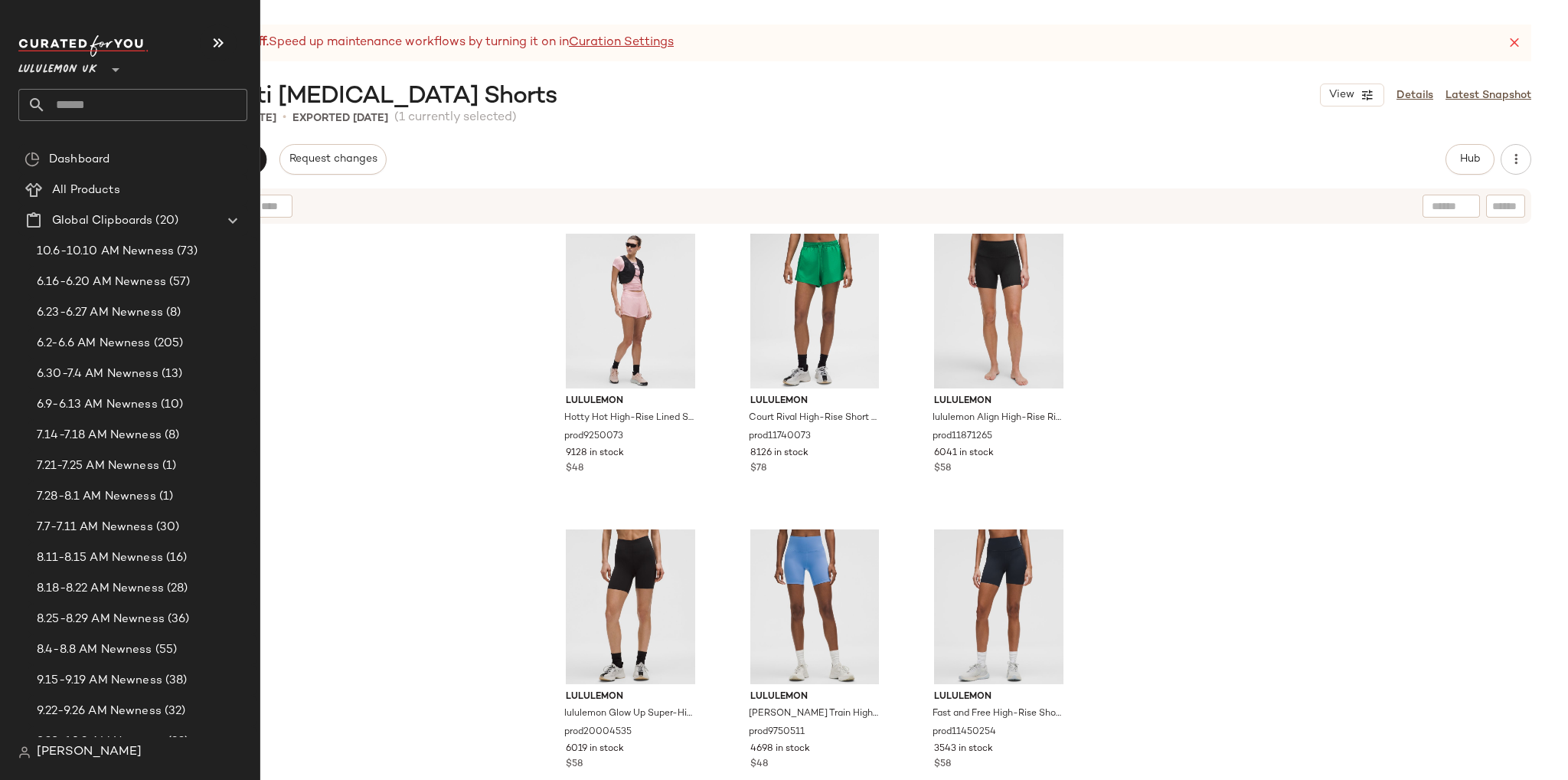
click at [63, 109] on input "text" at bounding box center [147, 105] width 201 height 33
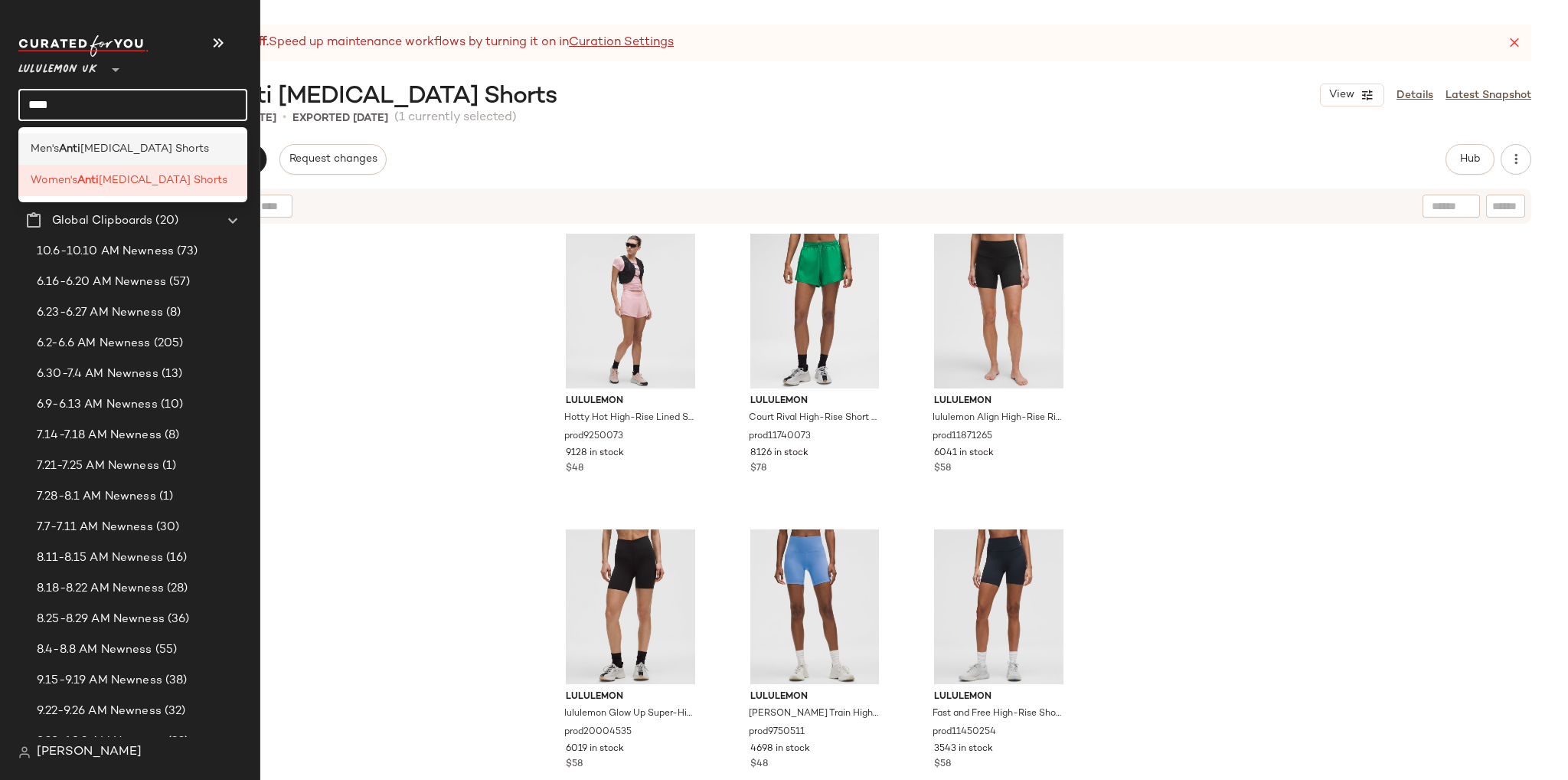
type input "****"
click at [74, 154] on b "Anti" at bounding box center [70, 149] width 22 height 16
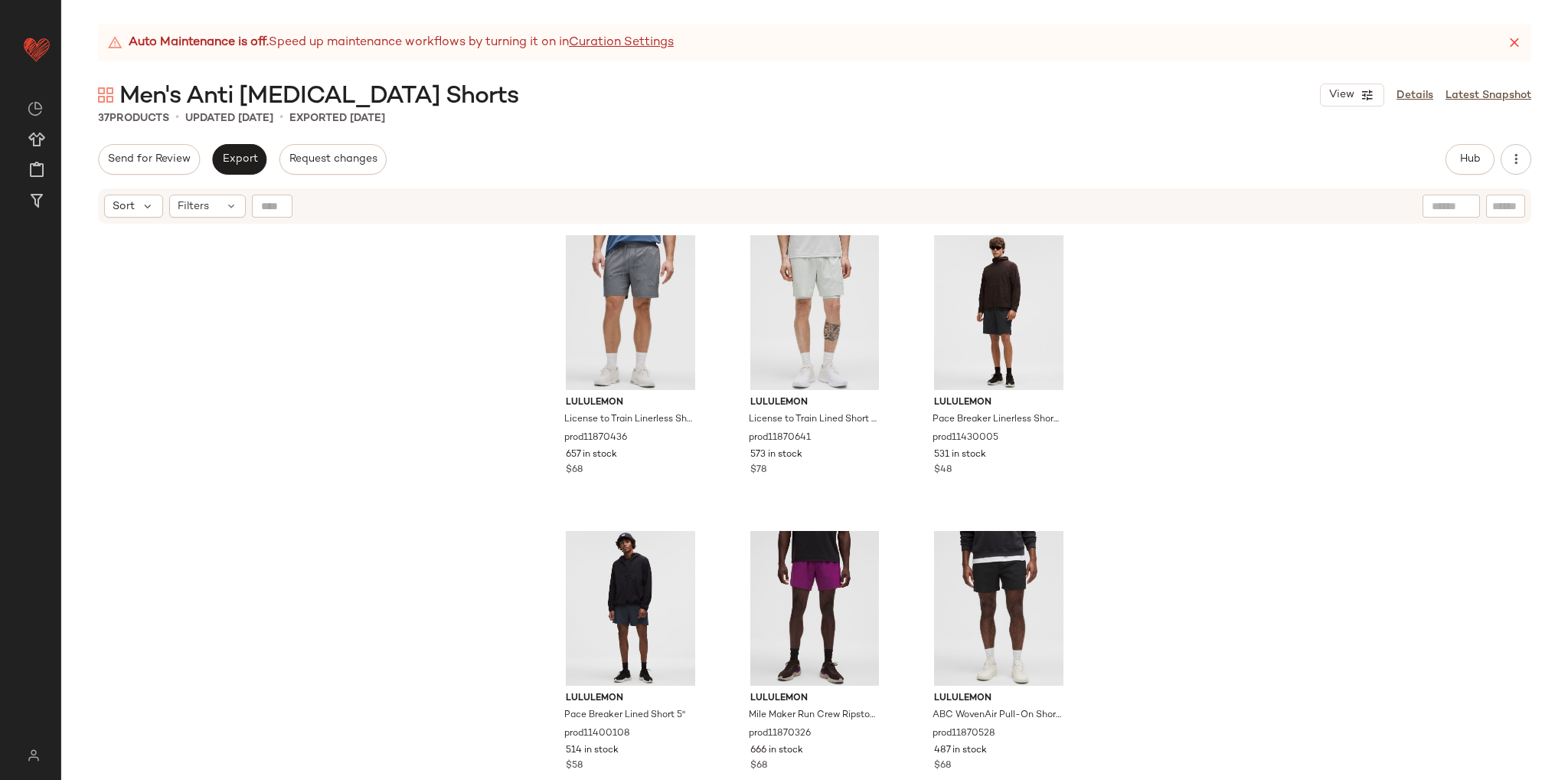
scroll to position [855, 0]
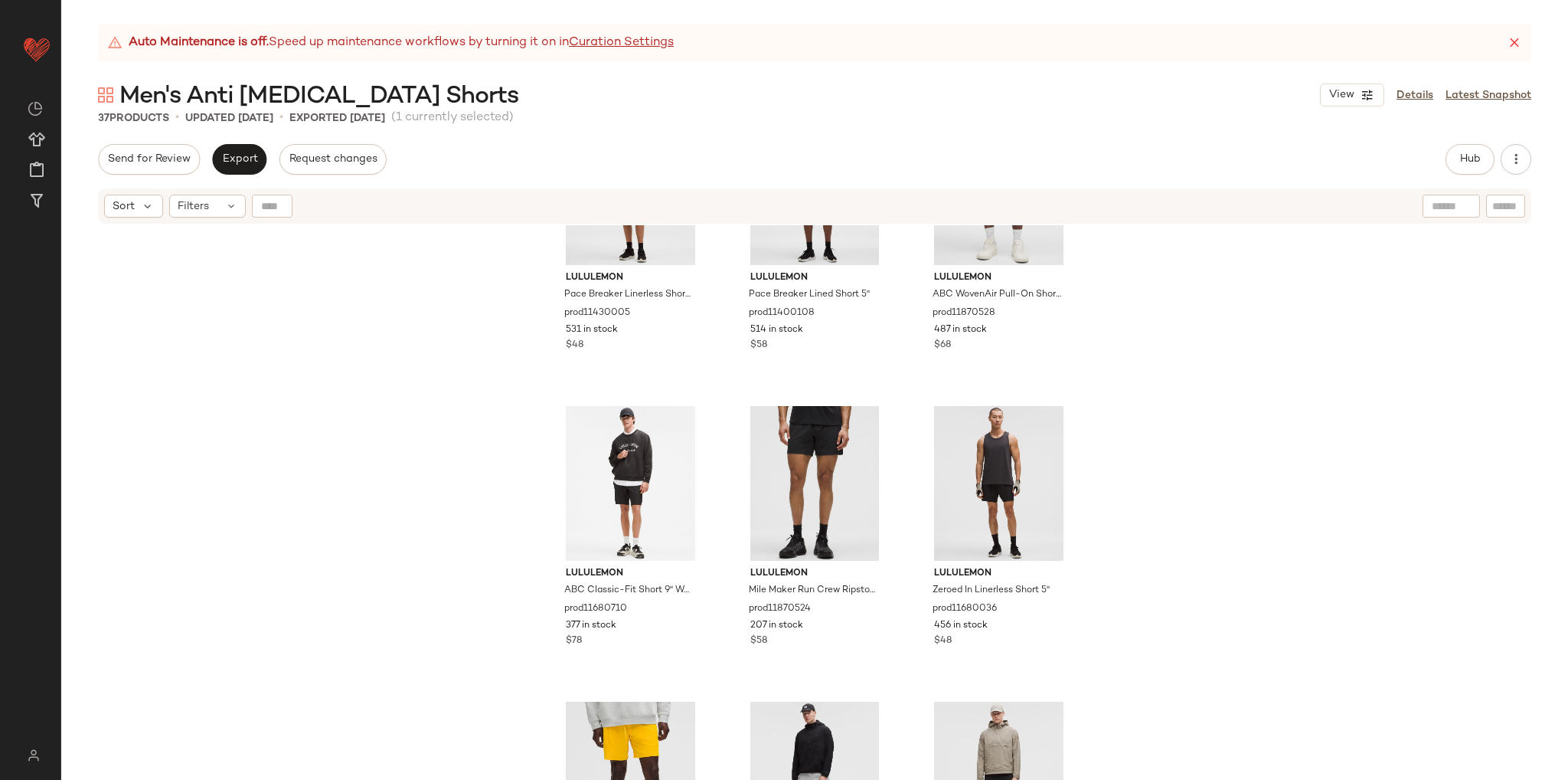
scroll to position [1314, 0]
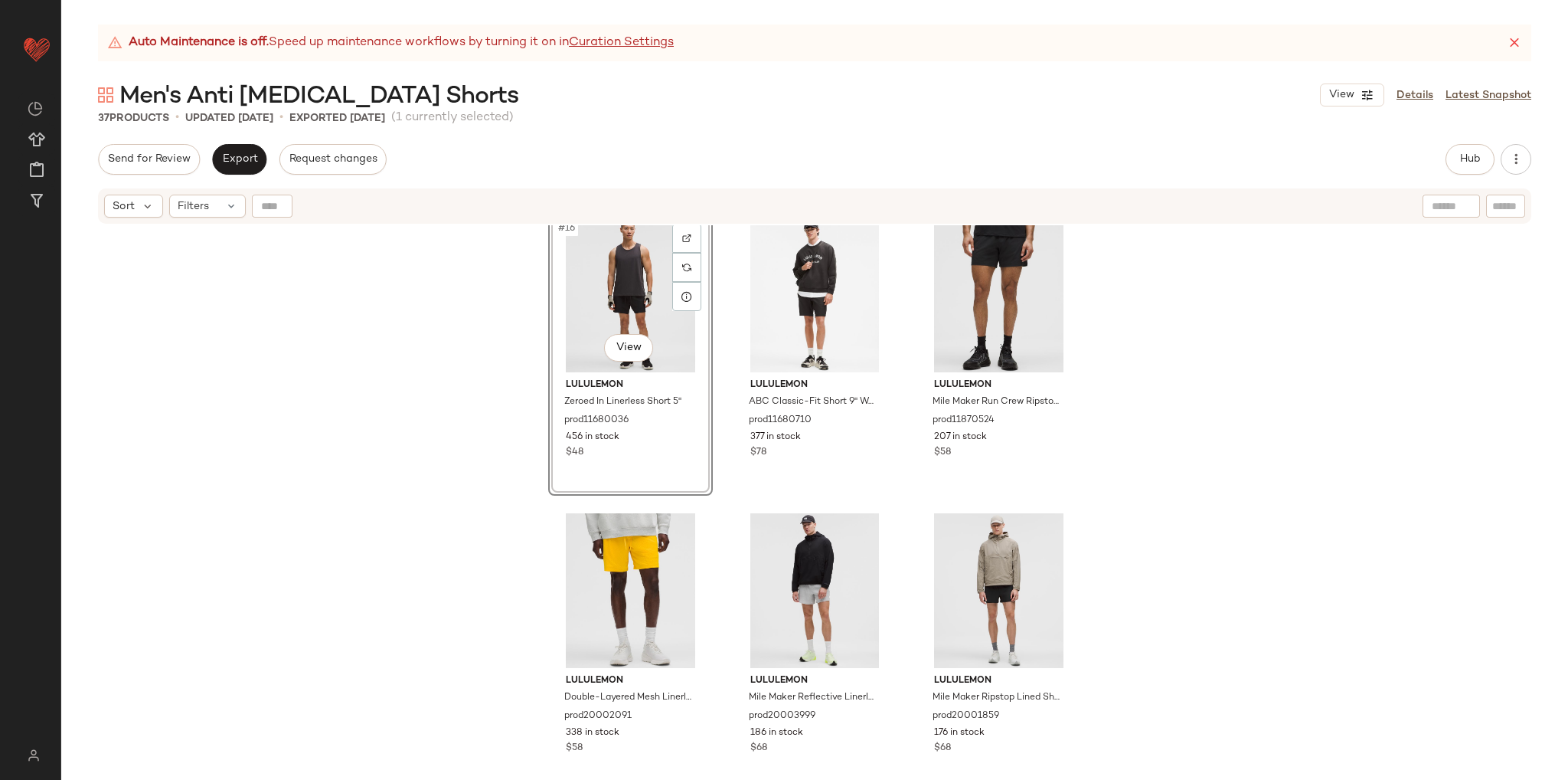
scroll to position [1620, 0]
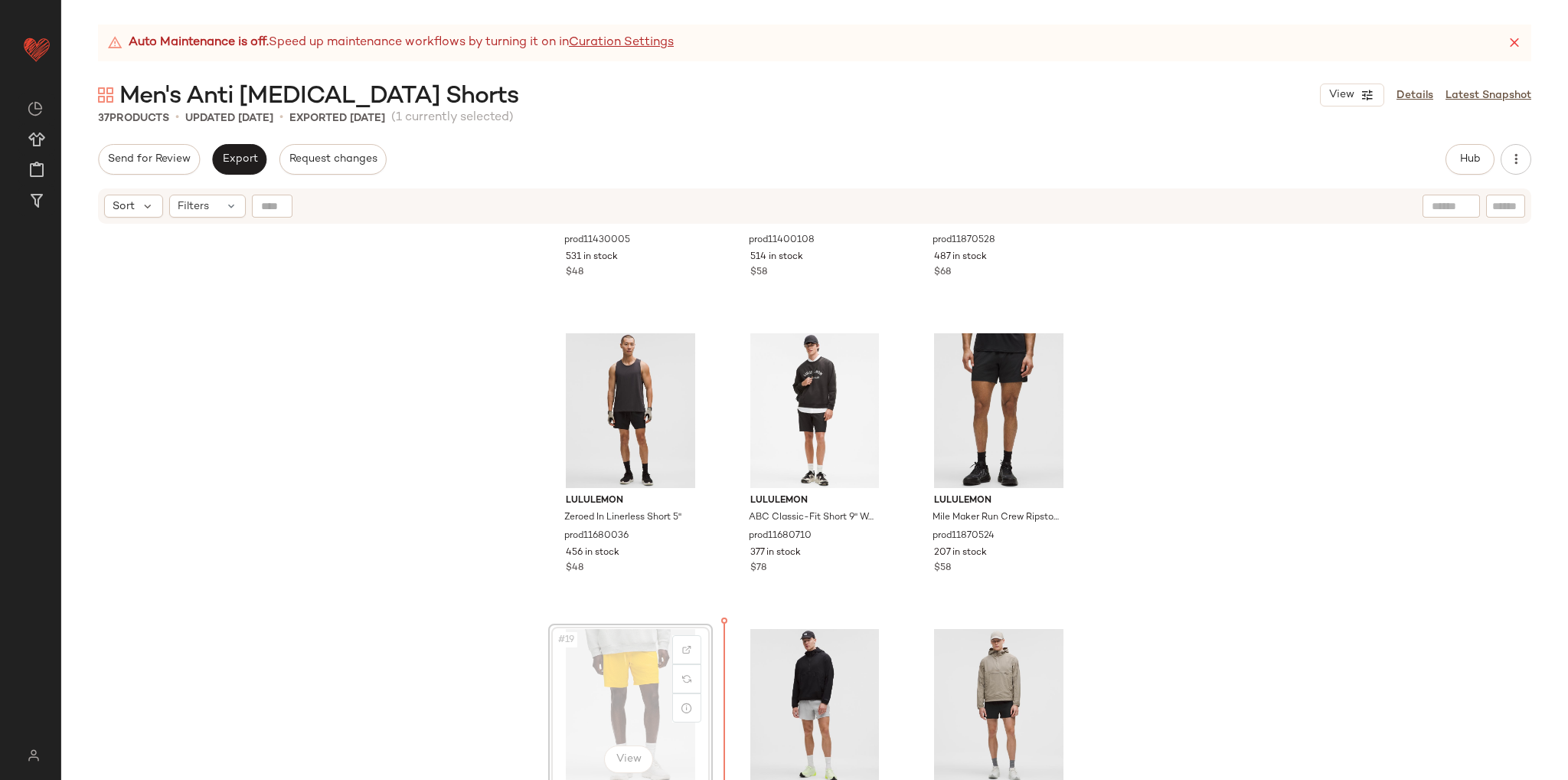
scroll to position [1392, 0]
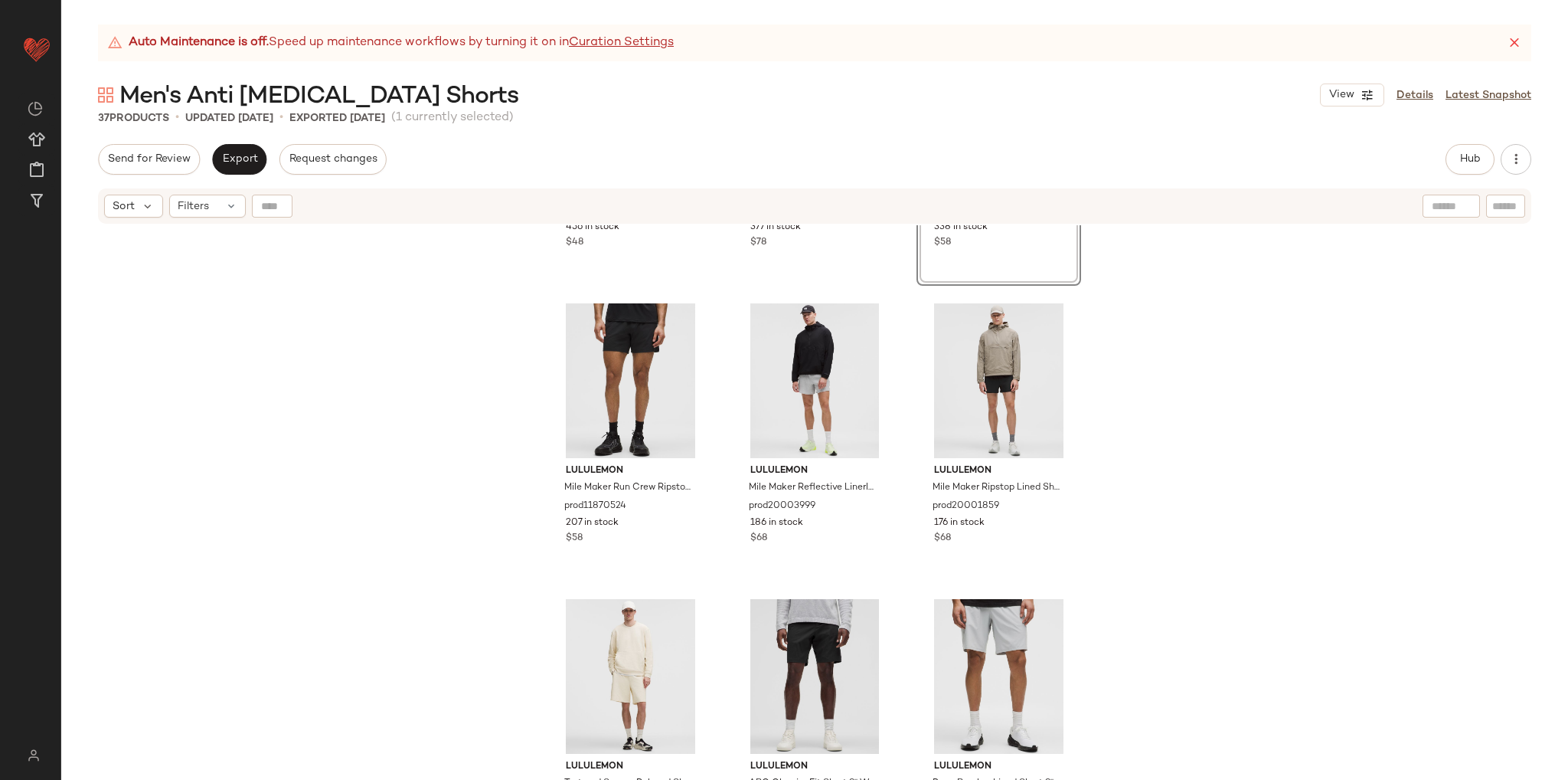
scroll to position [1775, 0]
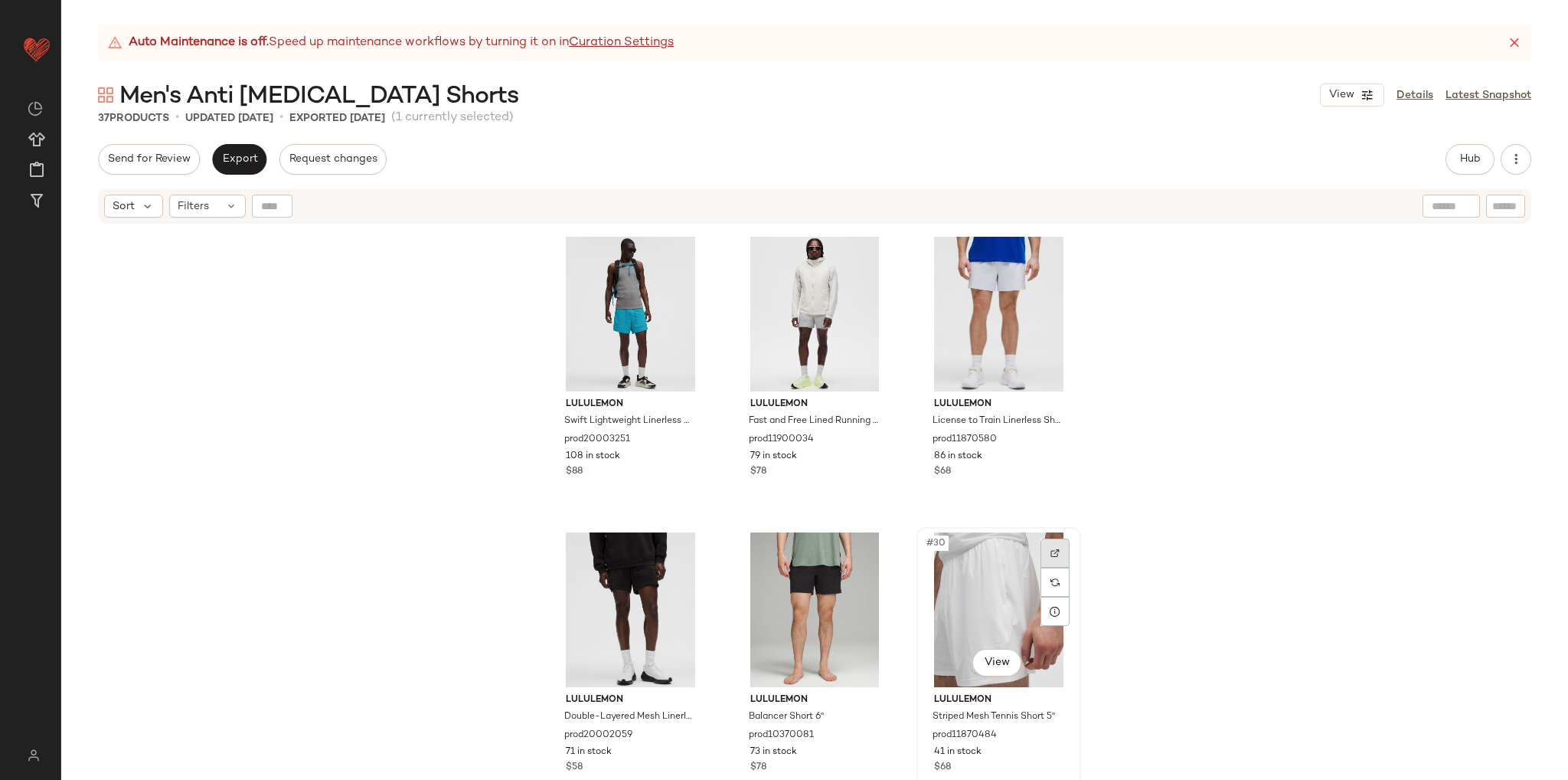
scroll to position [2234, 0]
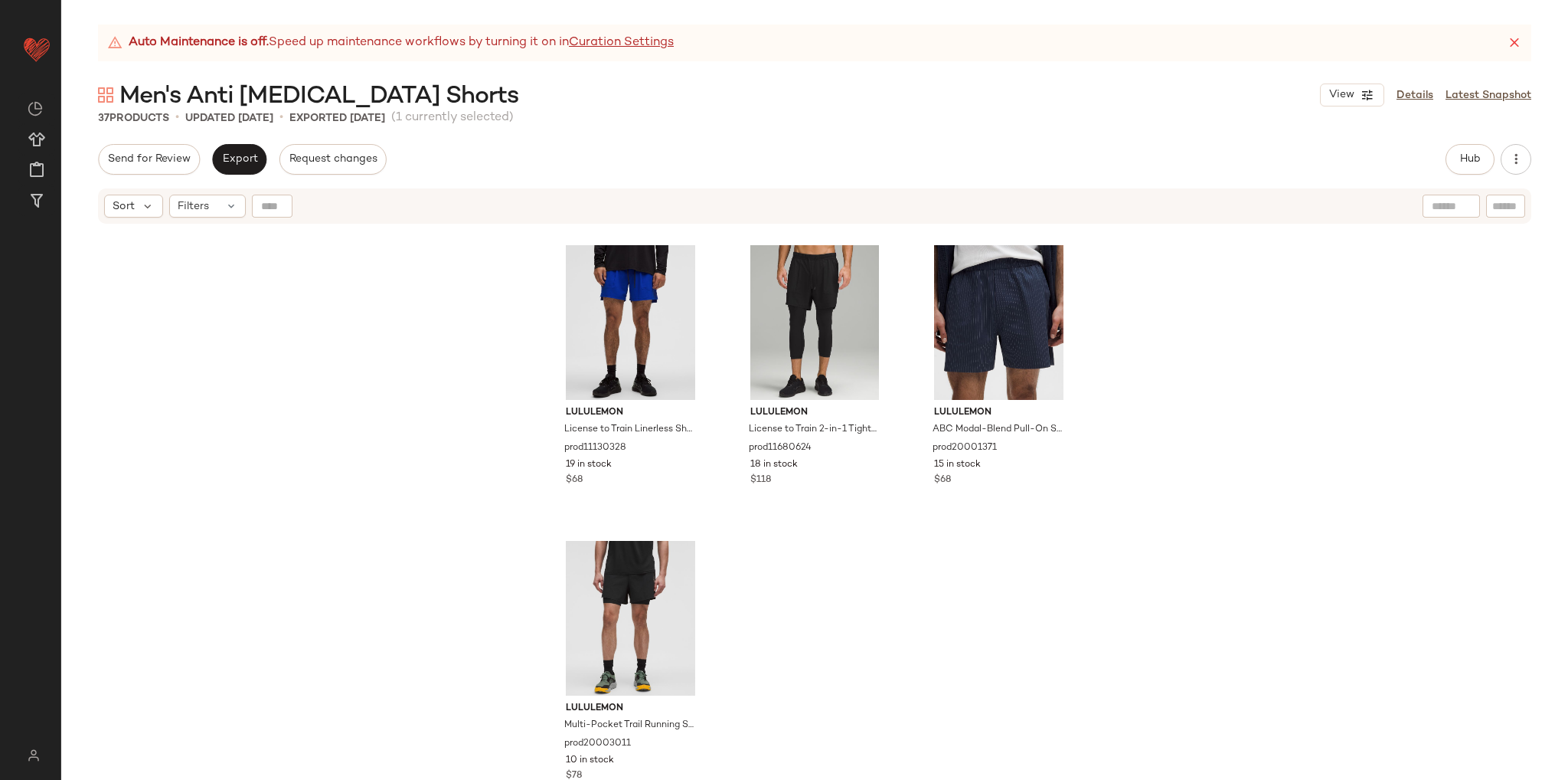
scroll to position [3253, 0]
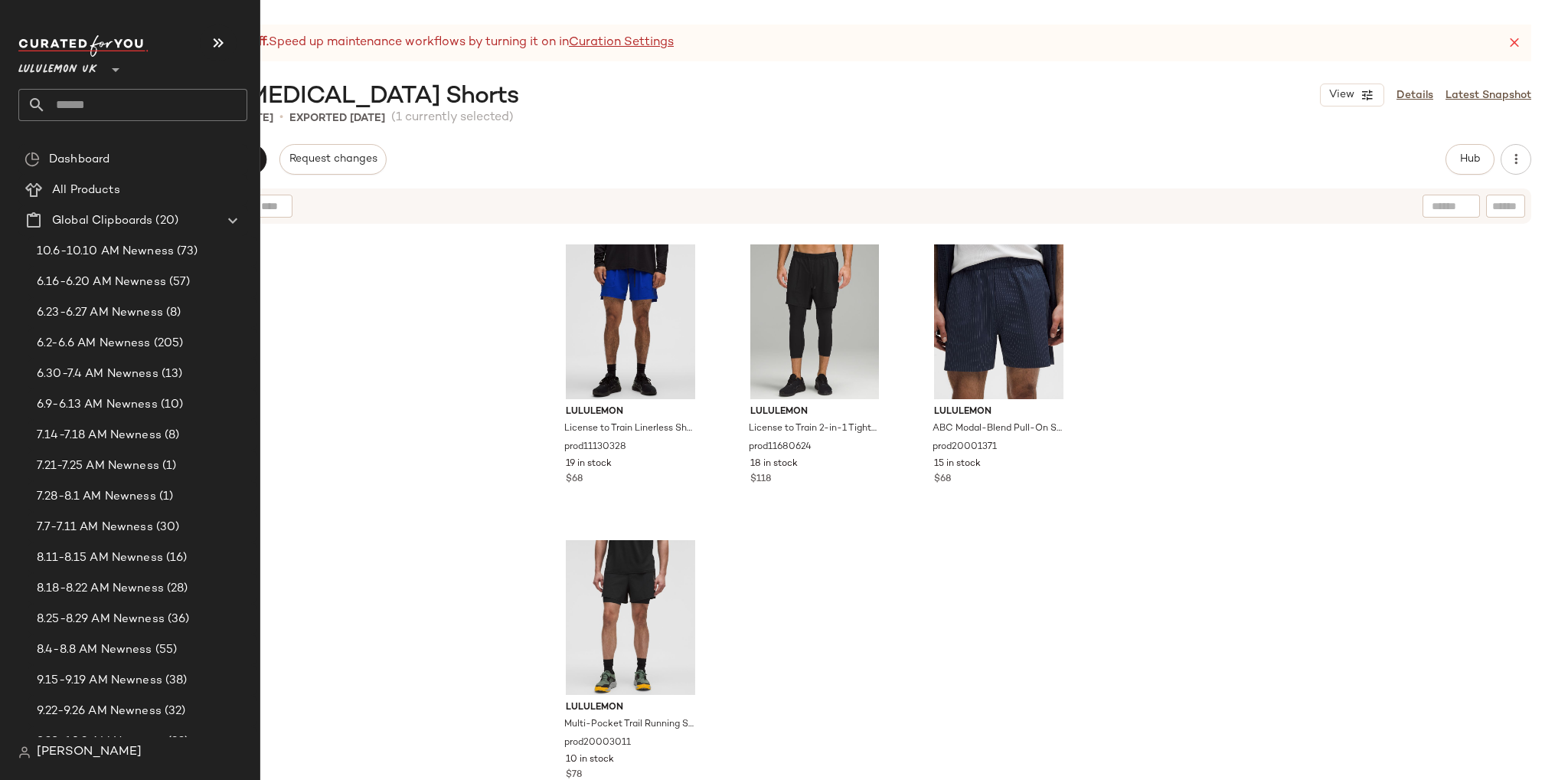
click at [82, 108] on input "text" at bounding box center [147, 105] width 201 height 33
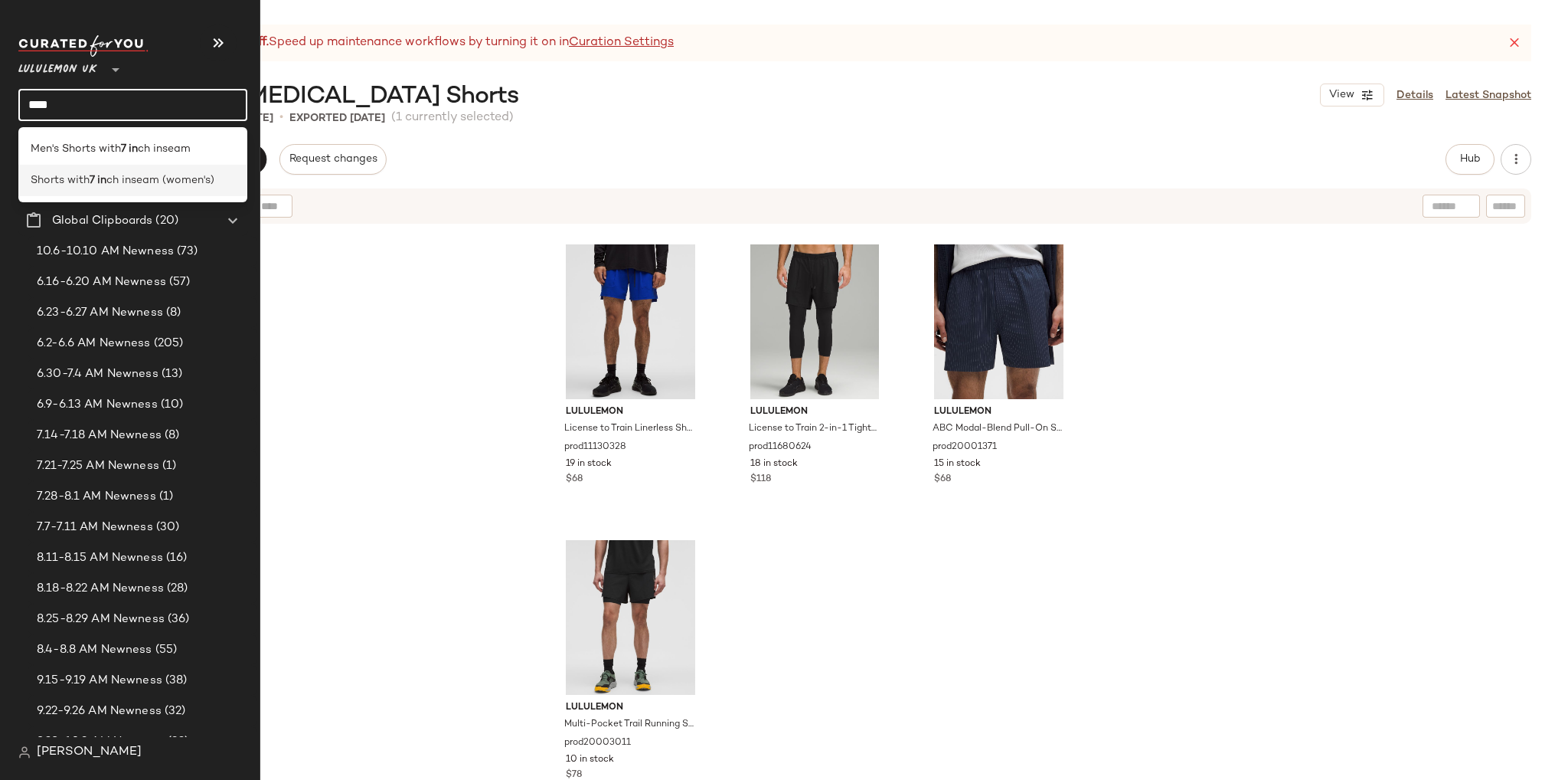
type input "****"
drag, startPoint x: 91, startPoint y: 184, endPoint x: 88, endPoint y: 156, distance: 28.2
click at [88, 156] on div "Men's Shorts with 7 in ch inseam Shorts with 7 in ch inseam (women's)" at bounding box center [133, 165] width 229 height 75
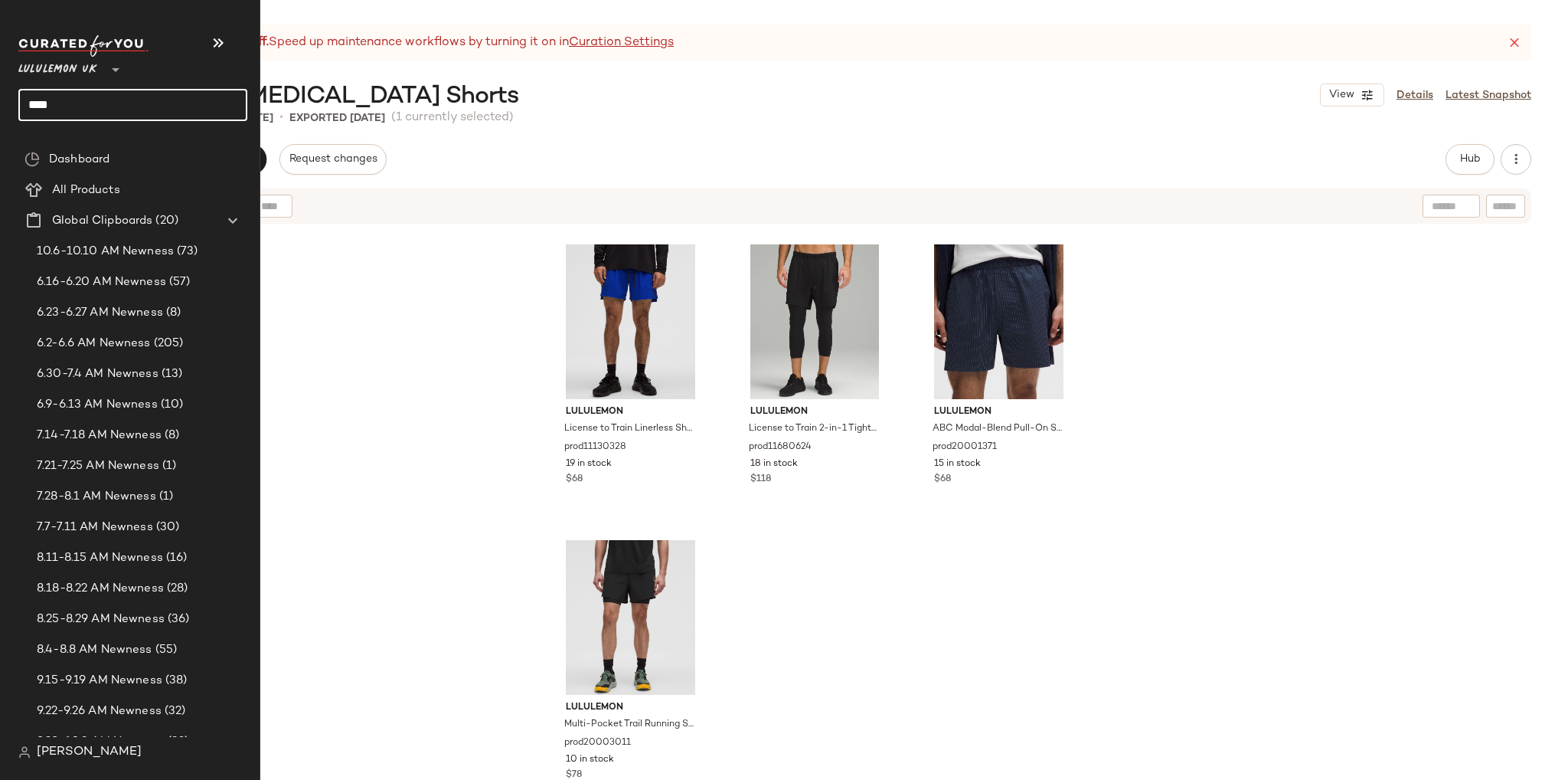
click at [67, 111] on input "****" at bounding box center [133, 105] width 229 height 33
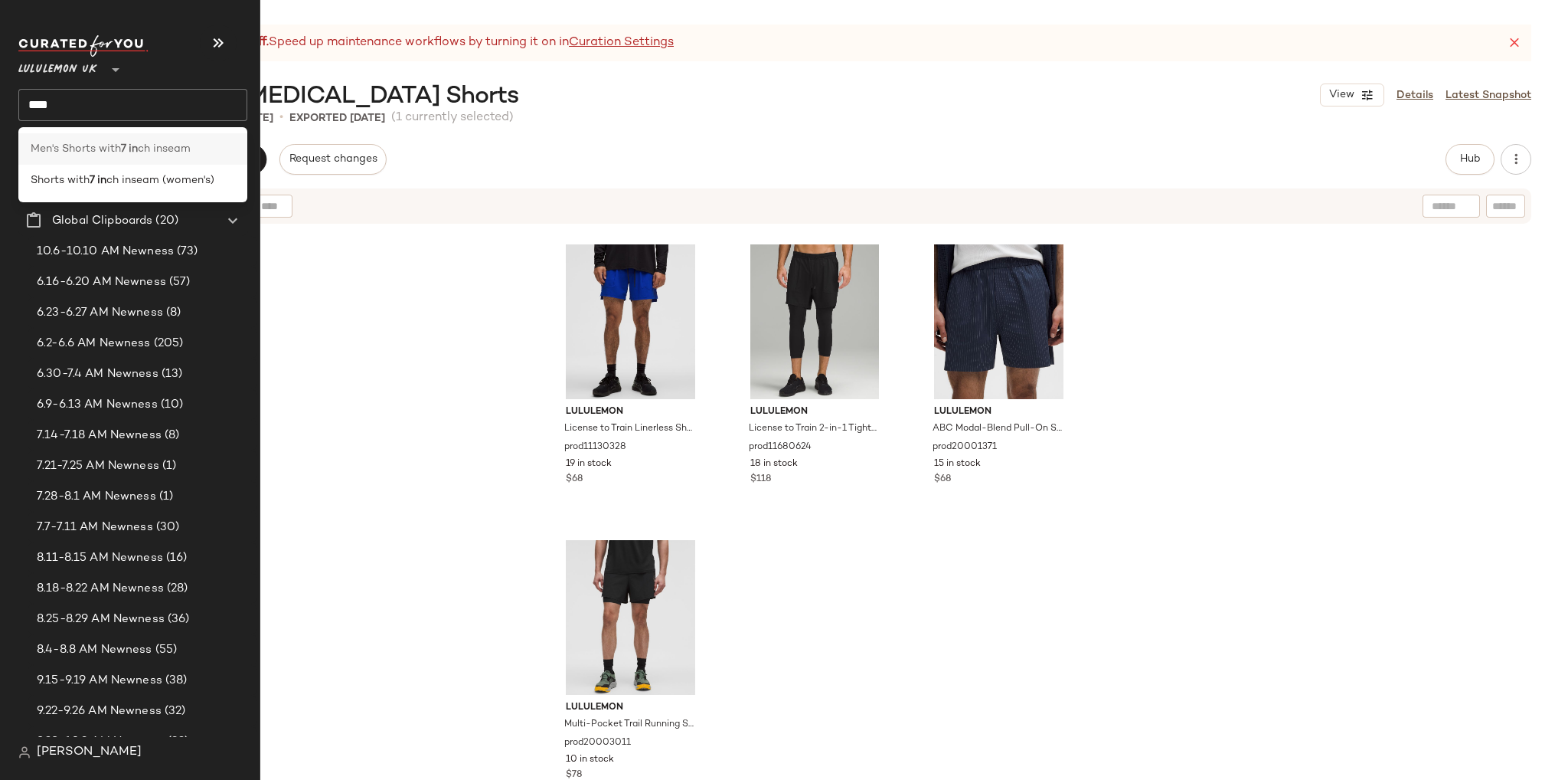
click at [69, 147] on span "Men's Shorts with" at bounding box center [76, 149] width 91 height 16
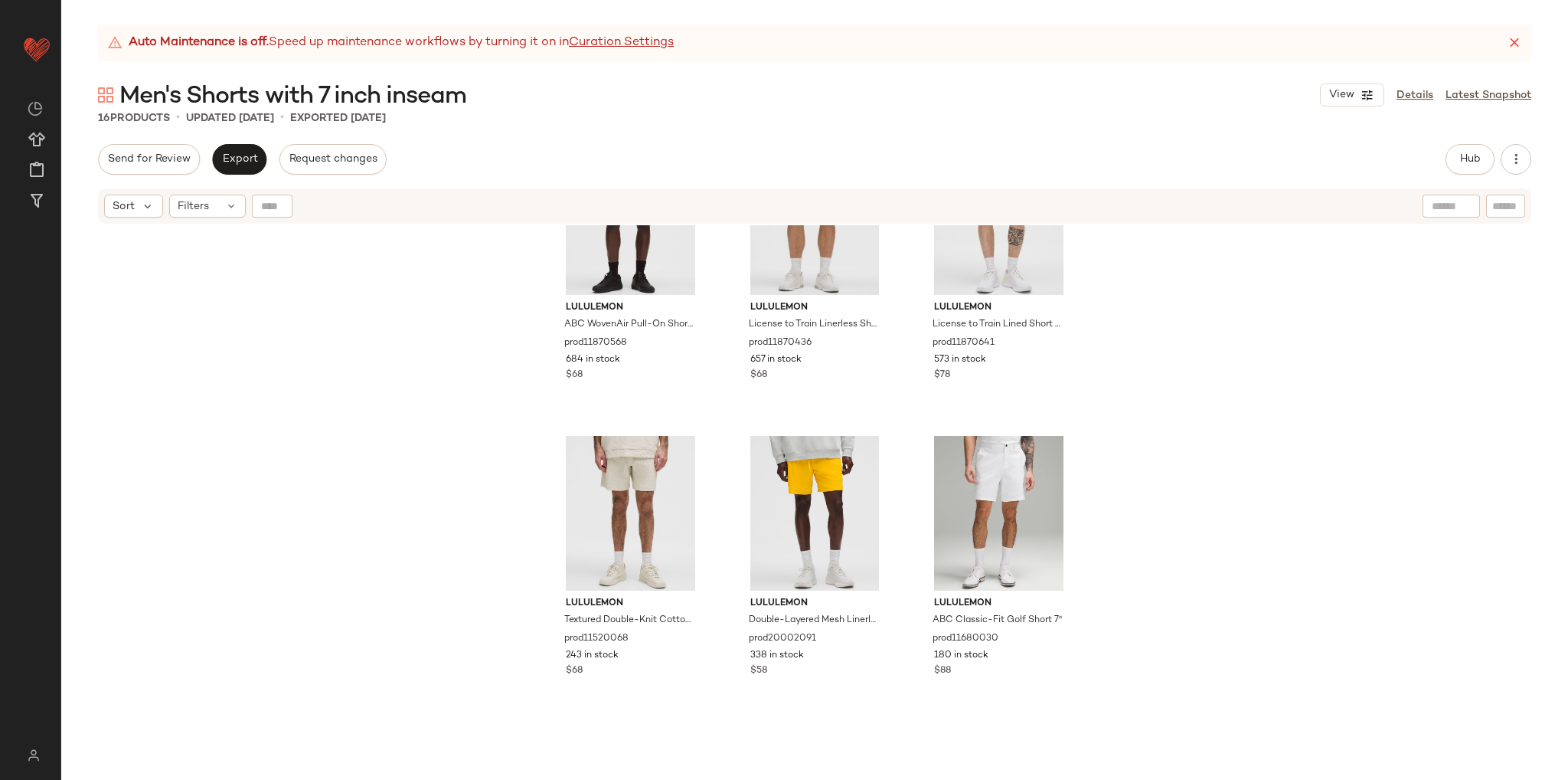
scroll to position [701, 0]
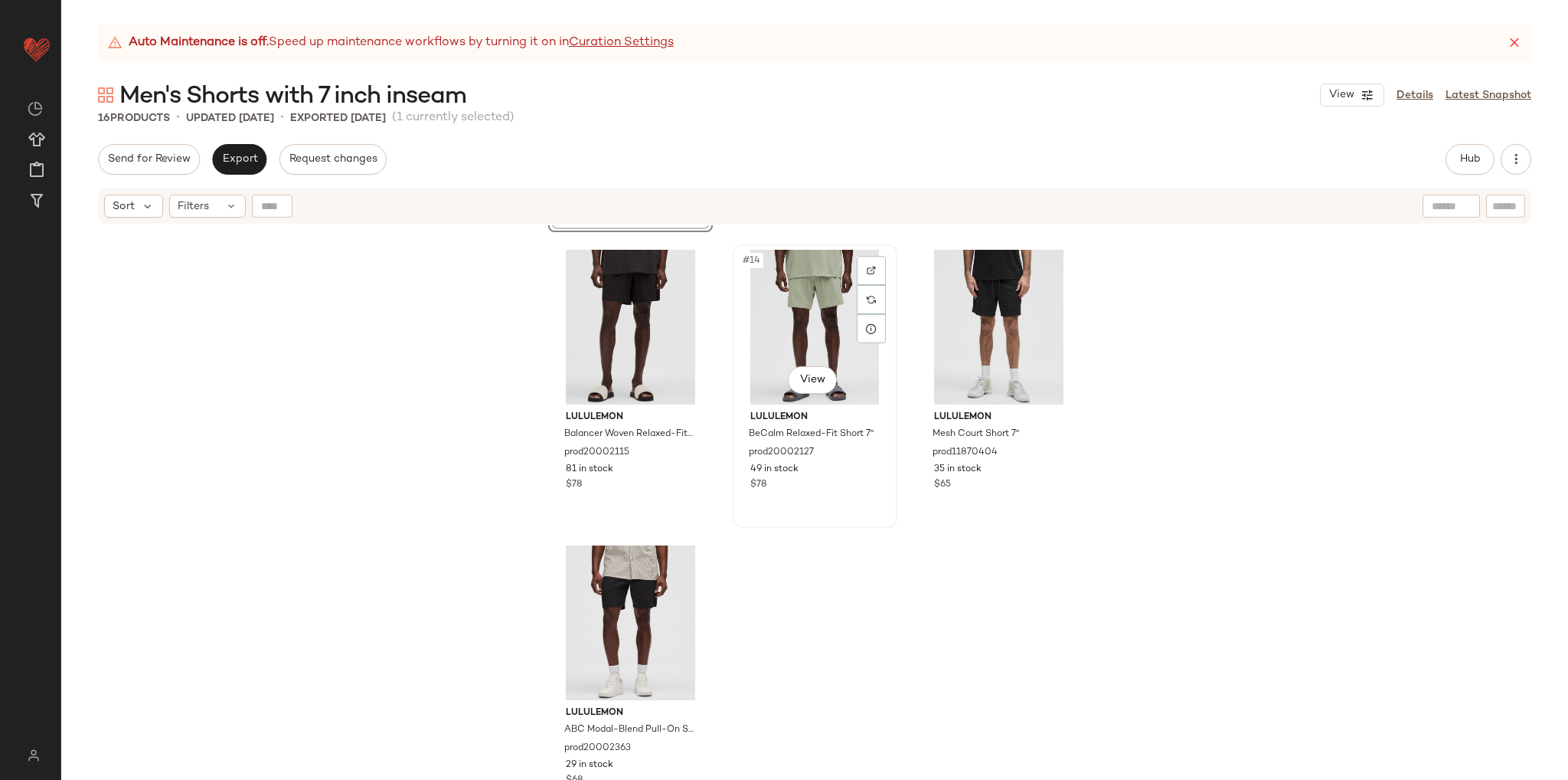
scroll to position [1184, 0]
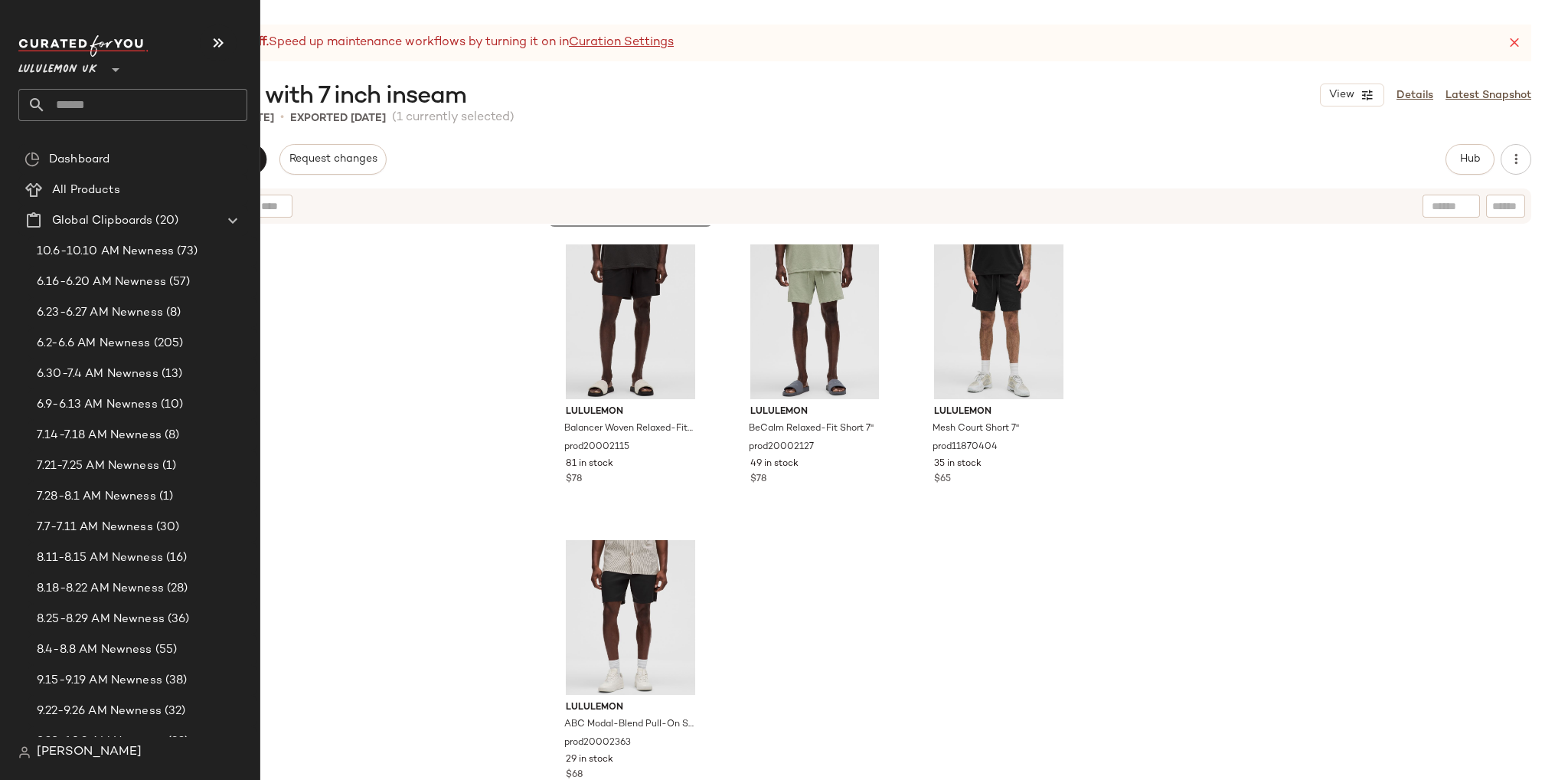
click at [74, 105] on input "text" at bounding box center [147, 105] width 201 height 33
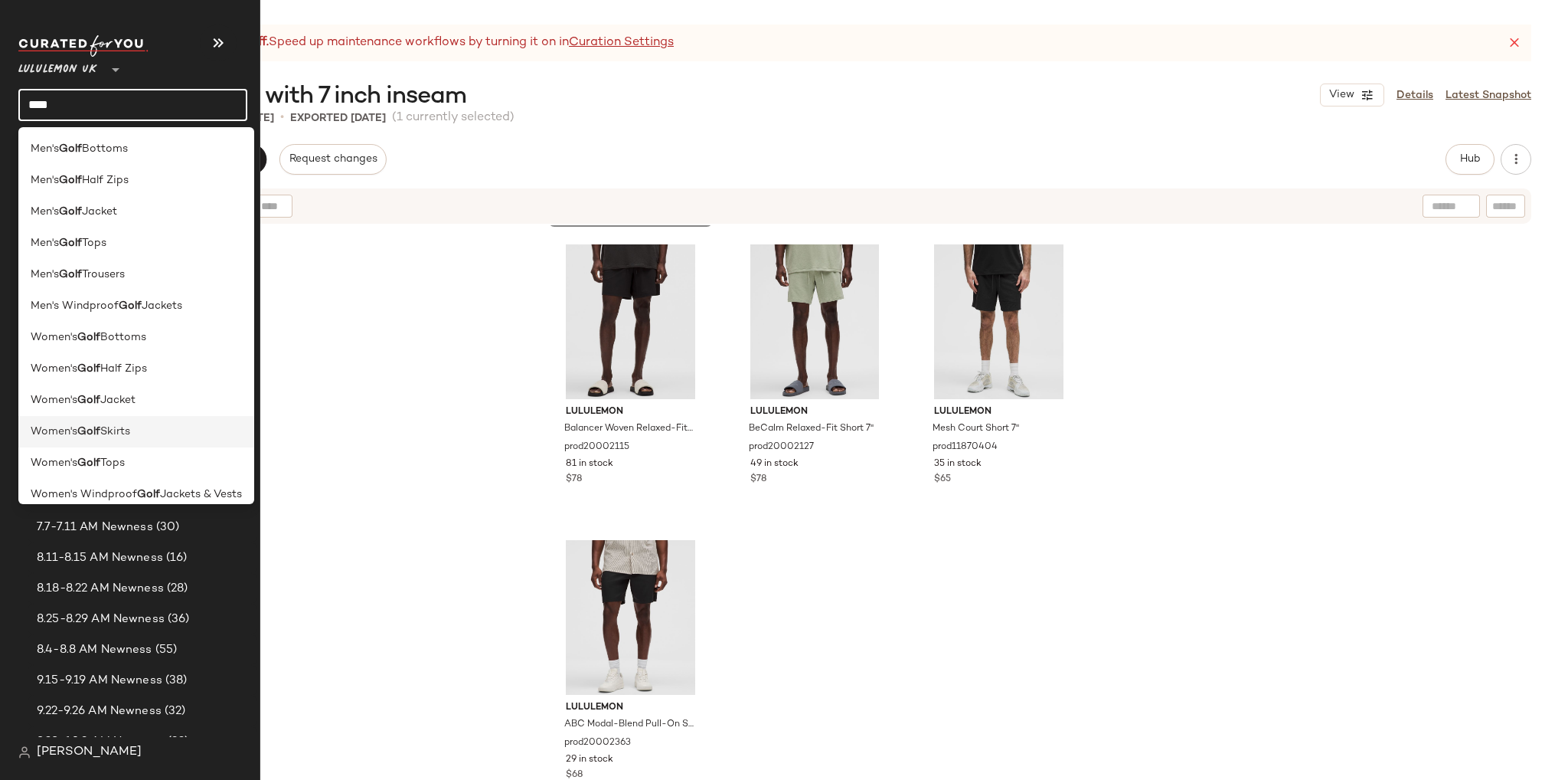
type input "****"
click at [128, 436] on span "Skirts" at bounding box center [115, 431] width 30 height 16
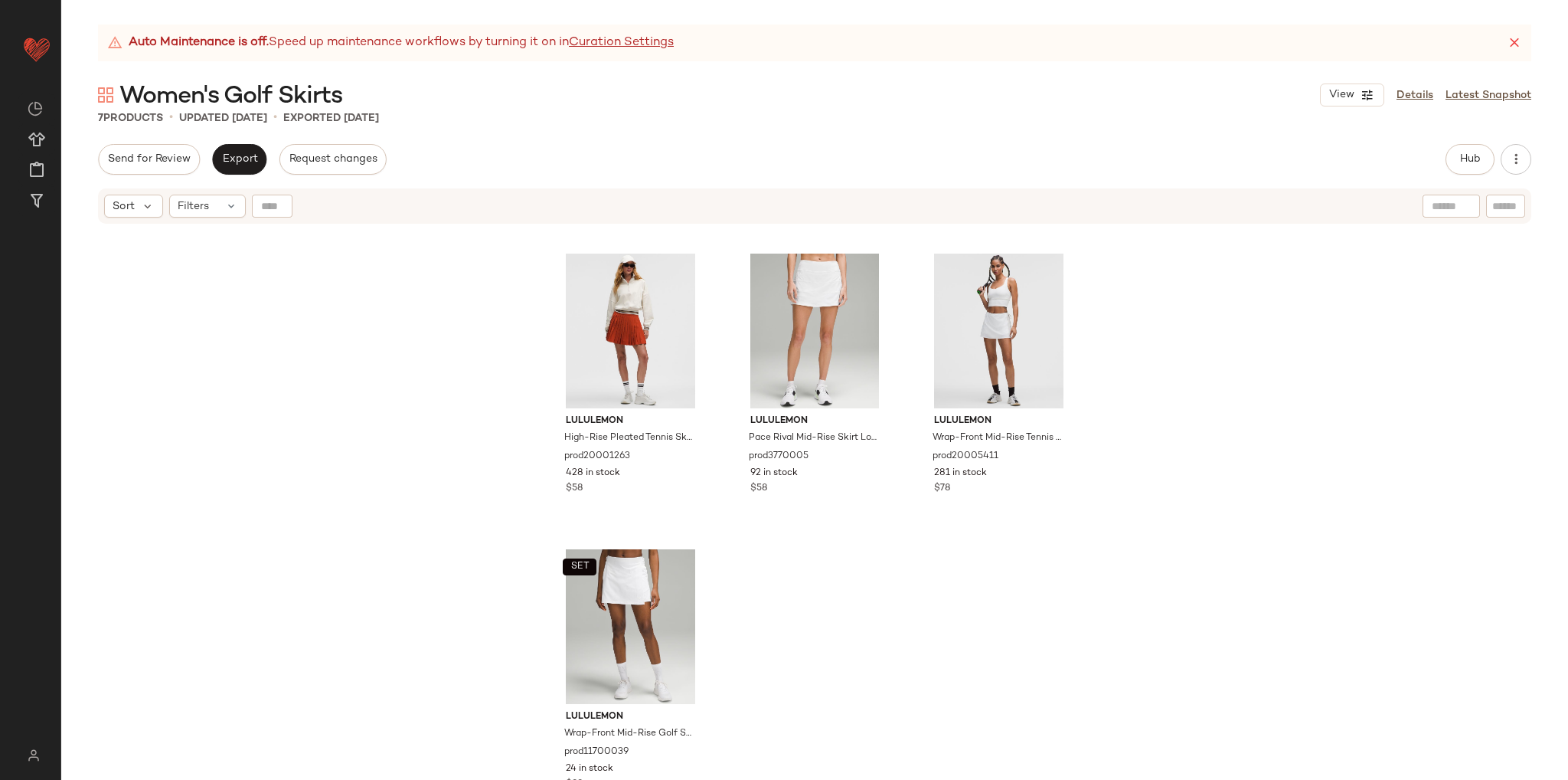
scroll to position [285, 0]
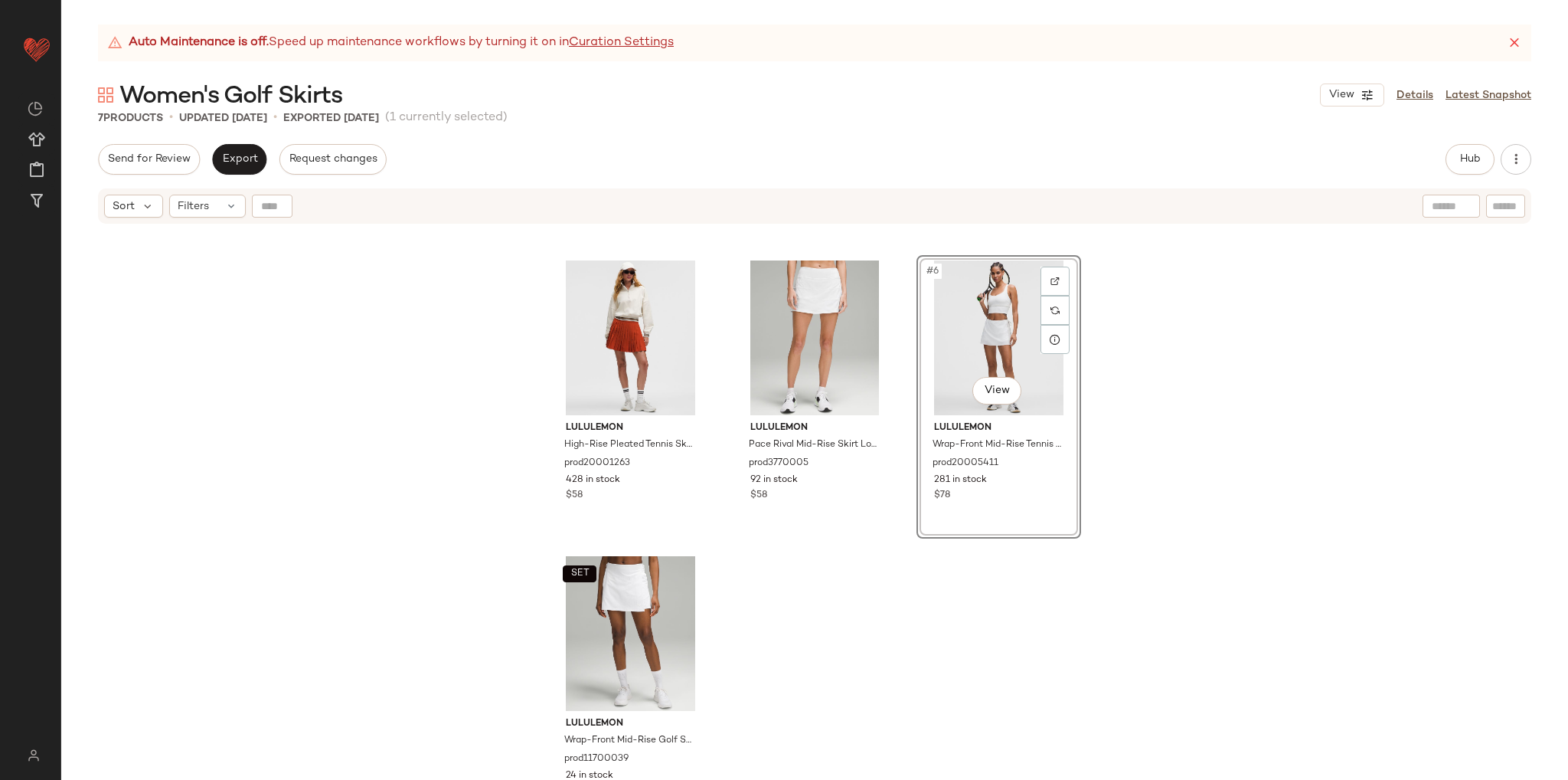
scroll to position [267, 0]
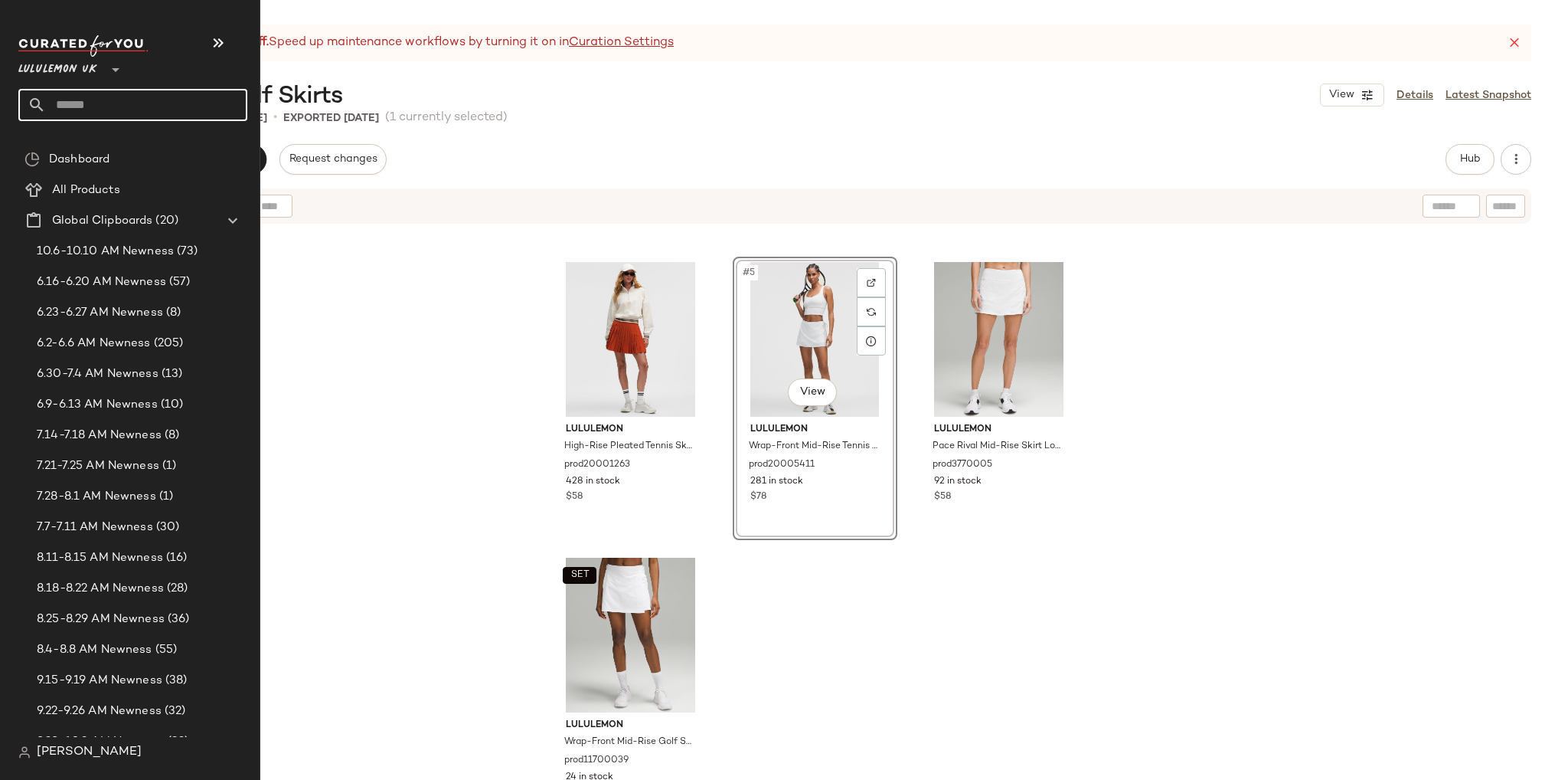
click at [68, 108] on input "text" at bounding box center [147, 105] width 201 height 33
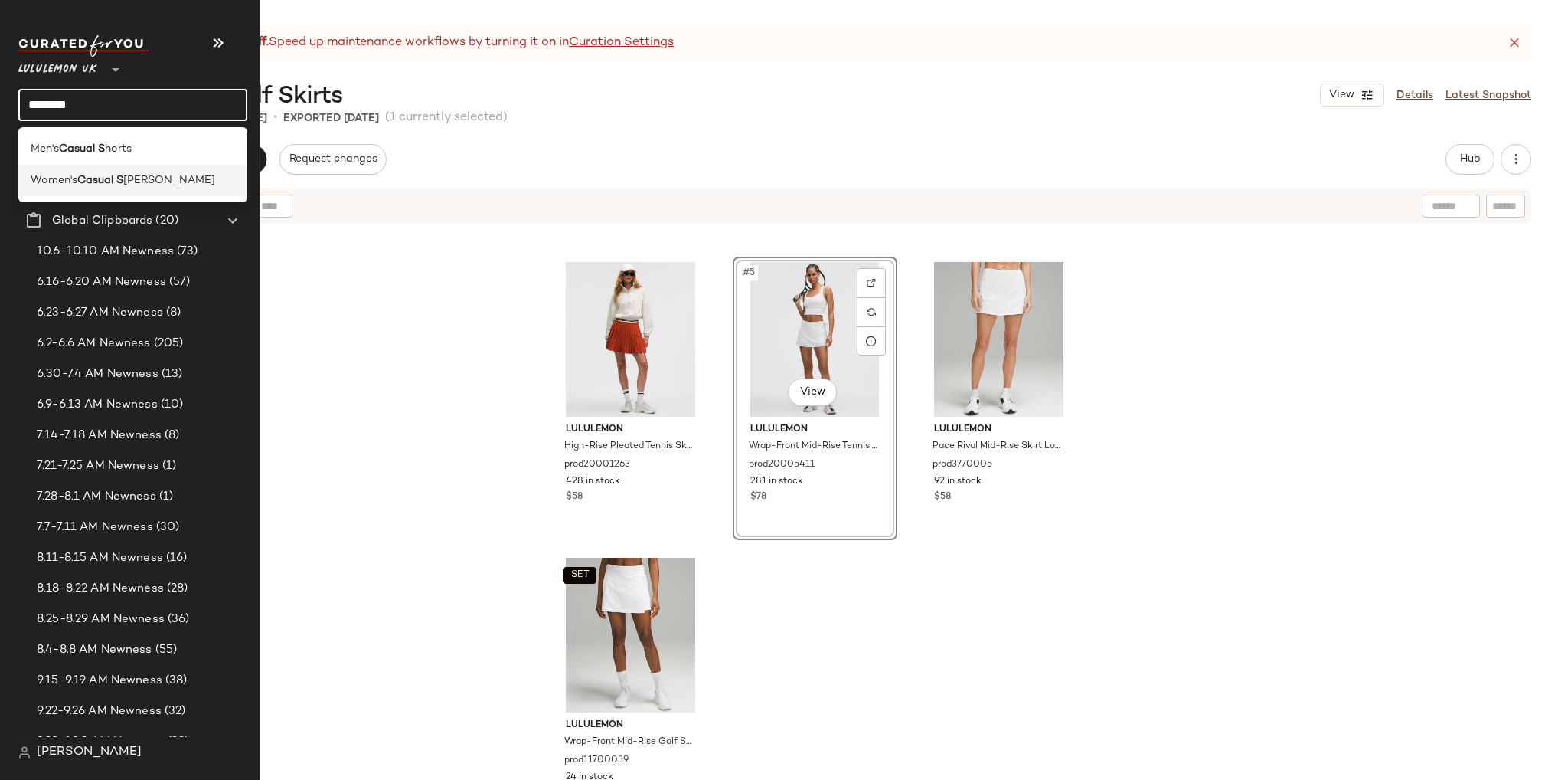
type input "********"
click at [93, 176] on b "Casual S" at bounding box center [100, 180] width 46 height 16
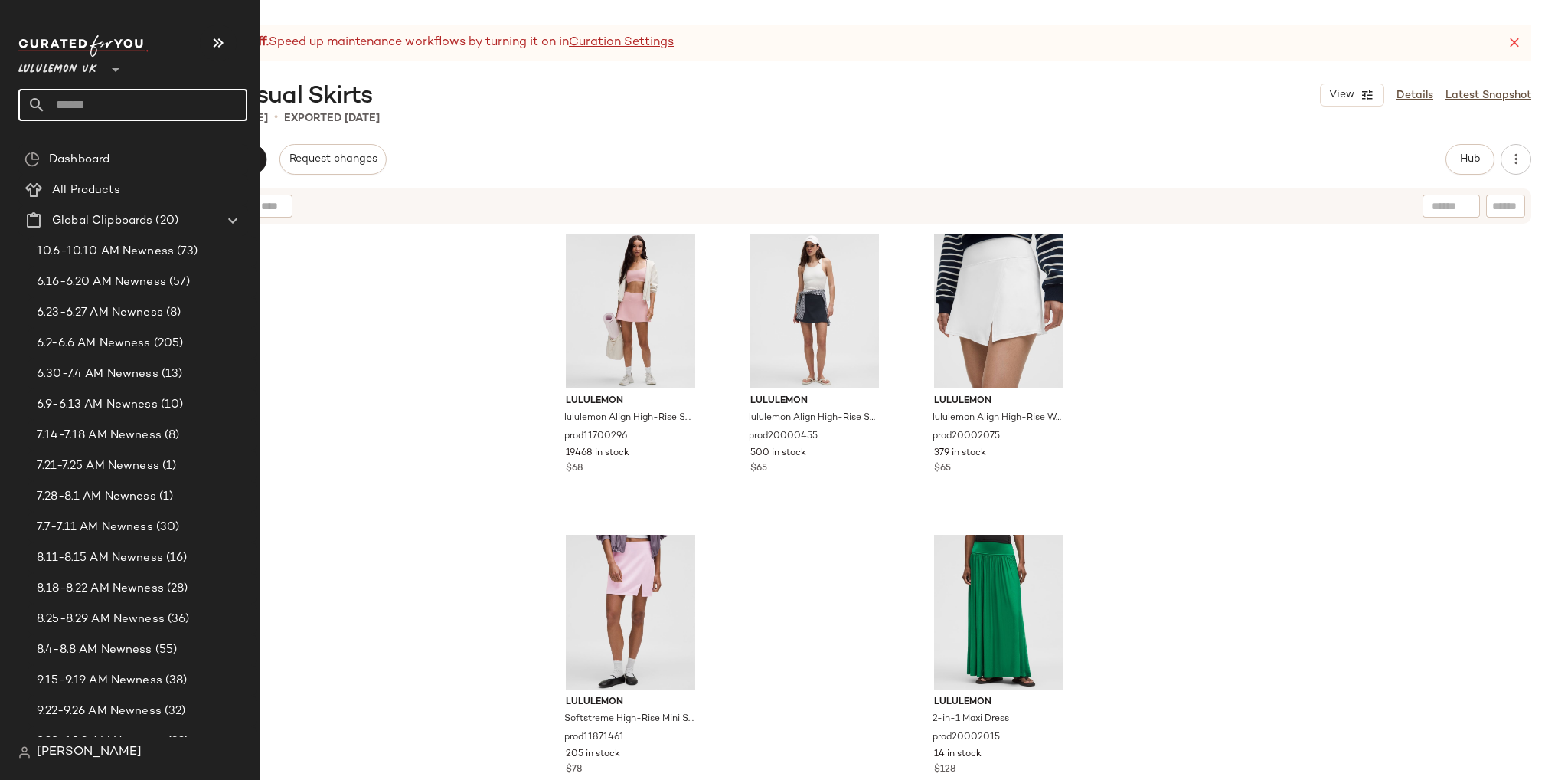
click at [87, 102] on input "text" at bounding box center [147, 105] width 201 height 33
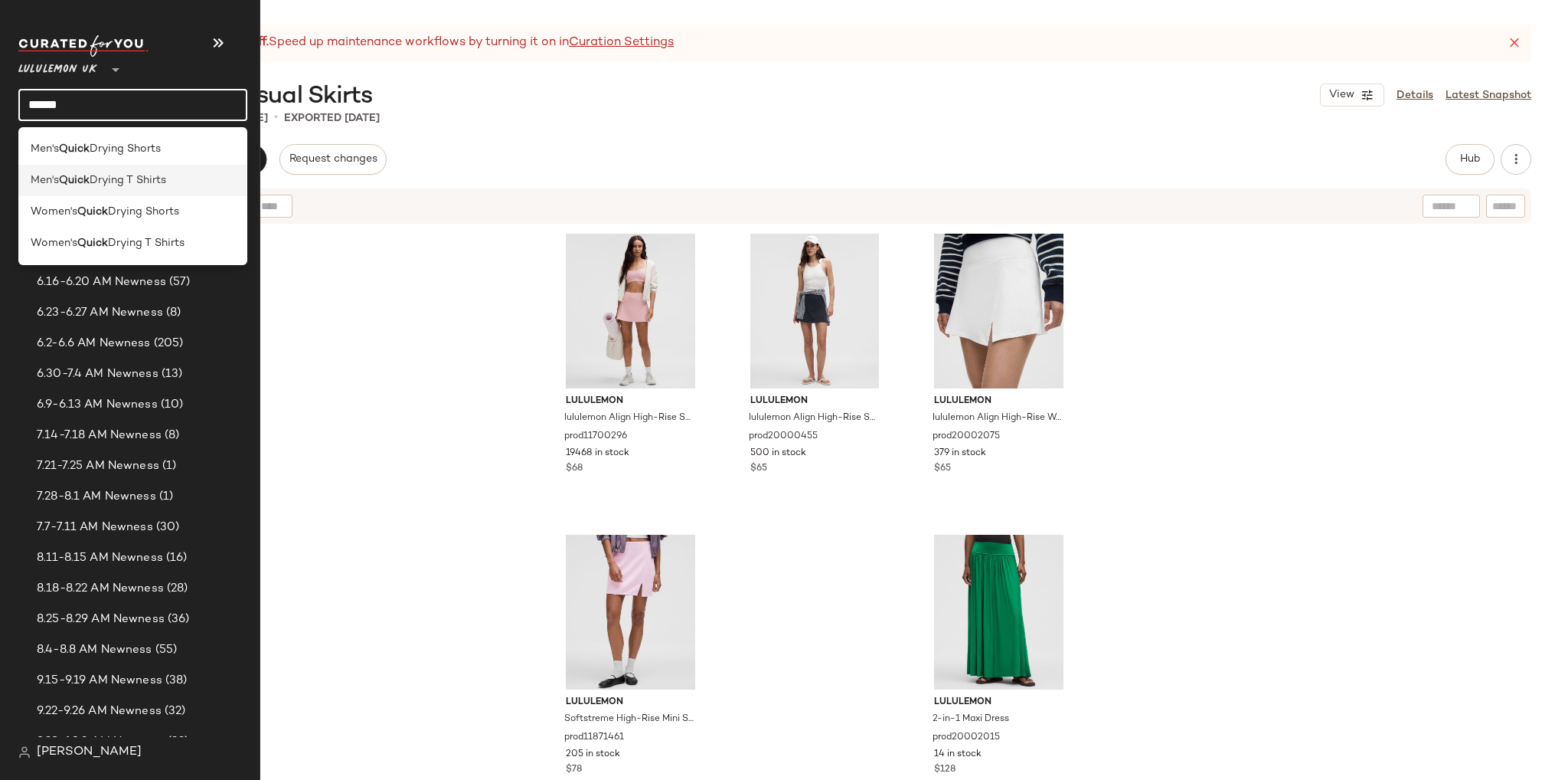
type input "*****"
click at [88, 187] on b "Quick" at bounding box center [74, 180] width 31 height 16
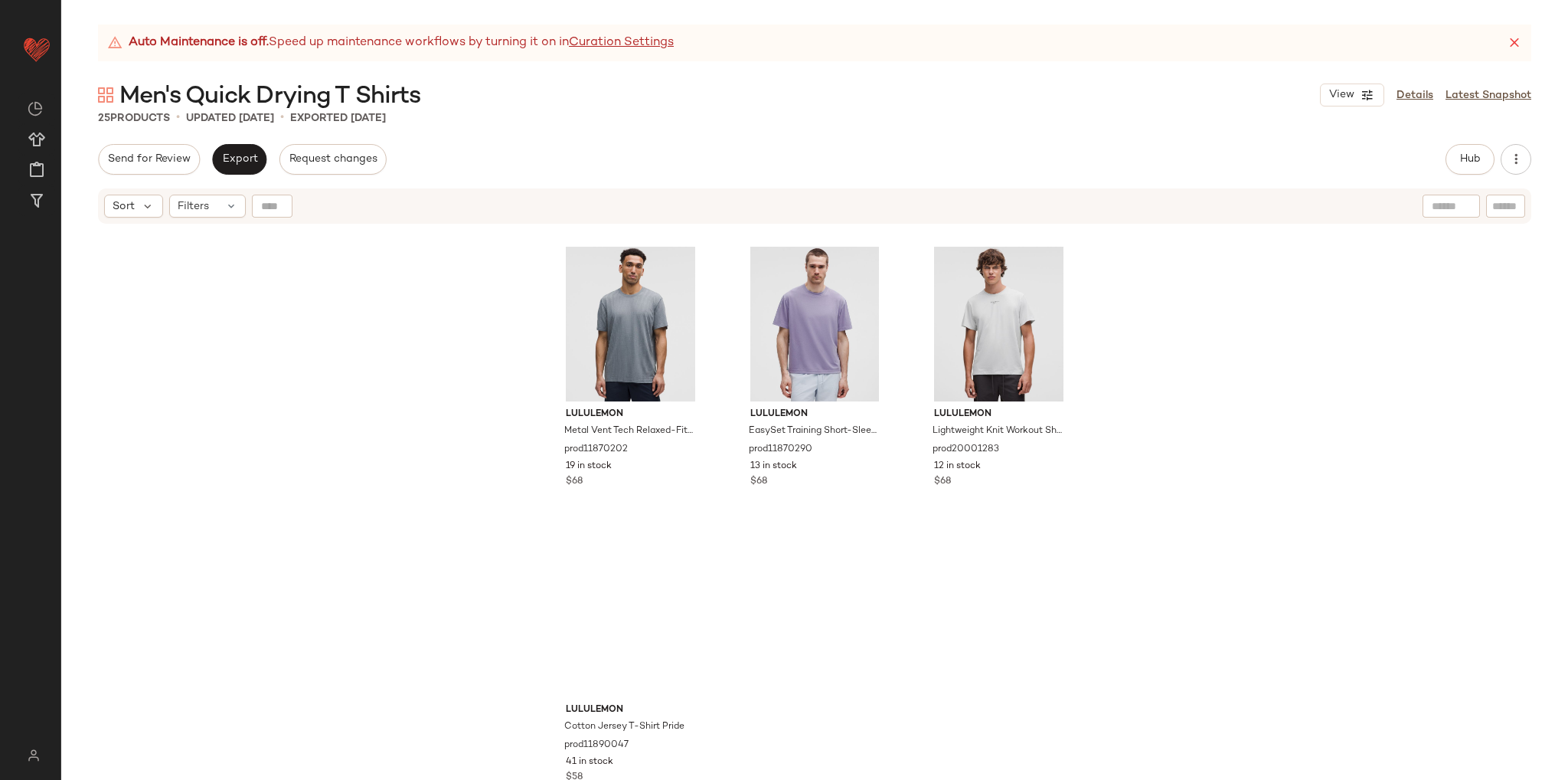
scroll to position [2071, 0]
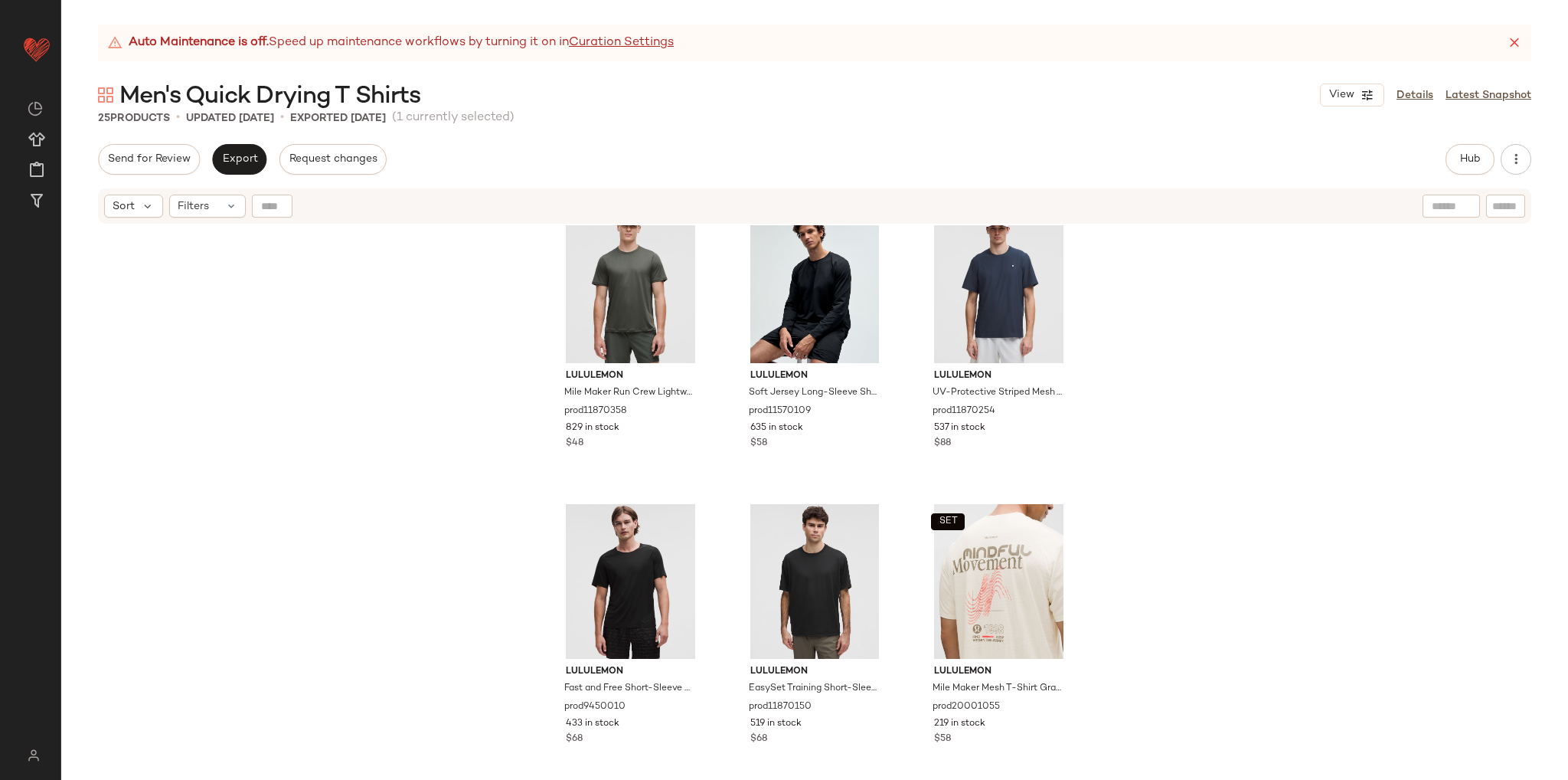
scroll to position [922, 0]
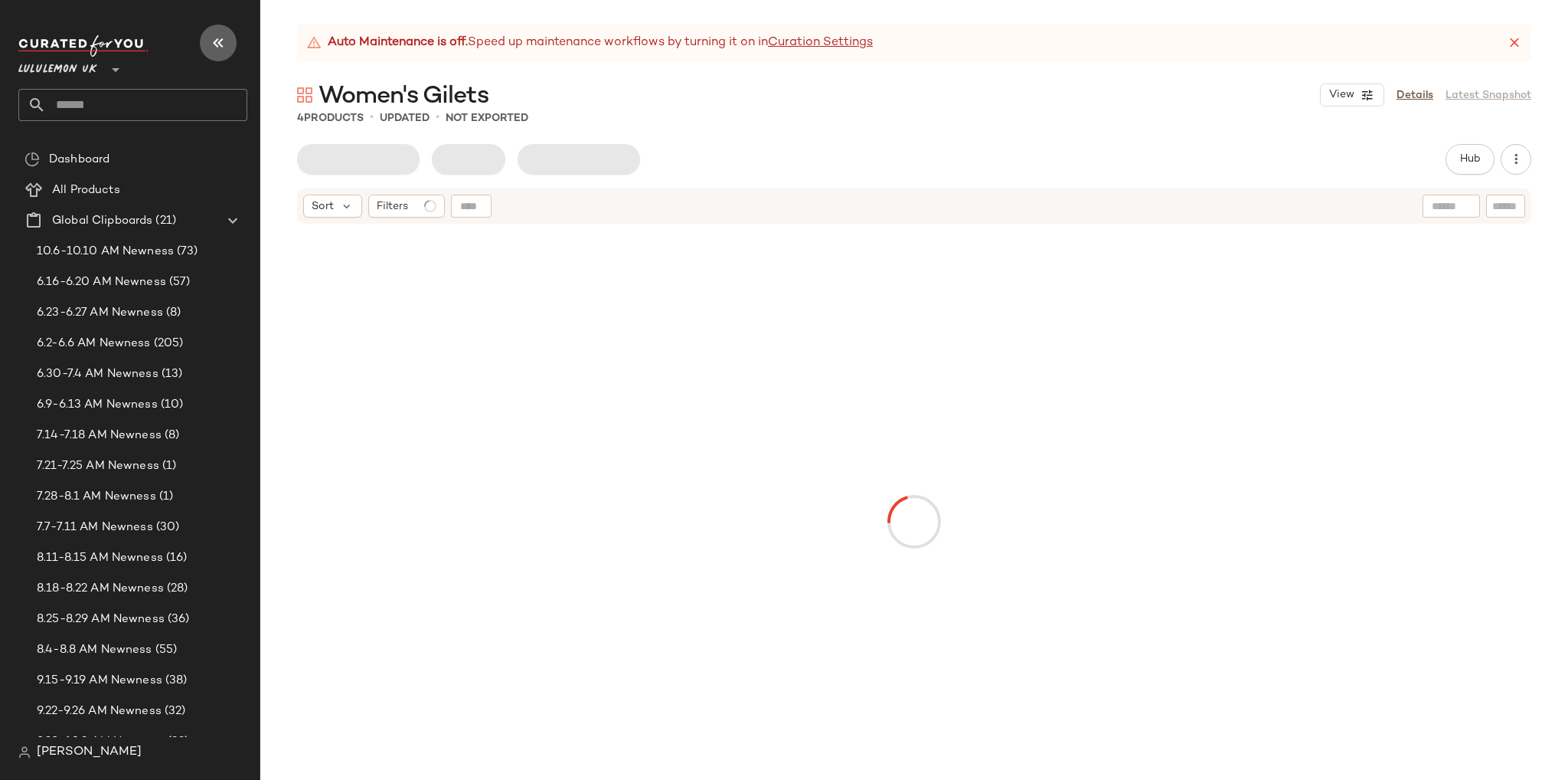
click at [214, 46] on icon "button" at bounding box center [218, 42] width 19 height 19
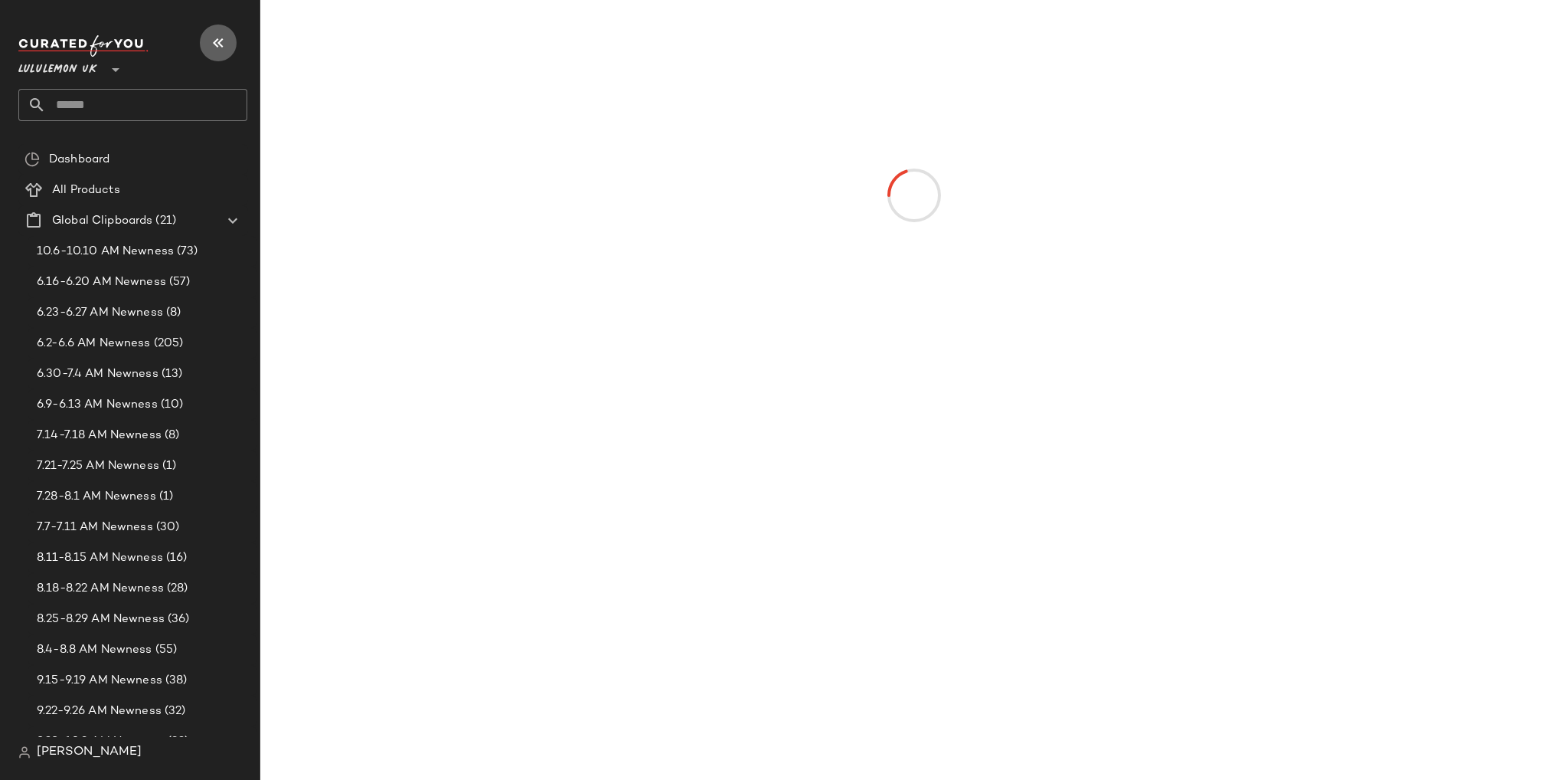
click at [214, 34] on icon "button" at bounding box center [218, 42] width 19 height 19
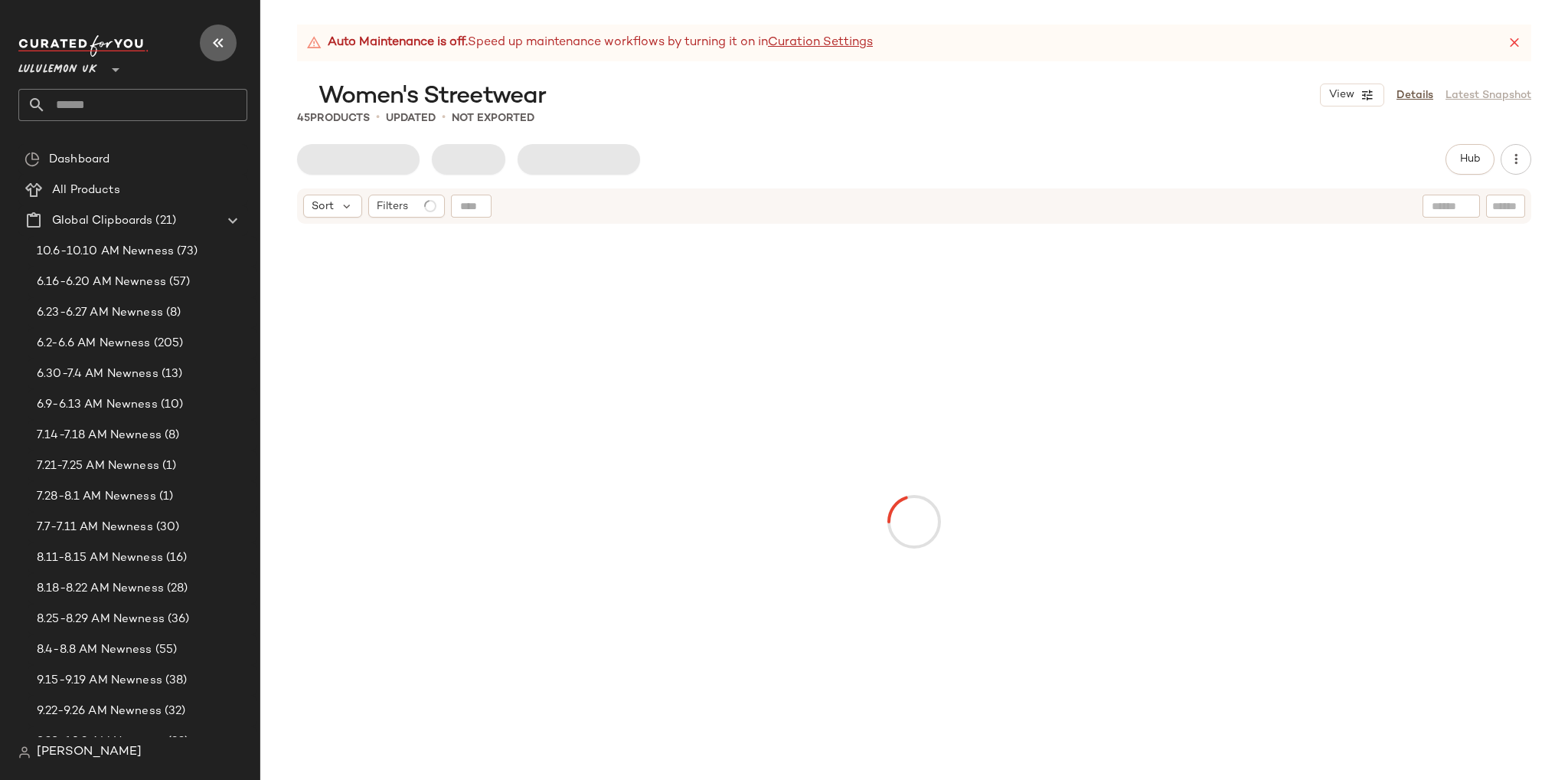
click at [217, 44] on icon "button" at bounding box center [218, 42] width 19 height 19
click at [223, 40] on icon "button" at bounding box center [218, 42] width 19 height 19
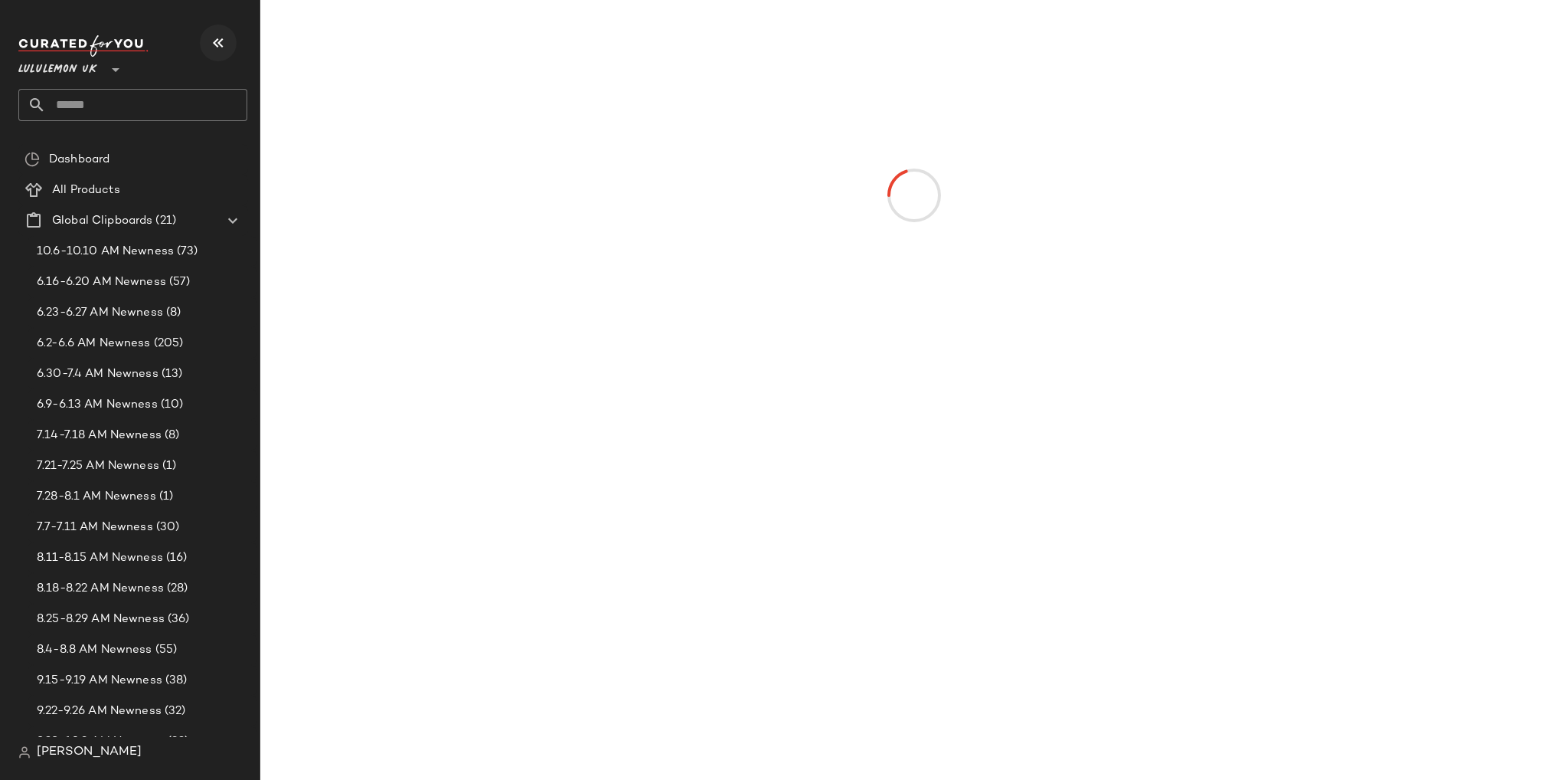
click at [222, 46] on icon "button" at bounding box center [218, 42] width 19 height 19
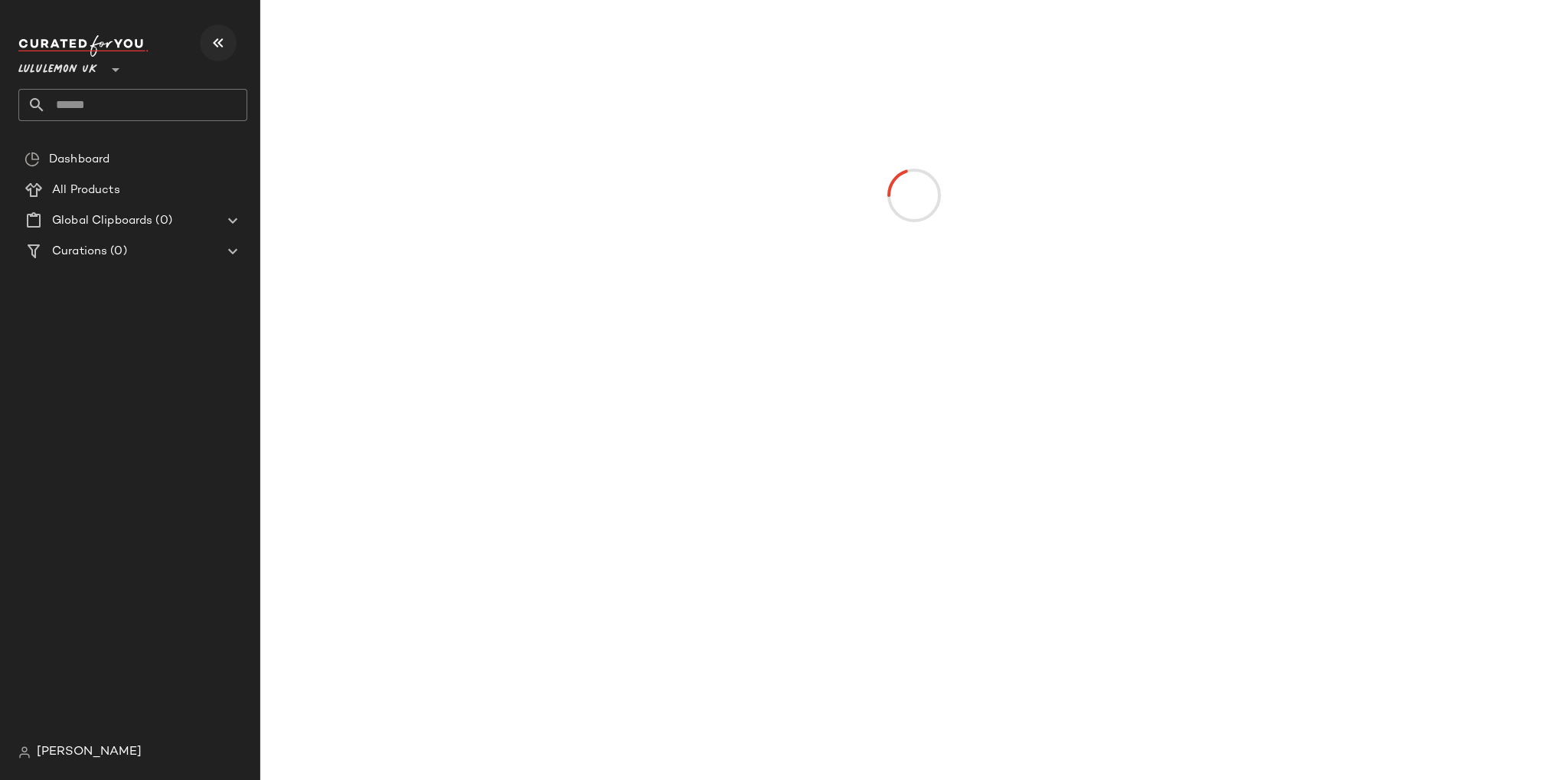
click at [211, 34] on icon "button" at bounding box center [218, 42] width 19 height 19
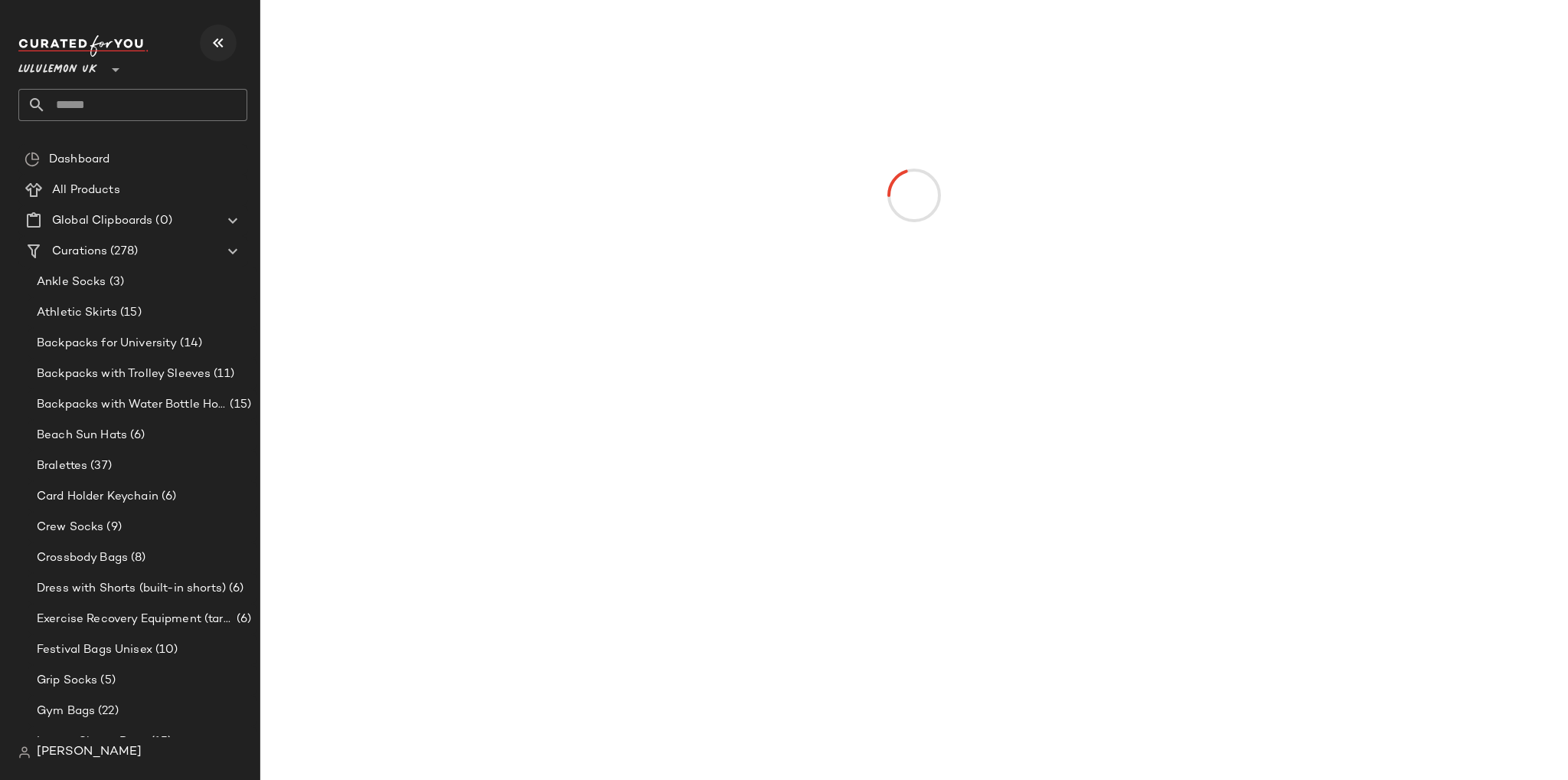
click at [215, 45] on icon "button" at bounding box center [218, 42] width 19 height 19
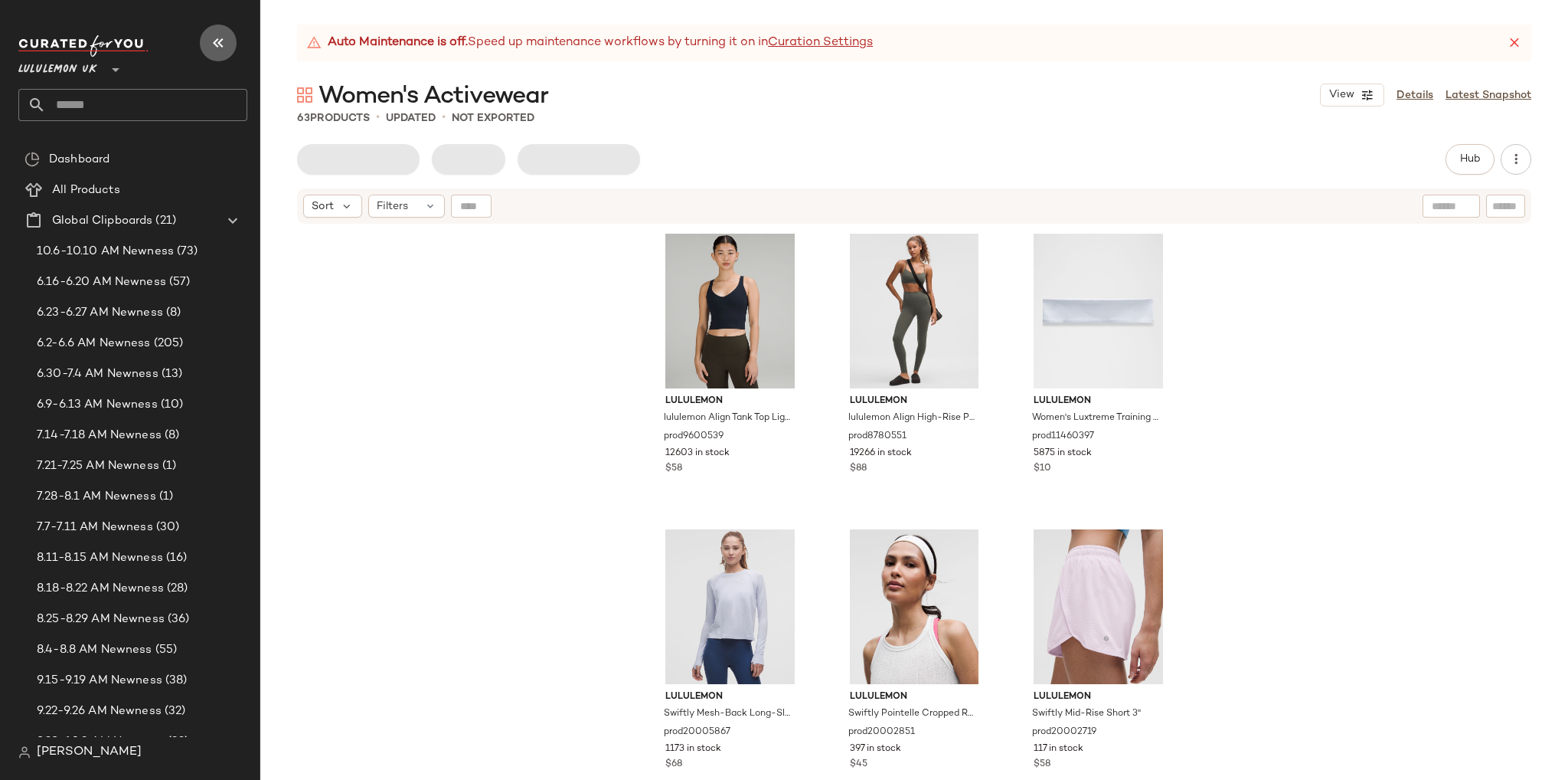
click at [209, 36] on icon "button" at bounding box center [218, 42] width 19 height 19
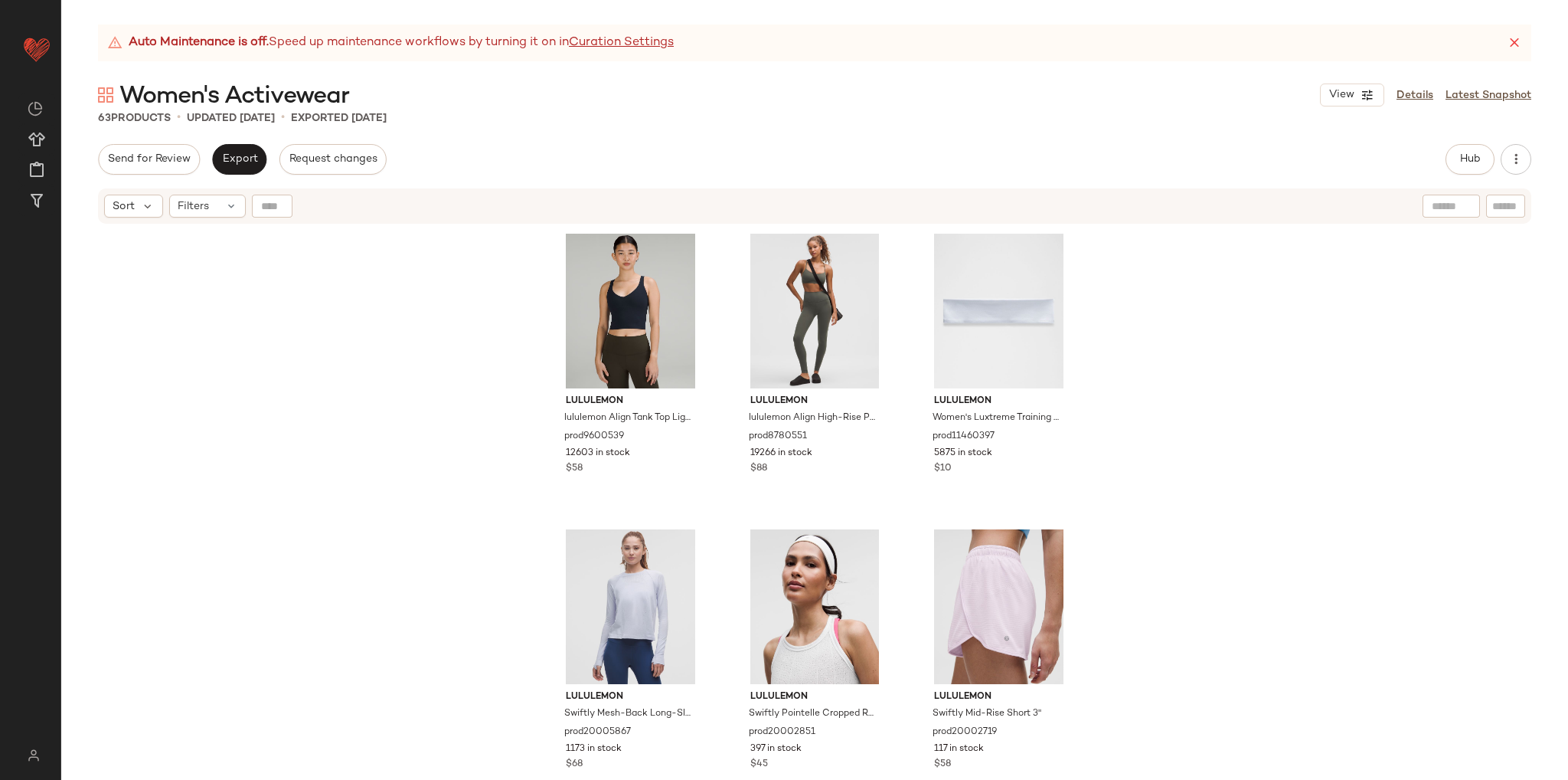
click at [470, 289] on div "lululemon lululemon Align Tank Top Light Support, A/B Cup prod9600539 12603 in …" at bounding box center [814, 521] width 1506 height 593
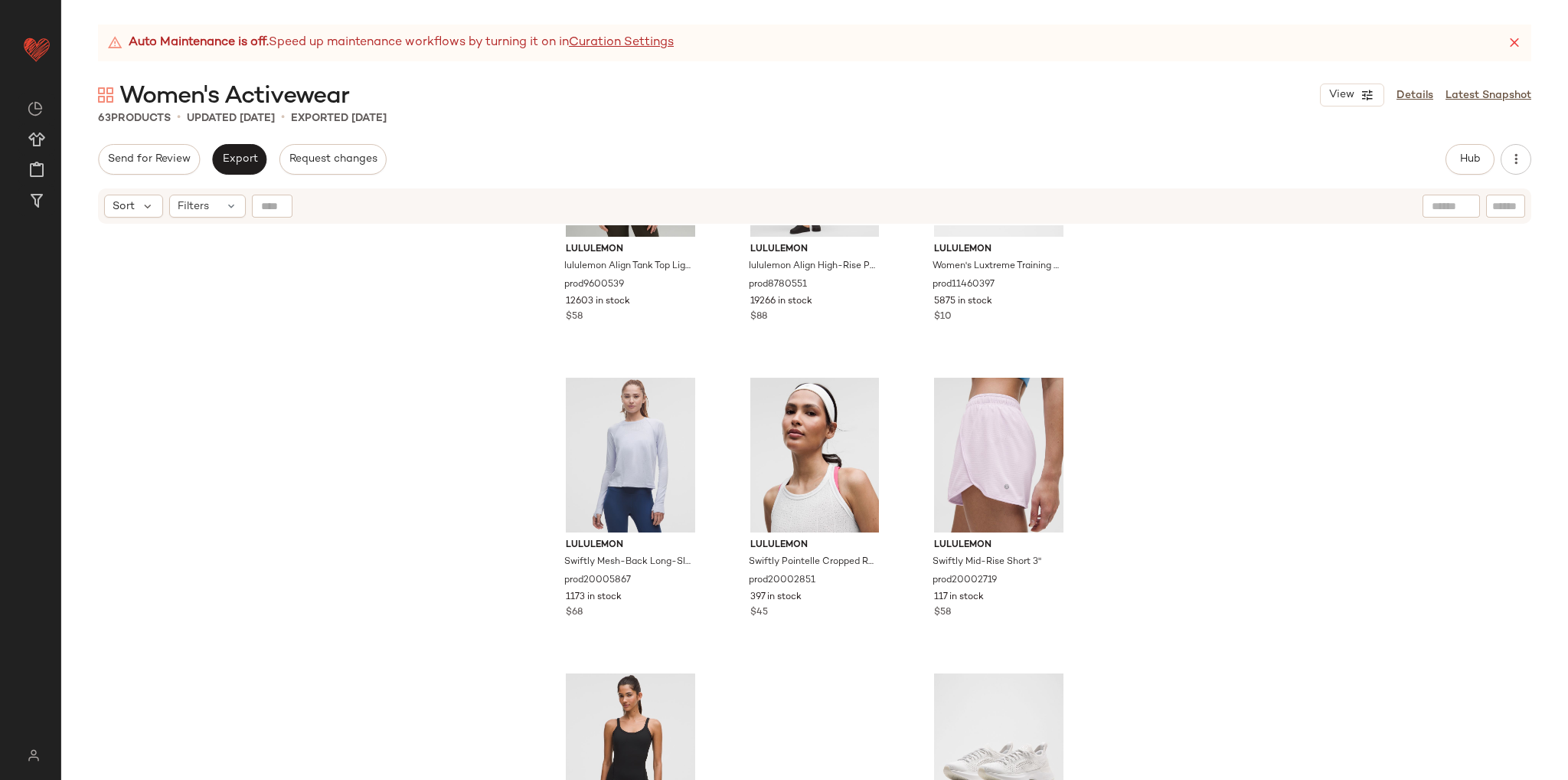
scroll to position [153, 0]
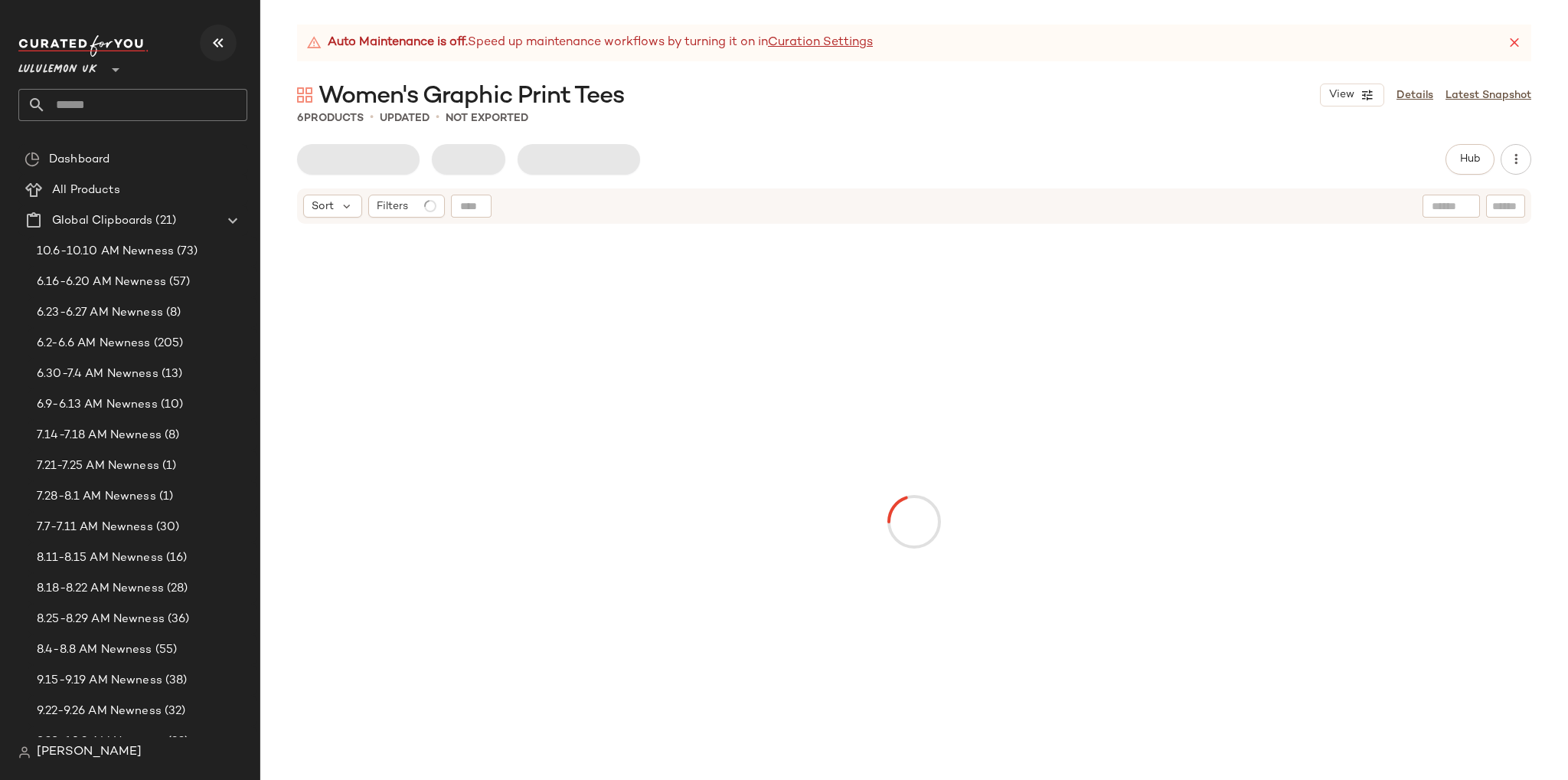
click at [221, 47] on icon "button" at bounding box center [218, 42] width 19 height 19
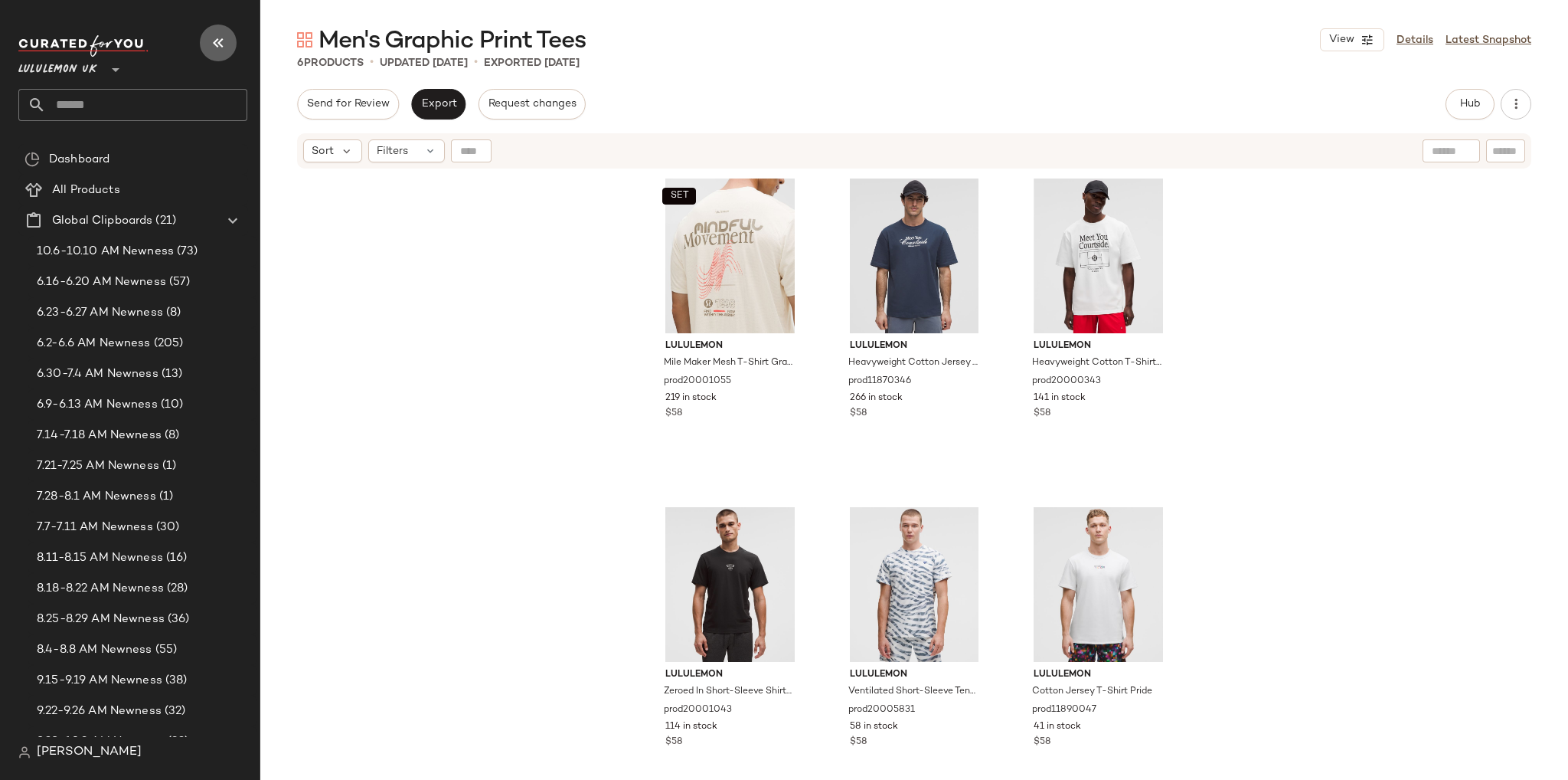
click at [218, 37] on icon "button" at bounding box center [218, 42] width 19 height 19
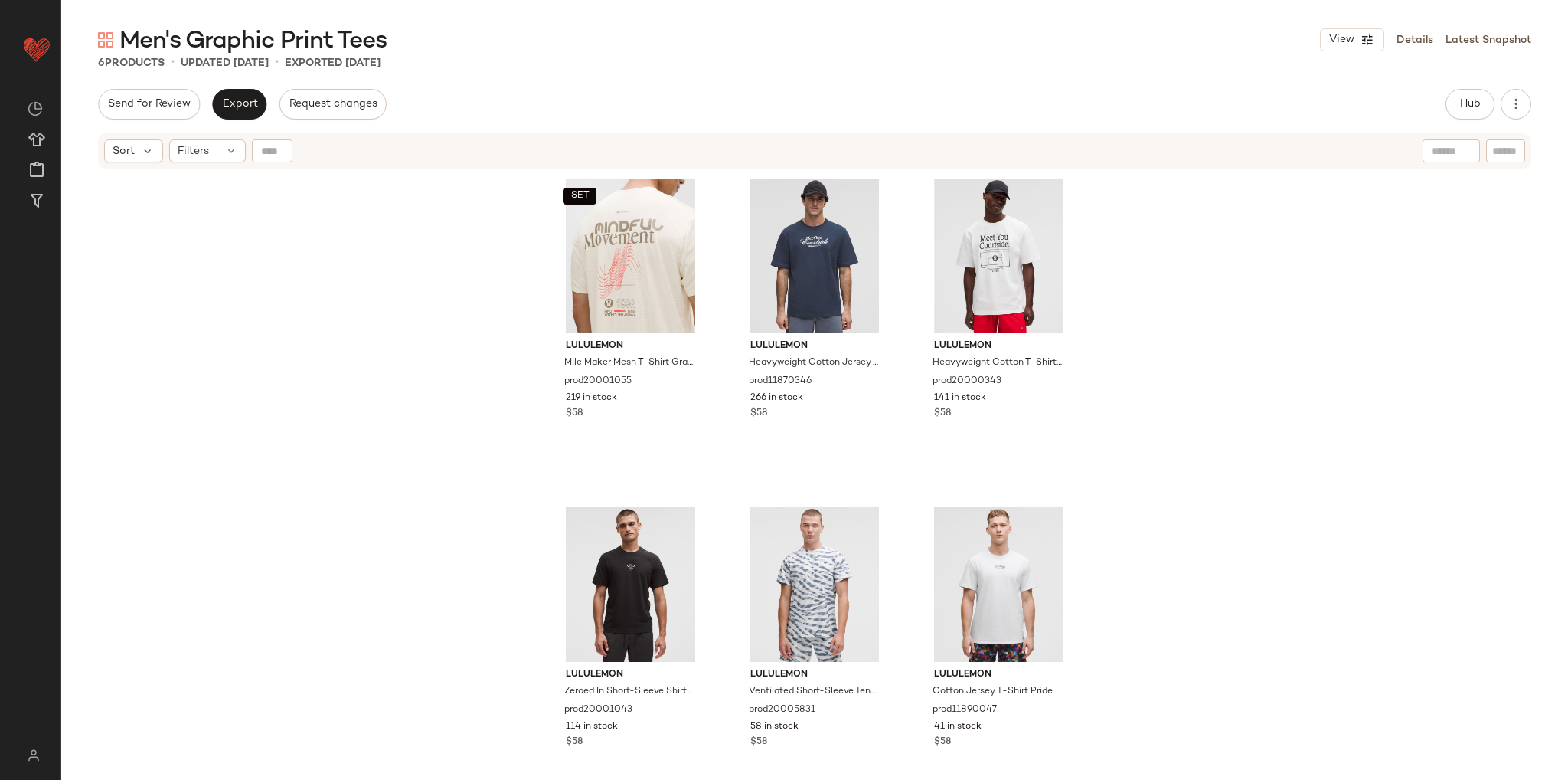
click at [349, 269] on div "SET lululemon Mile Maker Mesh T-Shirt Graphic prod20001055 219 in stock $58 lul…" at bounding box center [814, 493] width 1506 height 648
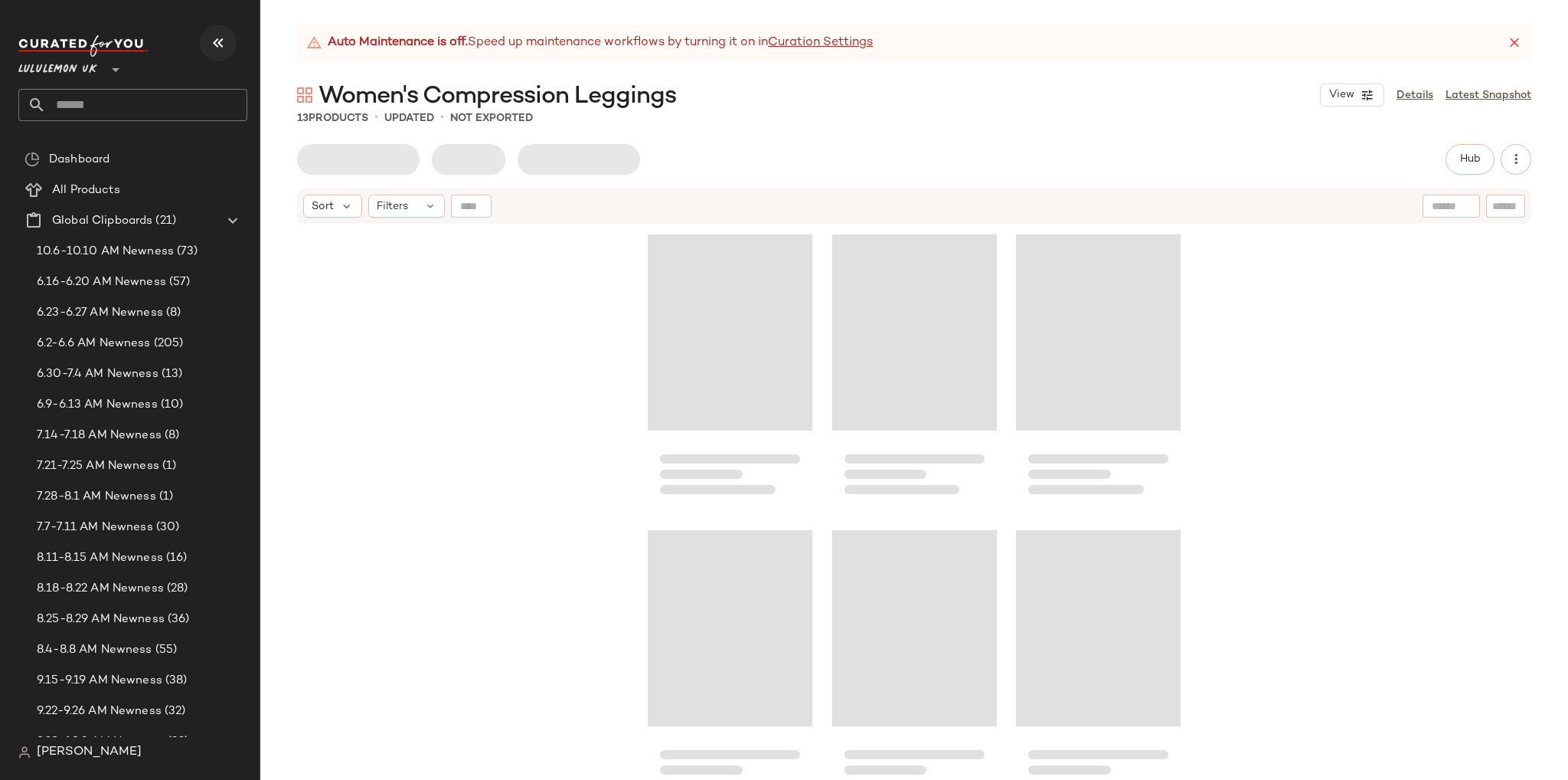
click at [218, 46] on icon "button" at bounding box center [218, 42] width 19 height 19
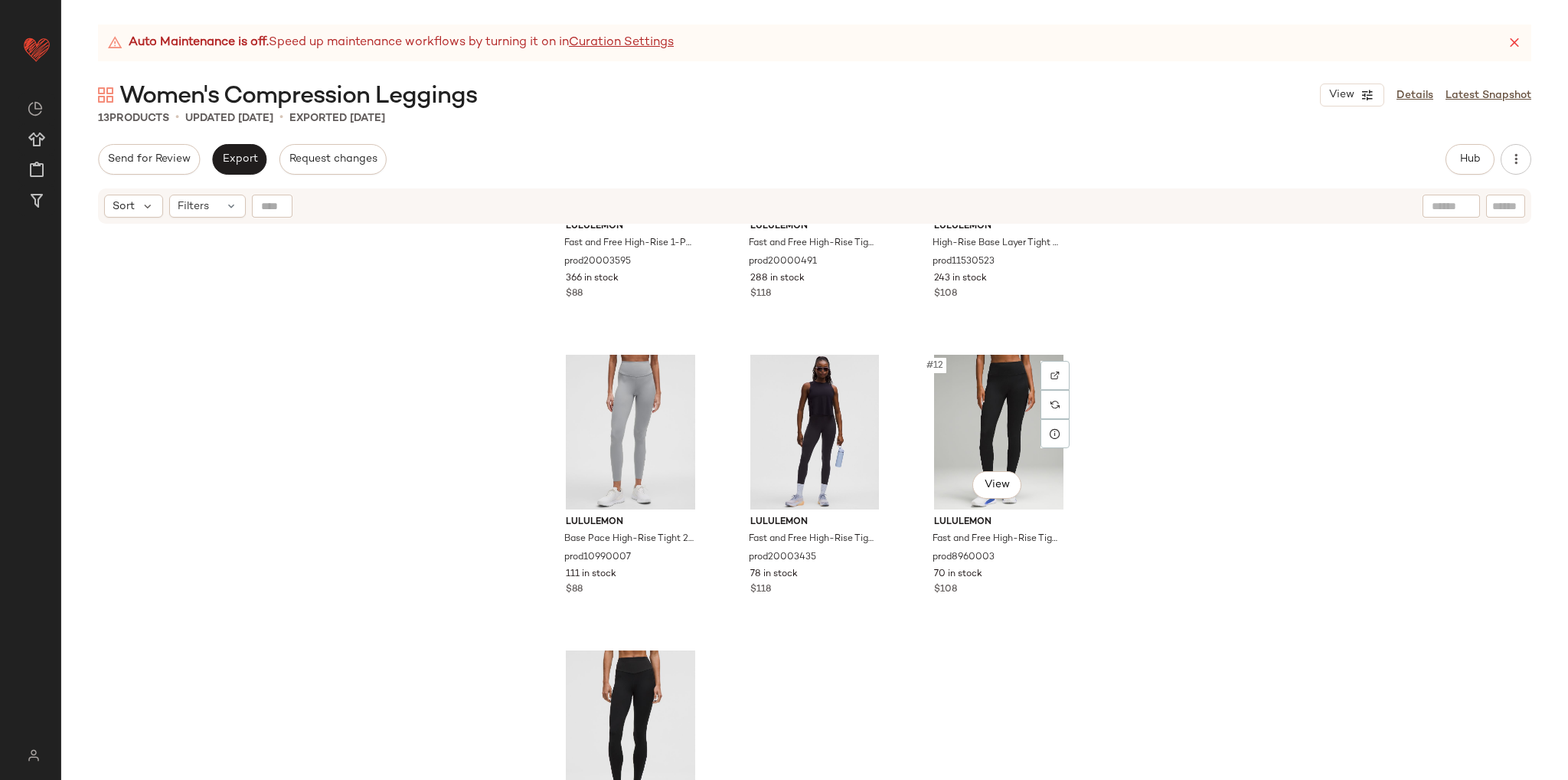
scroll to position [888, 0]
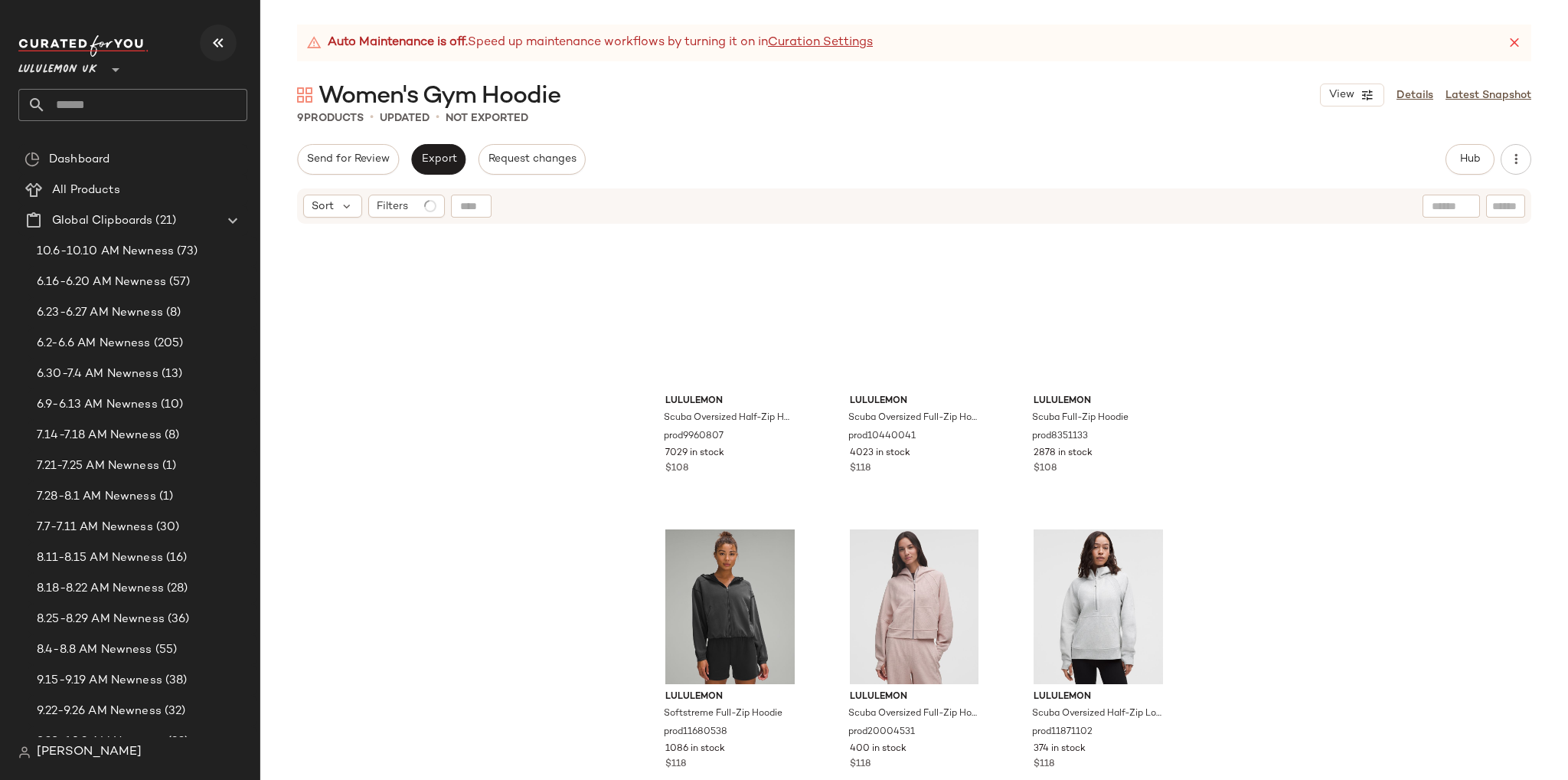
click at [216, 49] on icon "button" at bounding box center [218, 42] width 19 height 19
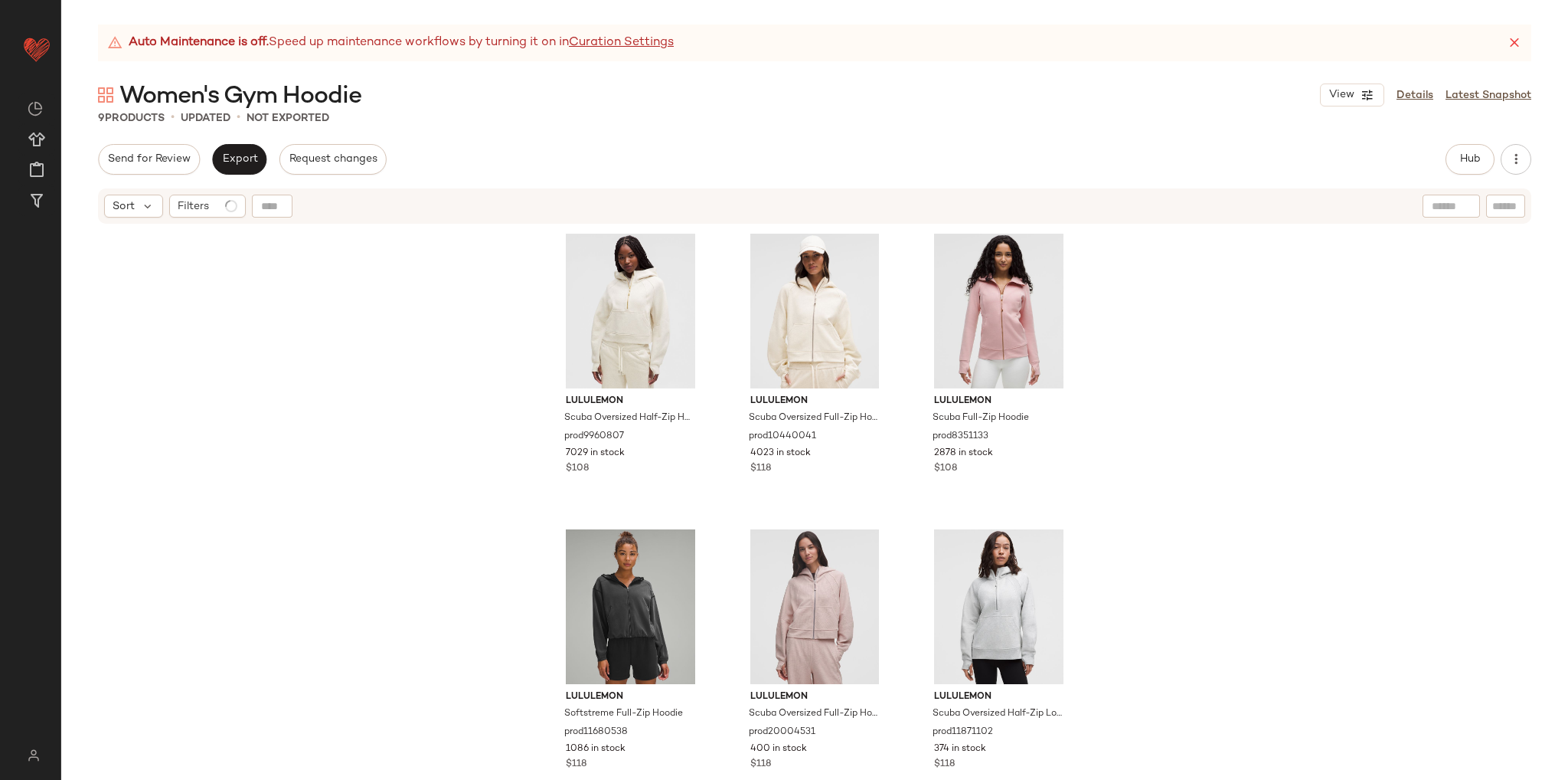
click at [352, 314] on div "lululemon Scuba Oversized Half-Zip Hoodie prod9960807 7029 in stock $108 lulule…" at bounding box center [814, 521] width 1506 height 593
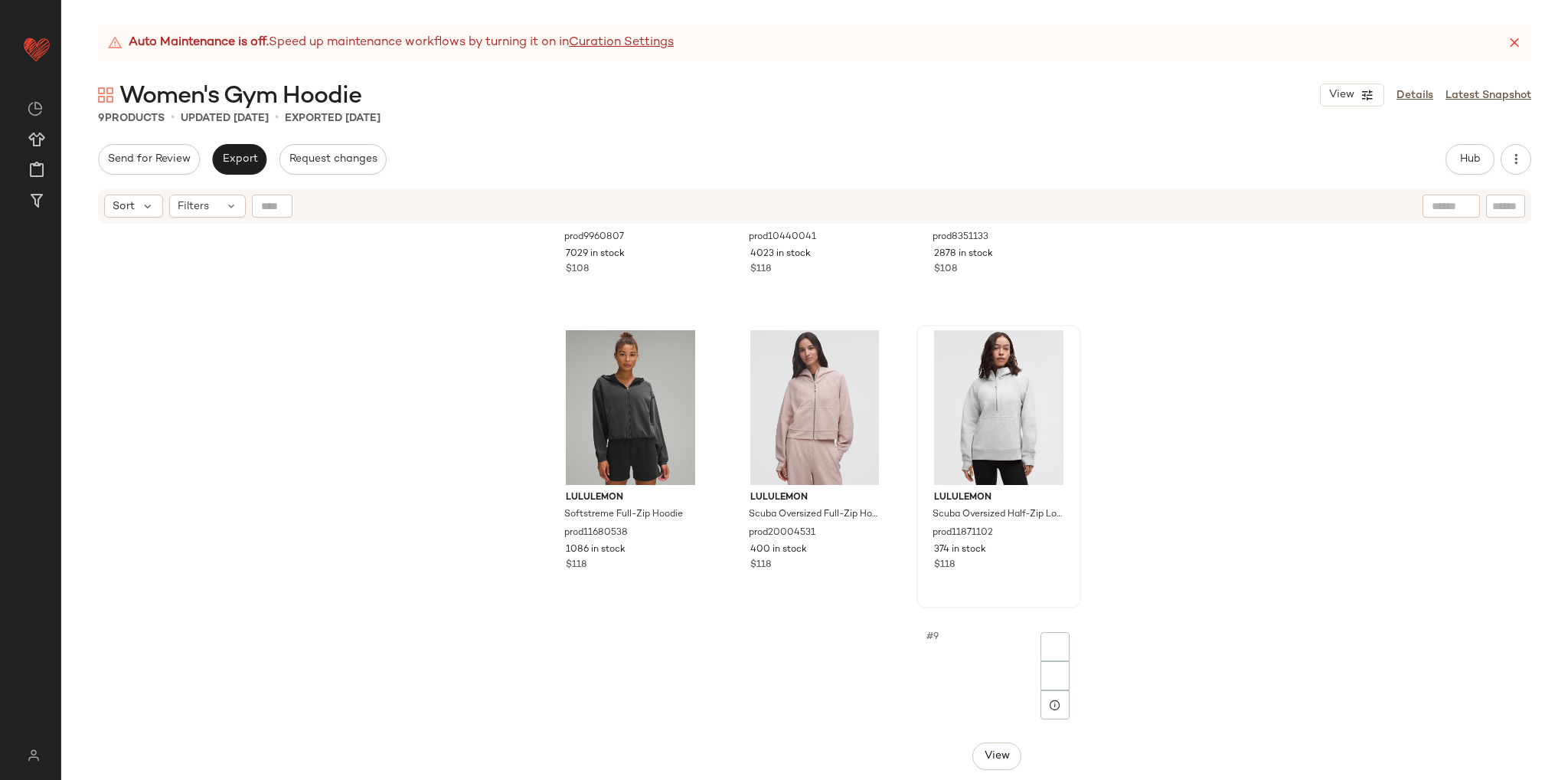
scroll to position [285, 0]
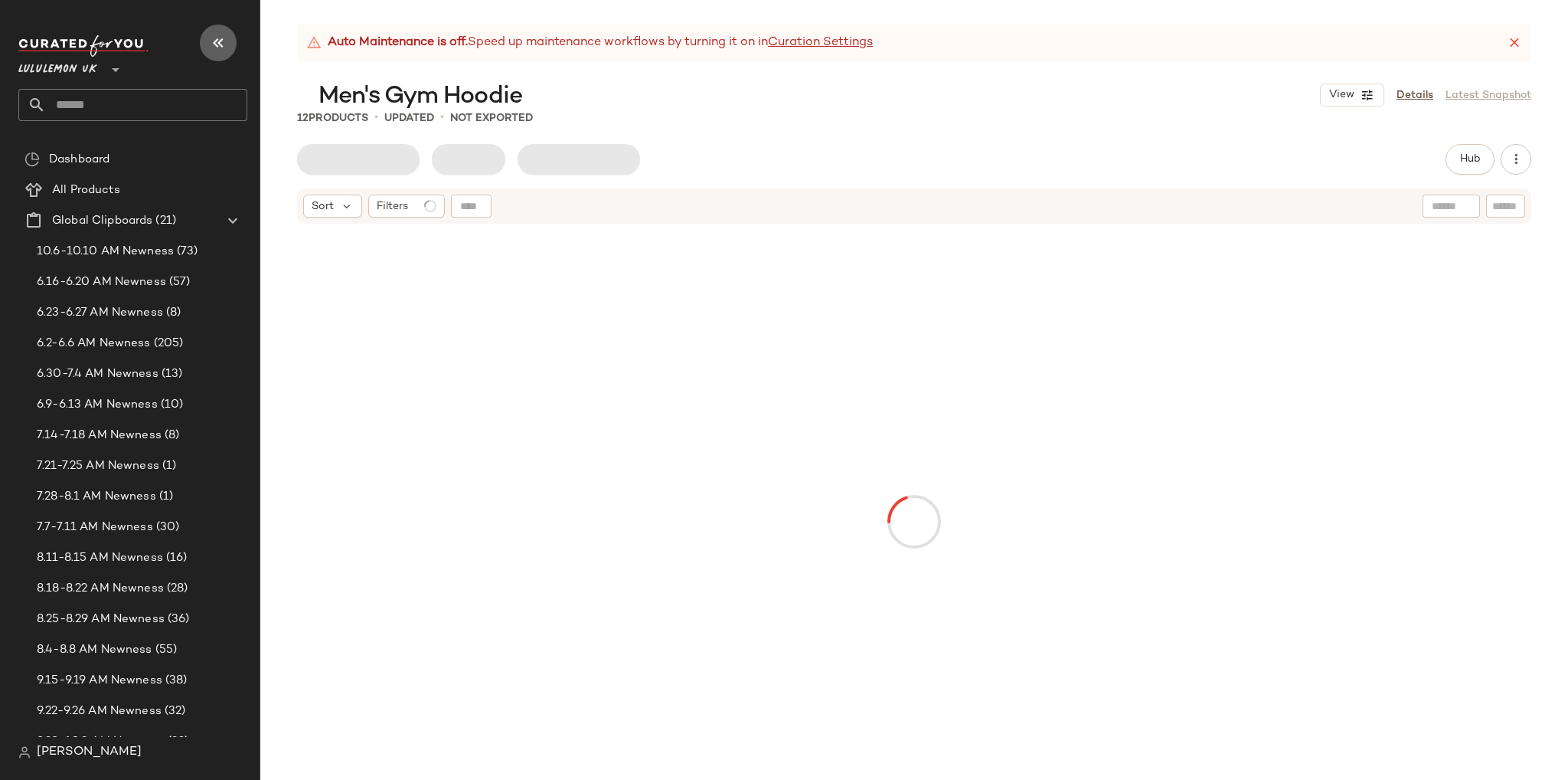
click at [232, 39] on button "button" at bounding box center [218, 42] width 36 height 36
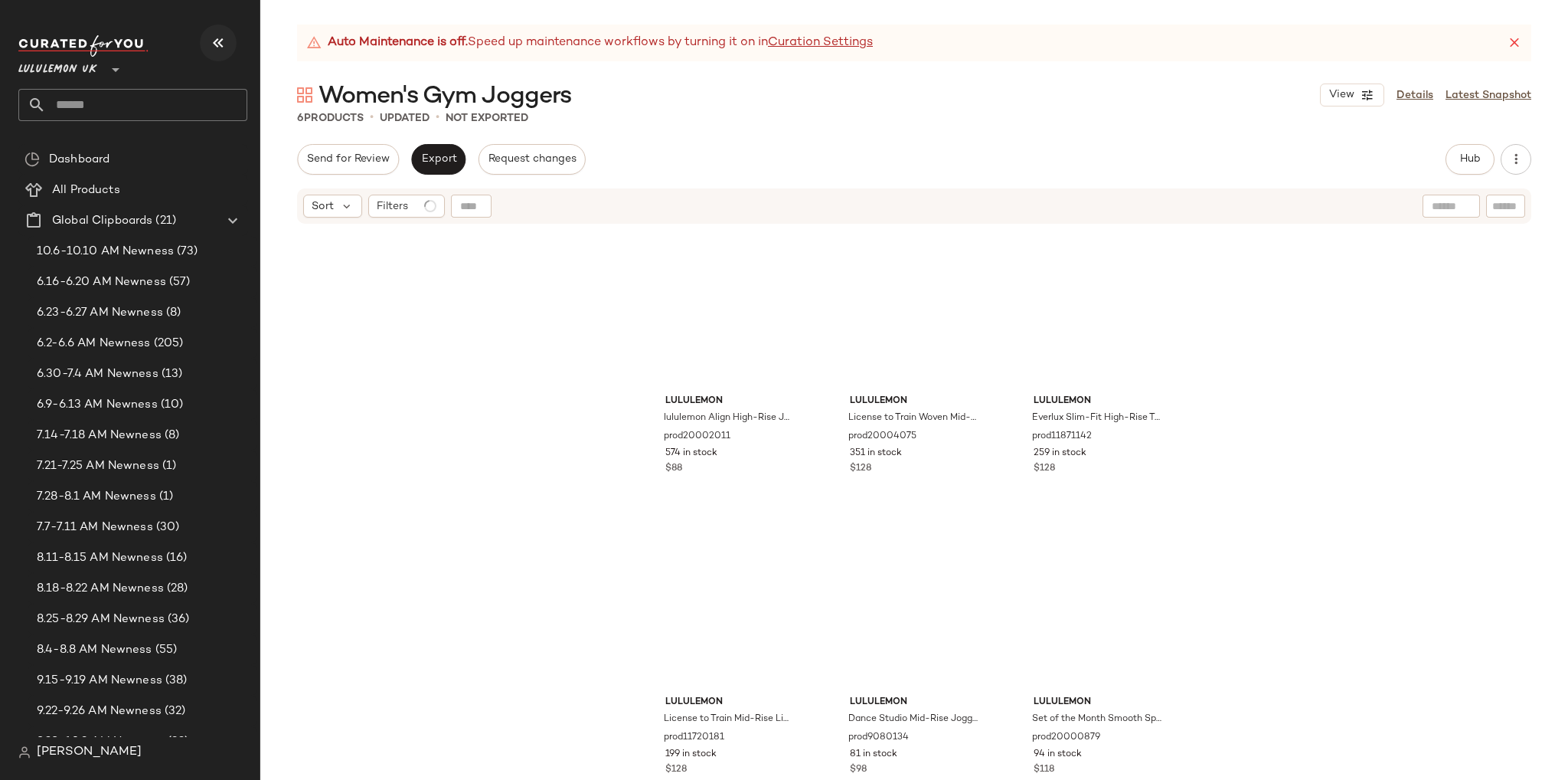
click at [215, 43] on icon "button" at bounding box center [218, 42] width 19 height 19
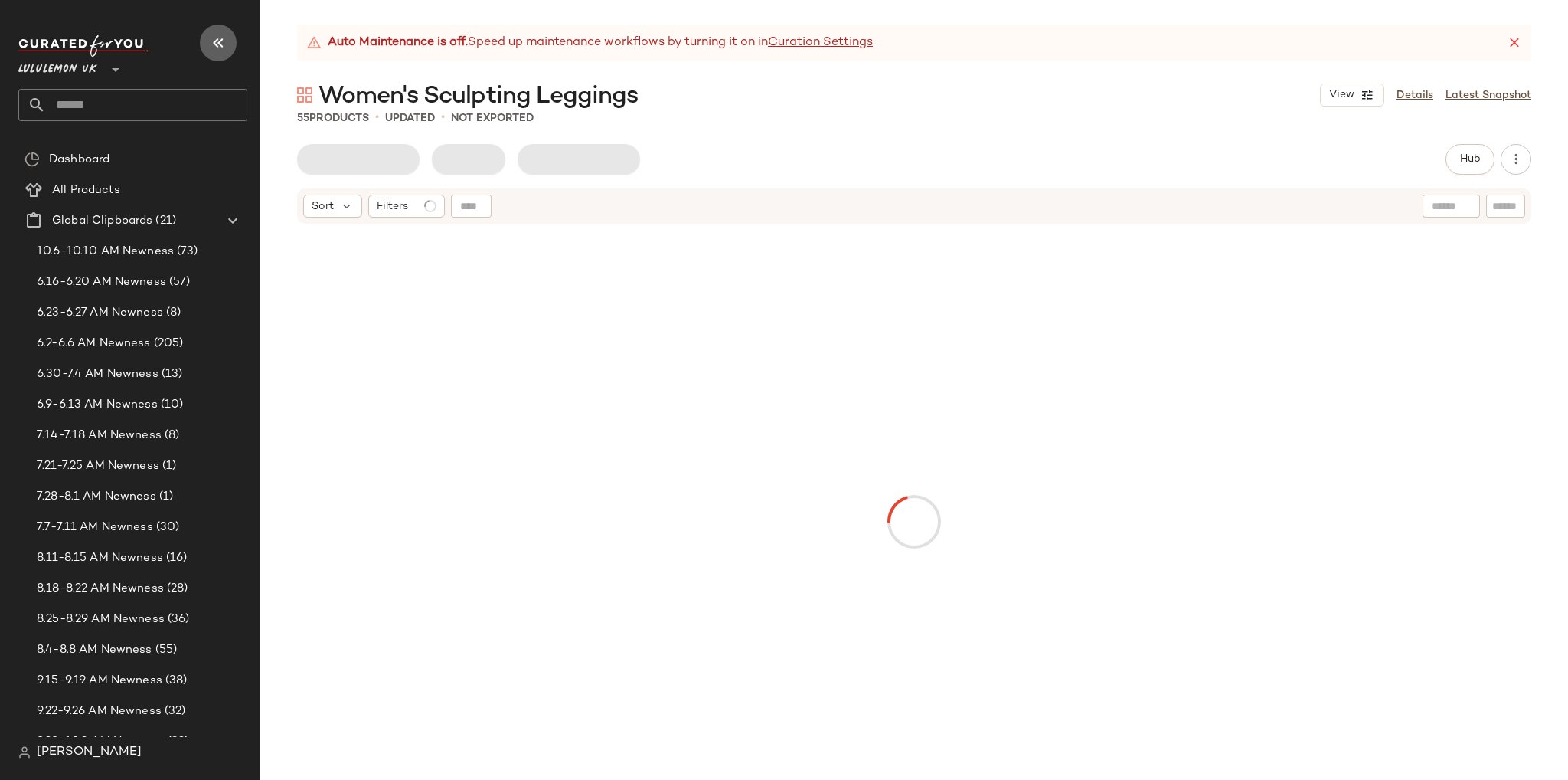
click at [204, 39] on button "button" at bounding box center [218, 42] width 36 height 36
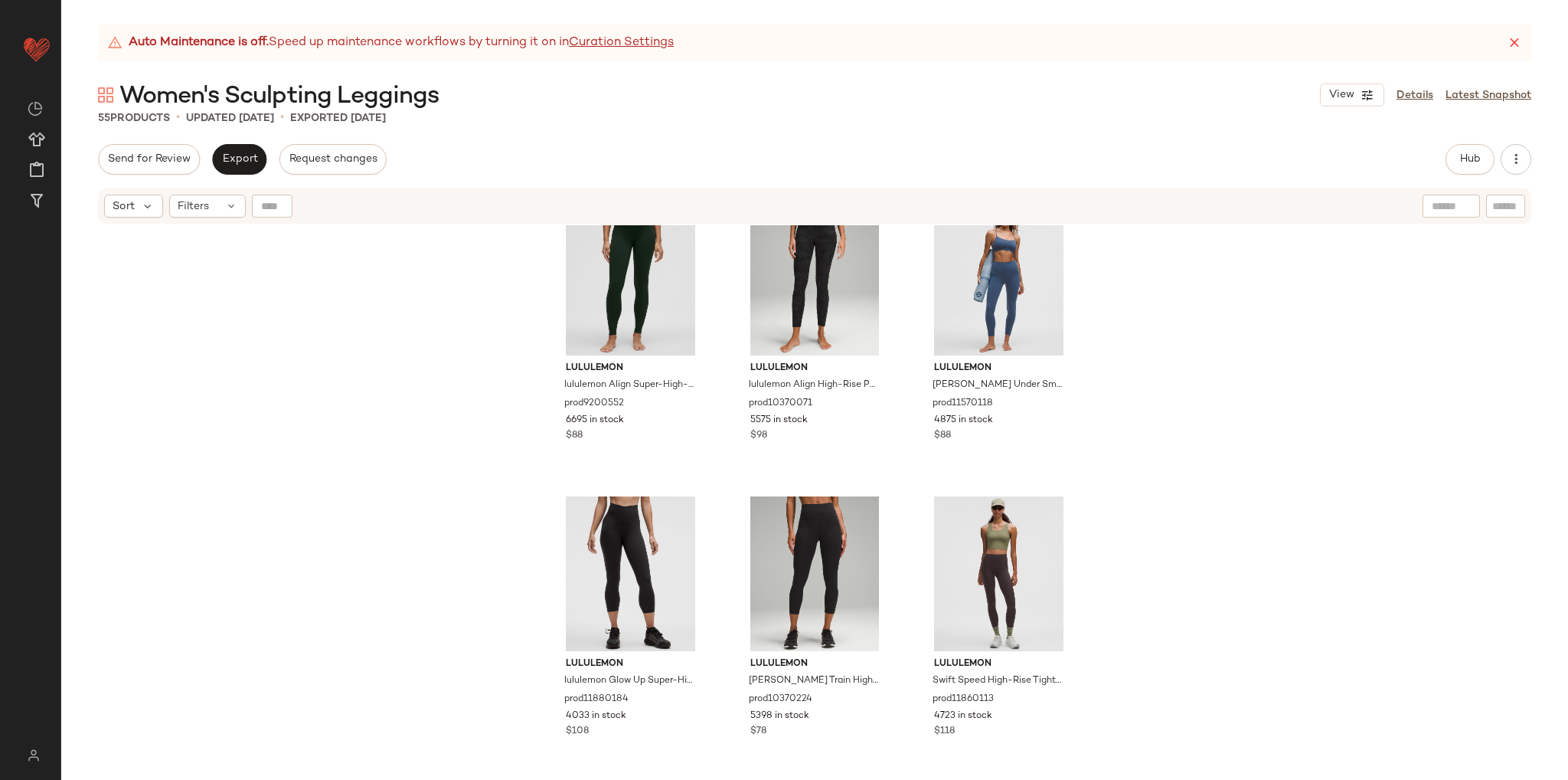
scroll to position [1008, 0]
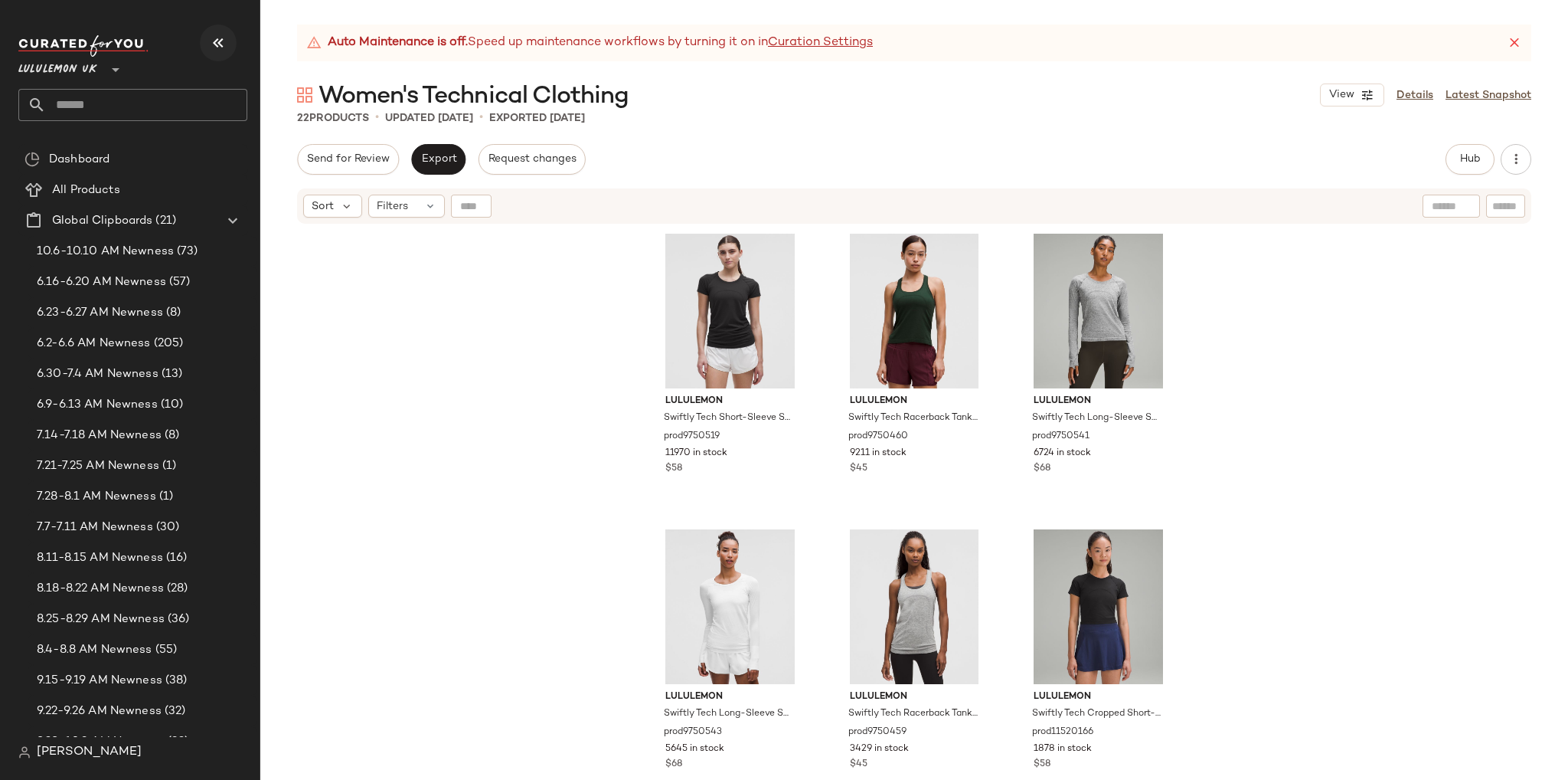
click at [226, 36] on icon "button" at bounding box center [218, 42] width 19 height 19
